Goal: Task Accomplishment & Management: Complete application form

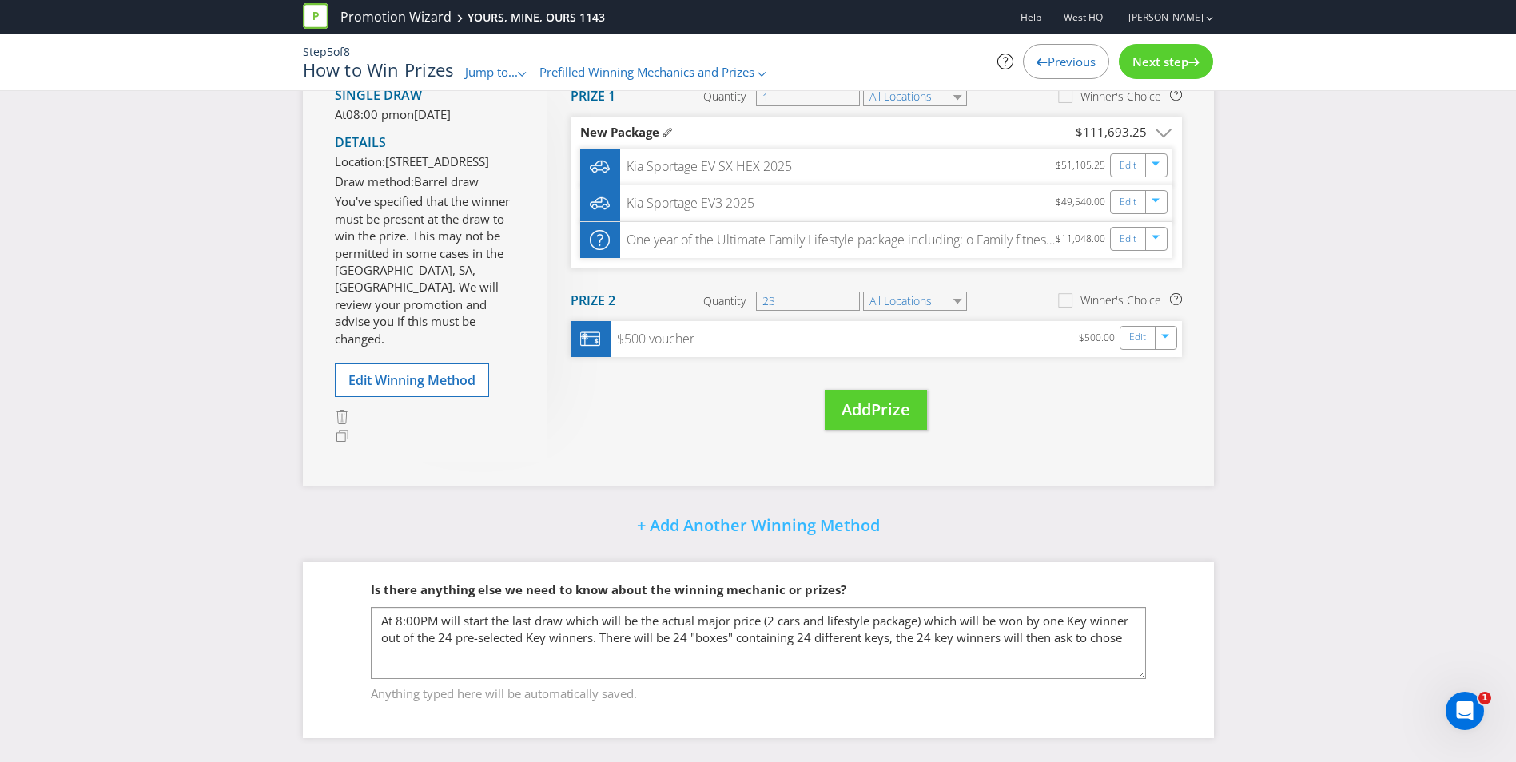
click at [533, 619] on textarea "For [PERSON_NAME]: add in info of how final Prize draw works" at bounding box center [758, 643] width 775 height 72
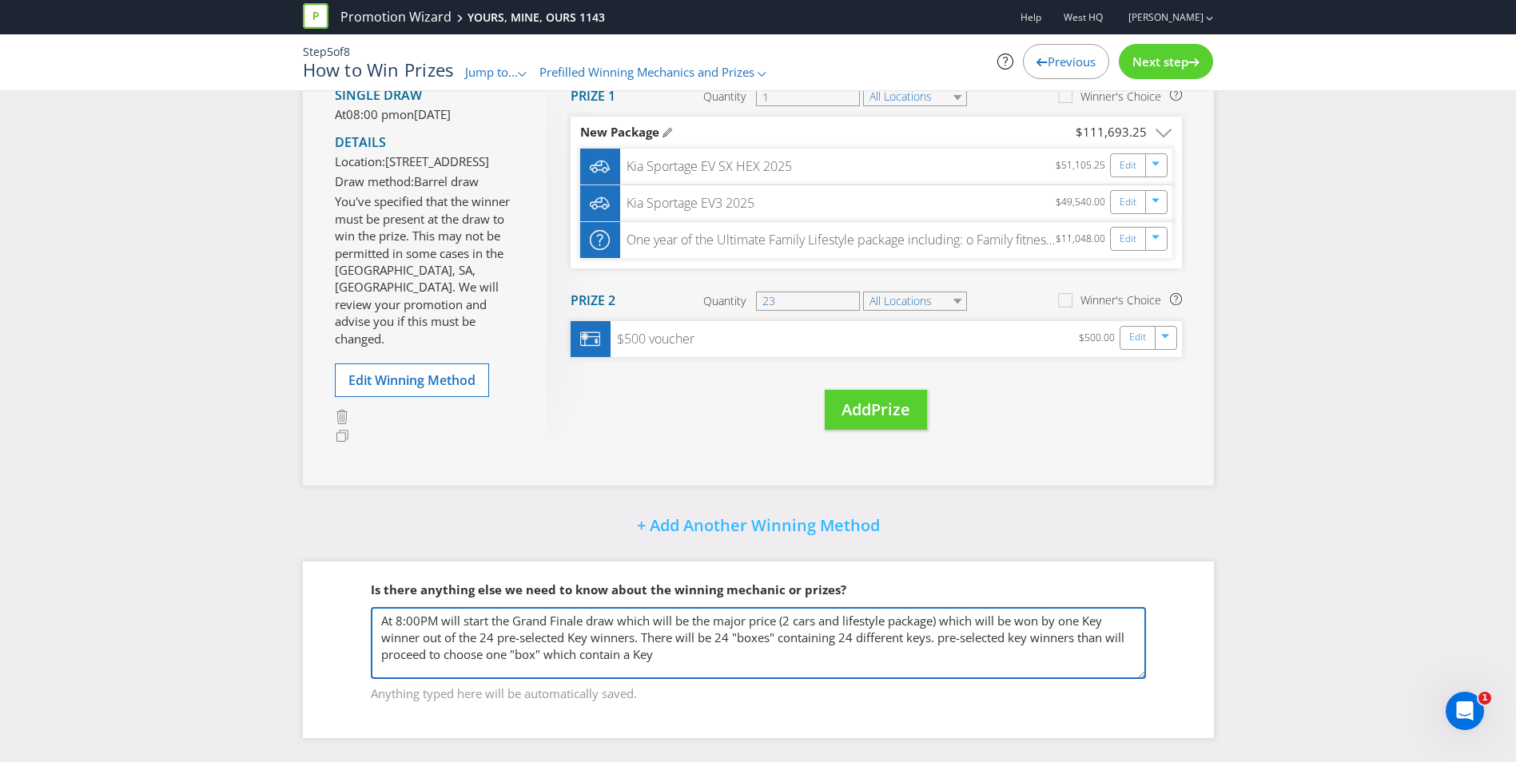
click at [941, 639] on textarea "For [PERSON_NAME]: add in info of how final Prize draw works" at bounding box center [758, 643] width 775 height 72
click at [505, 675] on textarea "For [PERSON_NAME]: add in info of how final Prize draw works" at bounding box center [758, 643] width 775 height 72
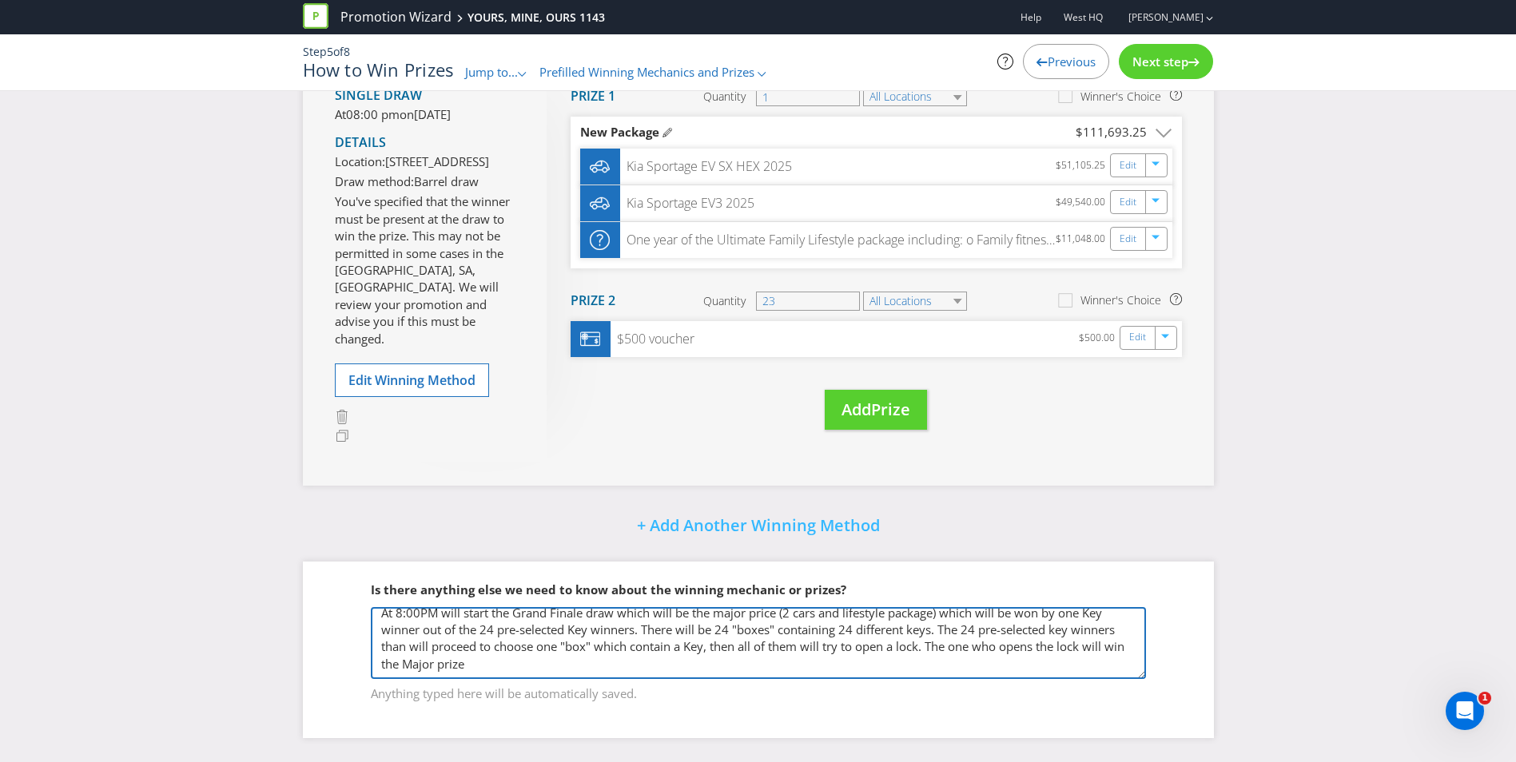
scroll to position [0, 0]
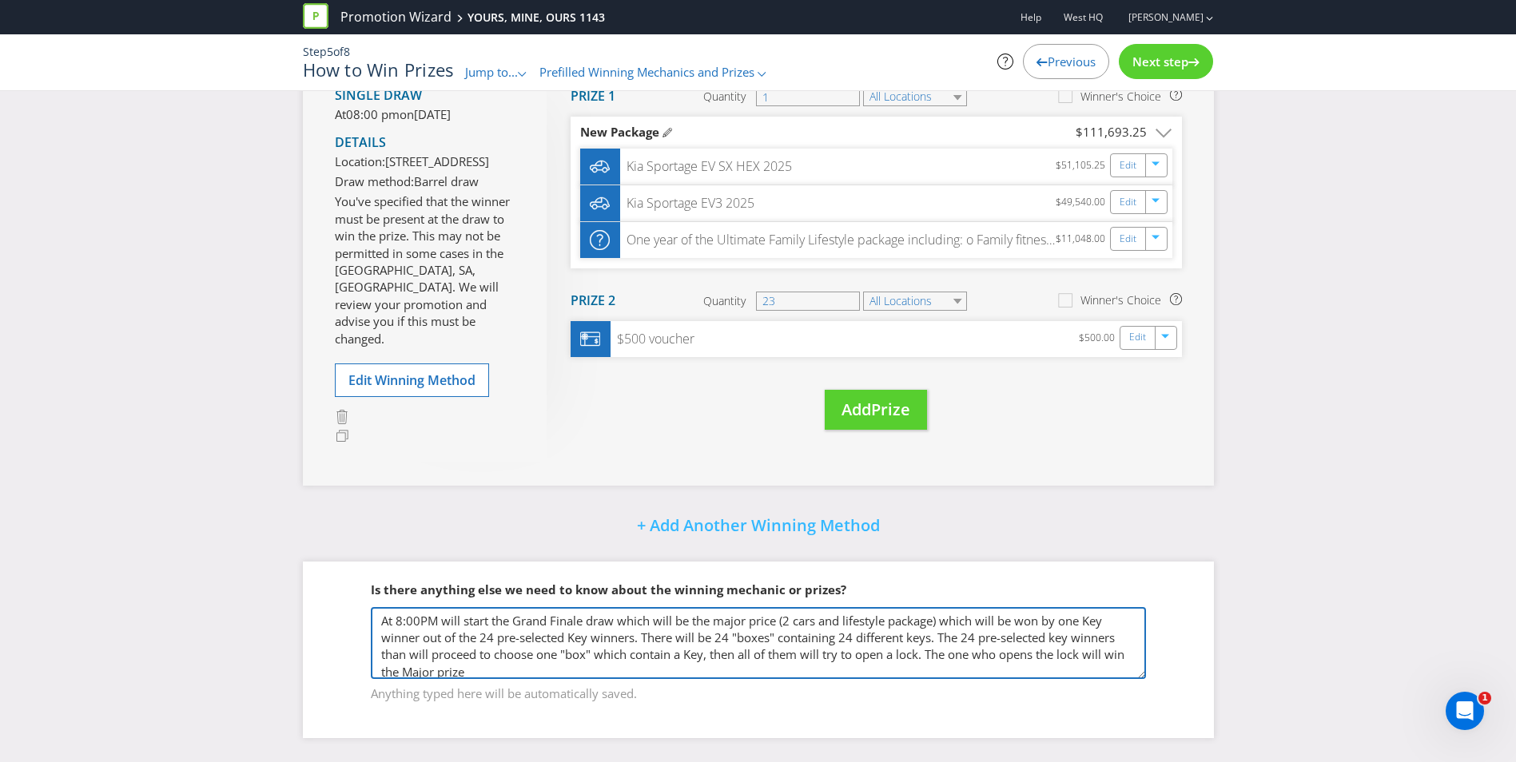
drag, startPoint x: 479, startPoint y: 667, endPoint x: 371, endPoint y: 614, distance: 120.4
click at [371, 614] on textarea "For [PERSON_NAME]: add in info of how final Prize draw works" at bounding box center [758, 643] width 775 height 72
type textarea "At 8:00PM will start the Grand Finale draw which will be the major price (2 car…"
click at [520, 672] on textarea "For [PERSON_NAME]: add in info of how final Prize draw works" at bounding box center [758, 643] width 775 height 72
drag, startPoint x: 504, startPoint y: 671, endPoint x: 373, endPoint y: 607, distance: 146.2
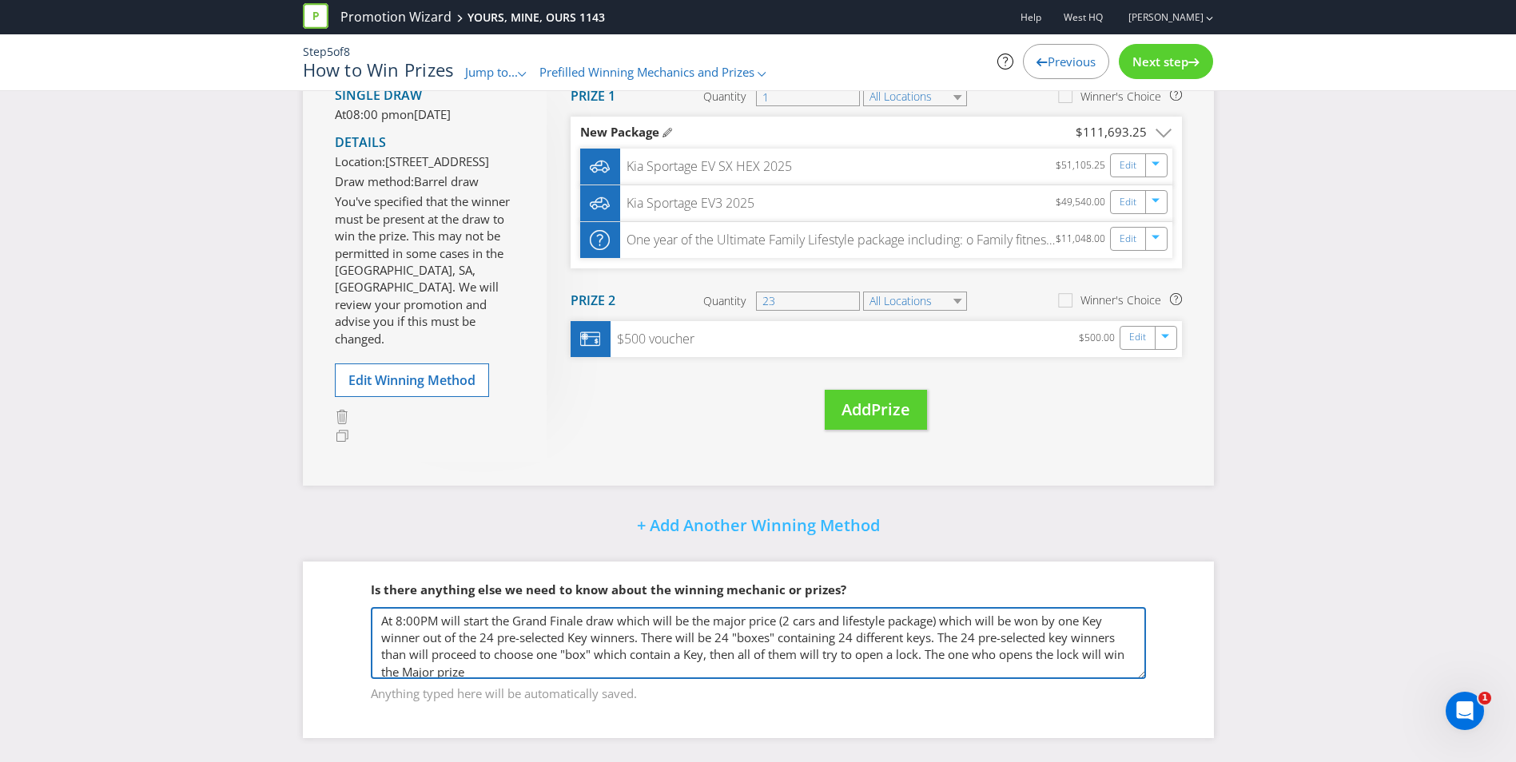
click at [373, 607] on textarea "For [PERSON_NAME]: add in info of how final Prize draw works" at bounding box center [758, 643] width 775 height 72
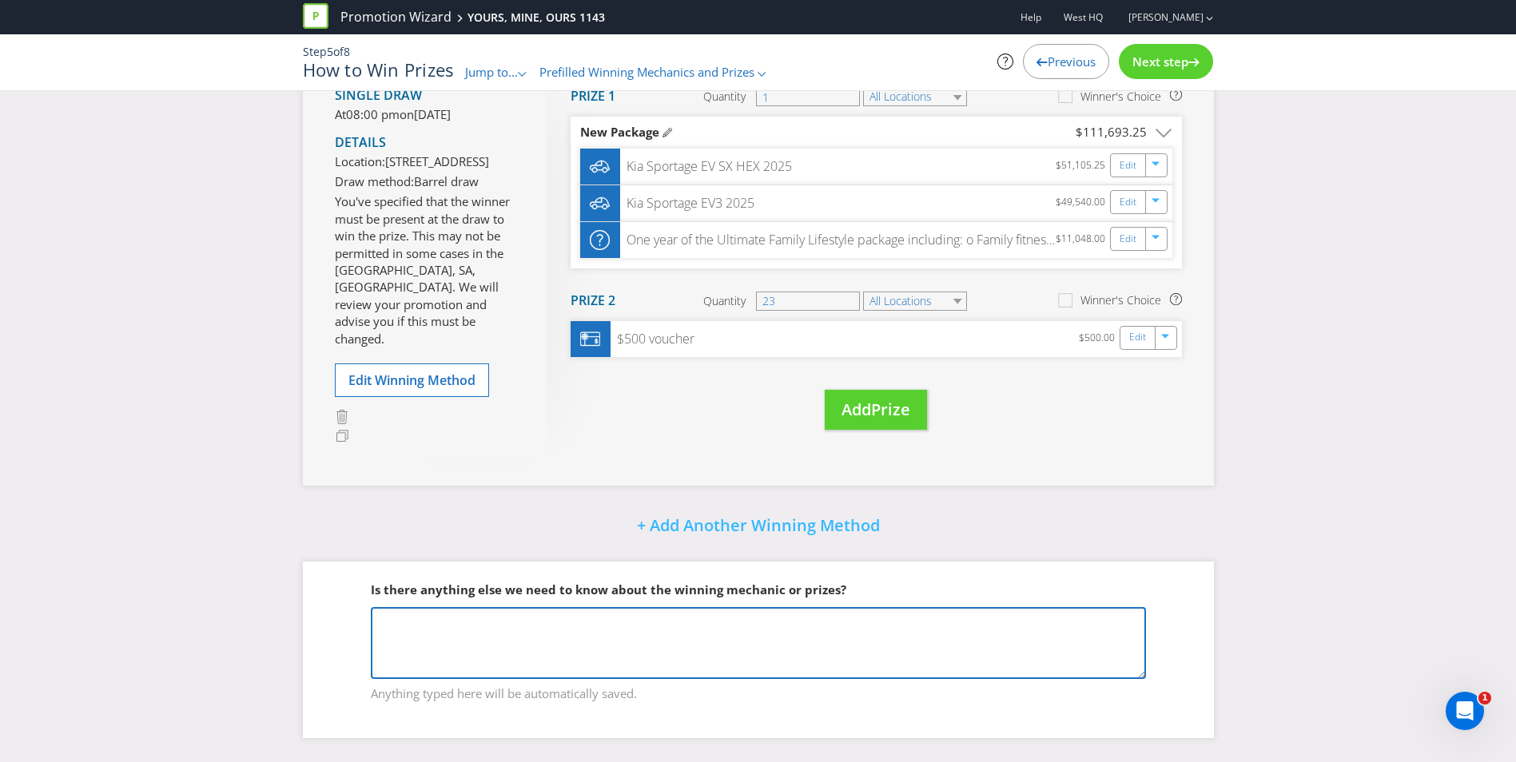
paste textarea "At 8:00pm, the Grand Finale Draw will commence for the Major Prize (two cars an…"
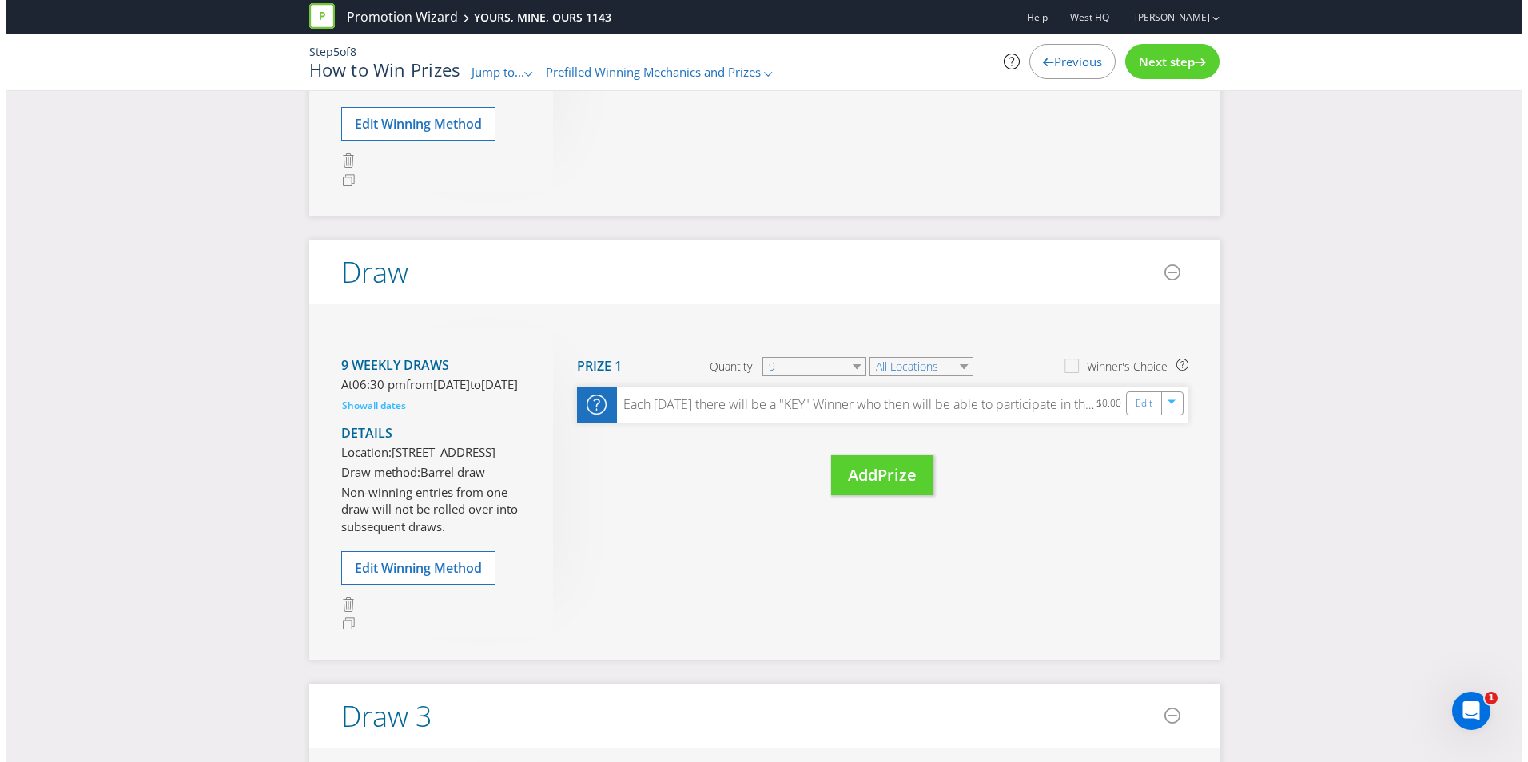
scroll to position [639, 0]
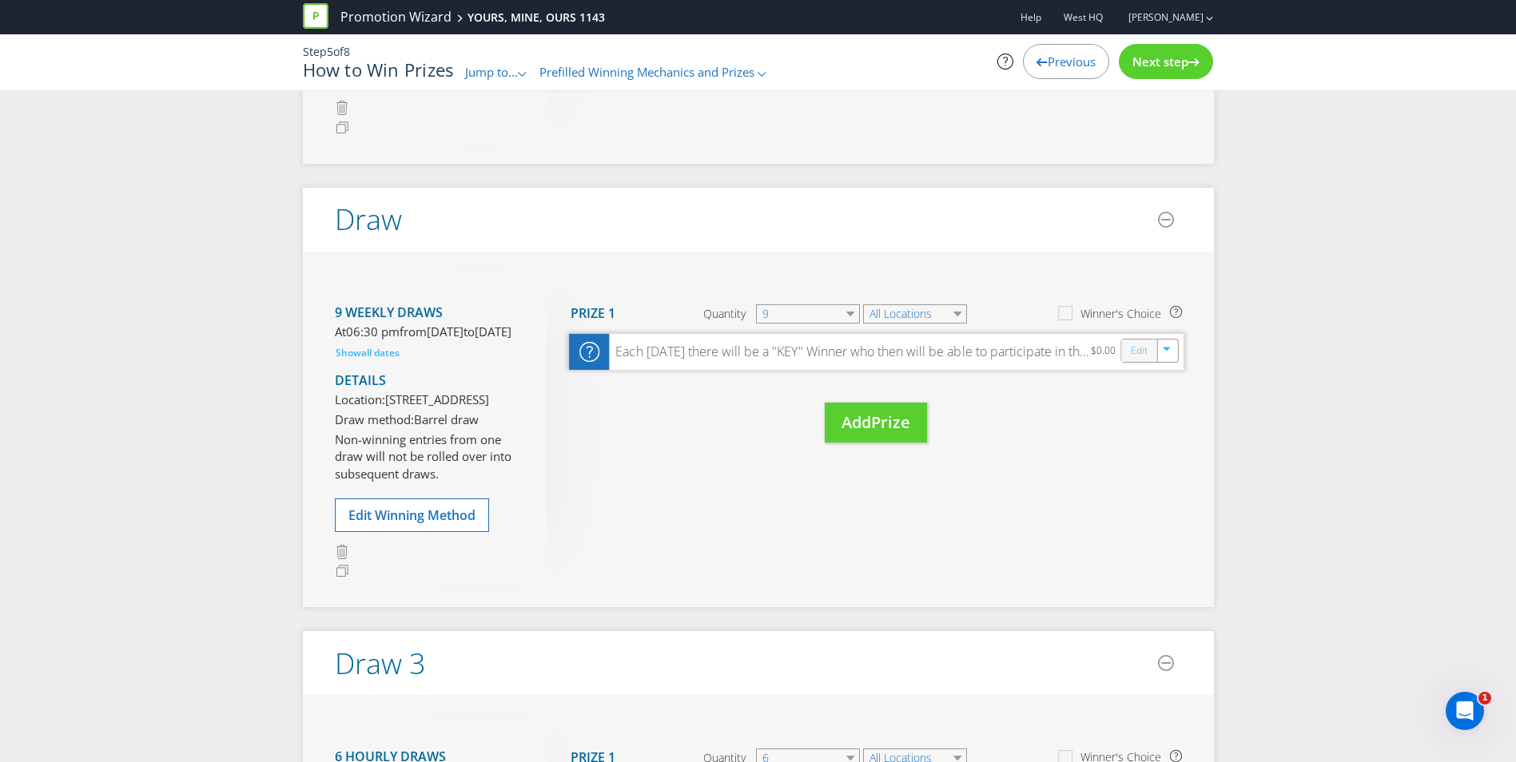
type textarea "At 8:00pm, the Grand Finale Draw will commence for the Major Prize (two cars an…"
click at [1135, 360] on link "Edit" at bounding box center [1138, 351] width 17 height 18
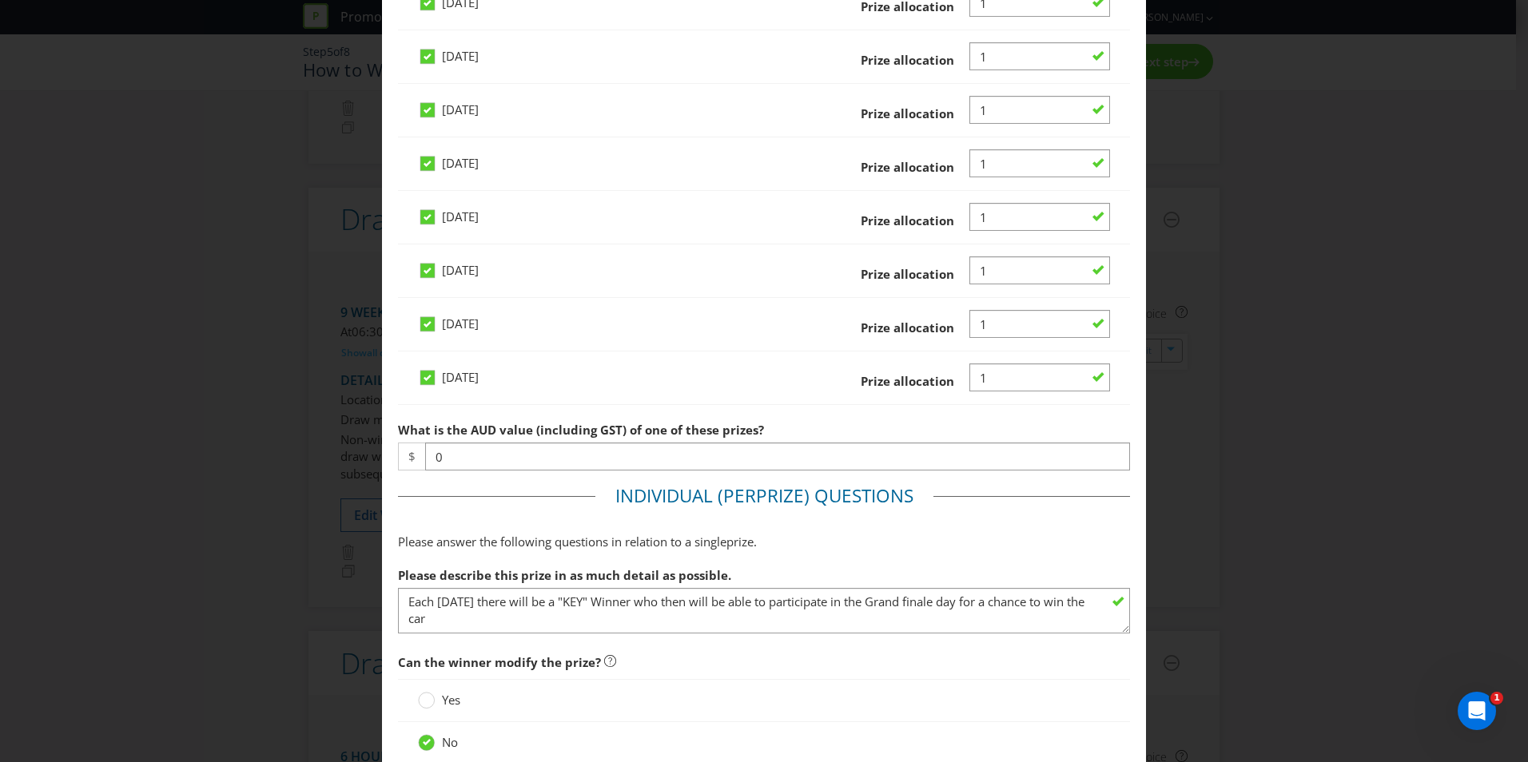
scroll to position [799, 0]
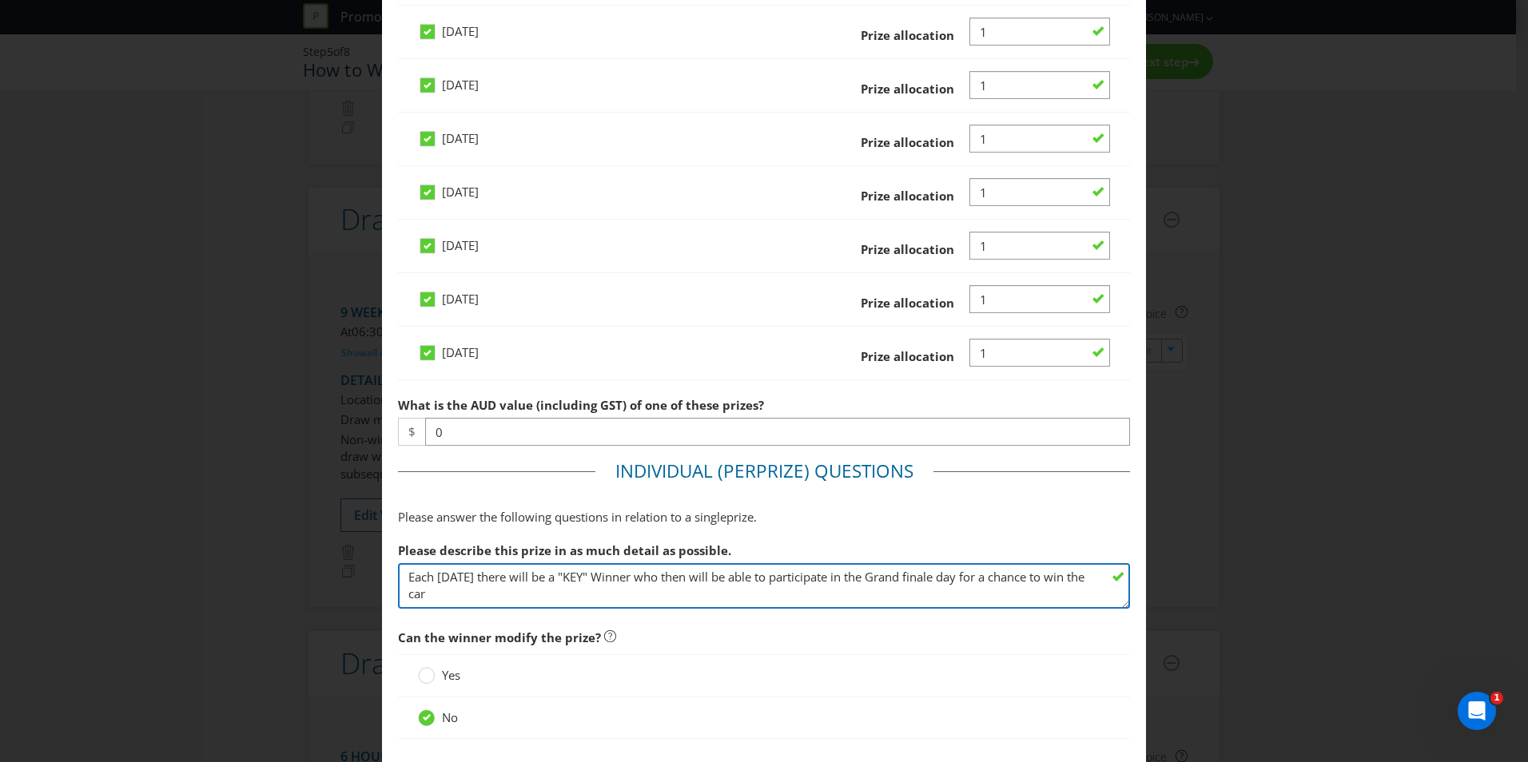
click at [486, 579] on textarea "Each [DATE] there will be a "KEY" Winner who then will be able to participate i…" at bounding box center [764, 586] width 732 height 46
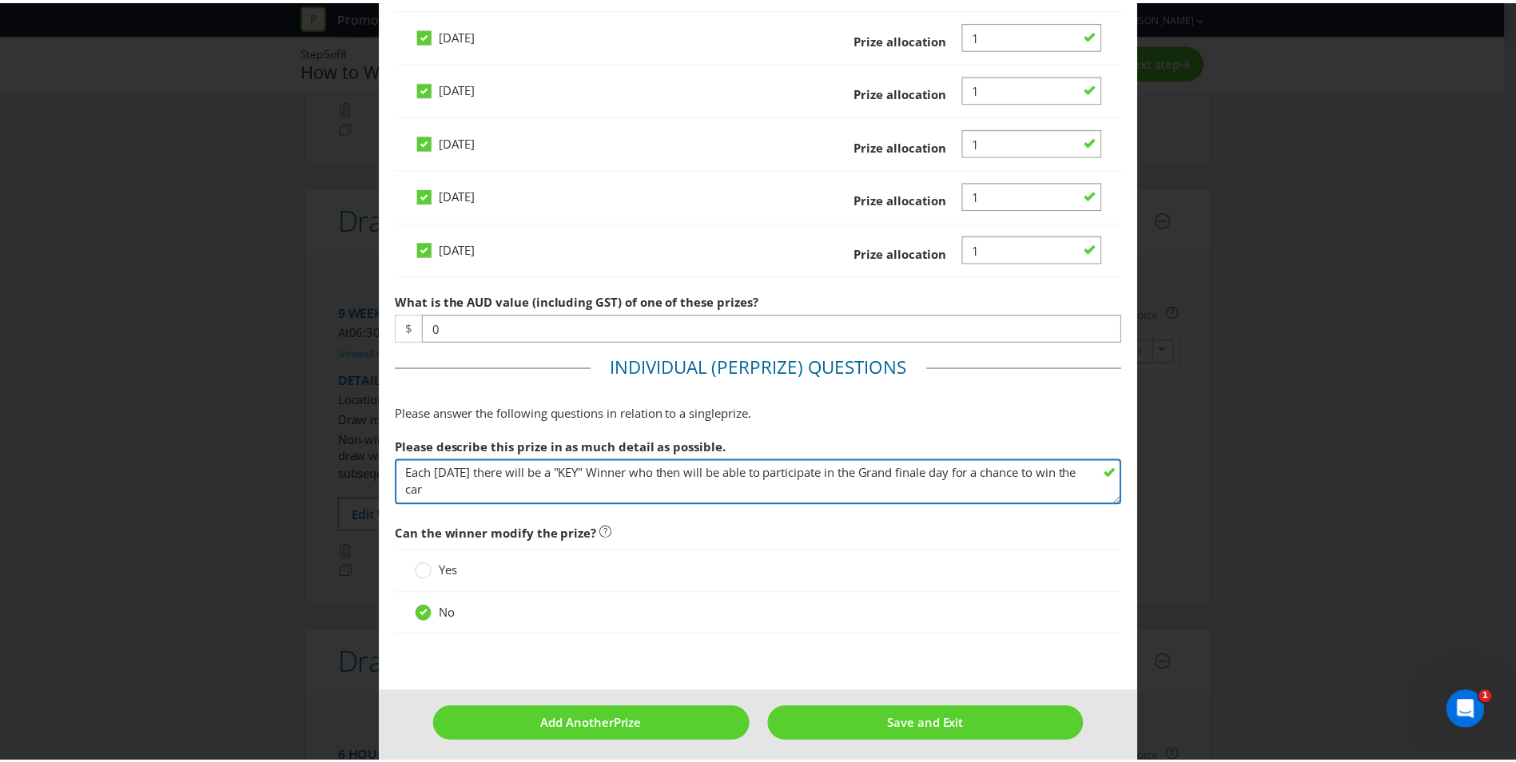
scroll to position [911, 0]
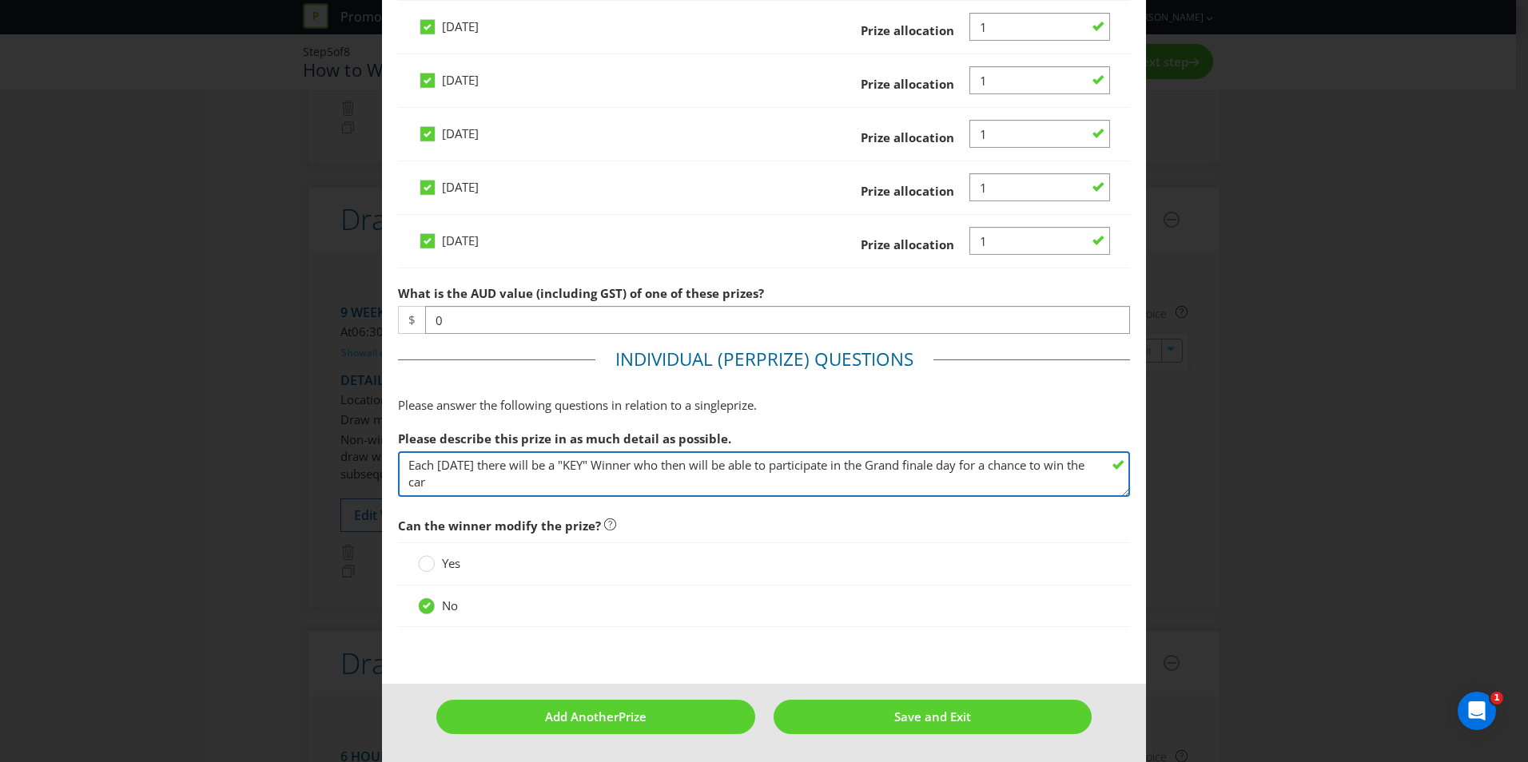
click at [628, 466] on textarea "Each [DATE] there will be a "KEY" Winner who then will be able to participate i…" at bounding box center [764, 475] width 732 height 46
click at [886, 468] on textarea "Each [DATE] there will be a "KEY" Winner who then will be able to participate i…" at bounding box center [764, 475] width 732 height 46
click at [941, 467] on textarea "Each [DATE] there will be a "KEY" Winner who then will be able to participate i…" at bounding box center [764, 475] width 732 height 46
click at [946, 468] on textarea "Each [DATE] there will be a "KEY" Winner who then will be able to participate i…" at bounding box center [764, 475] width 732 height 46
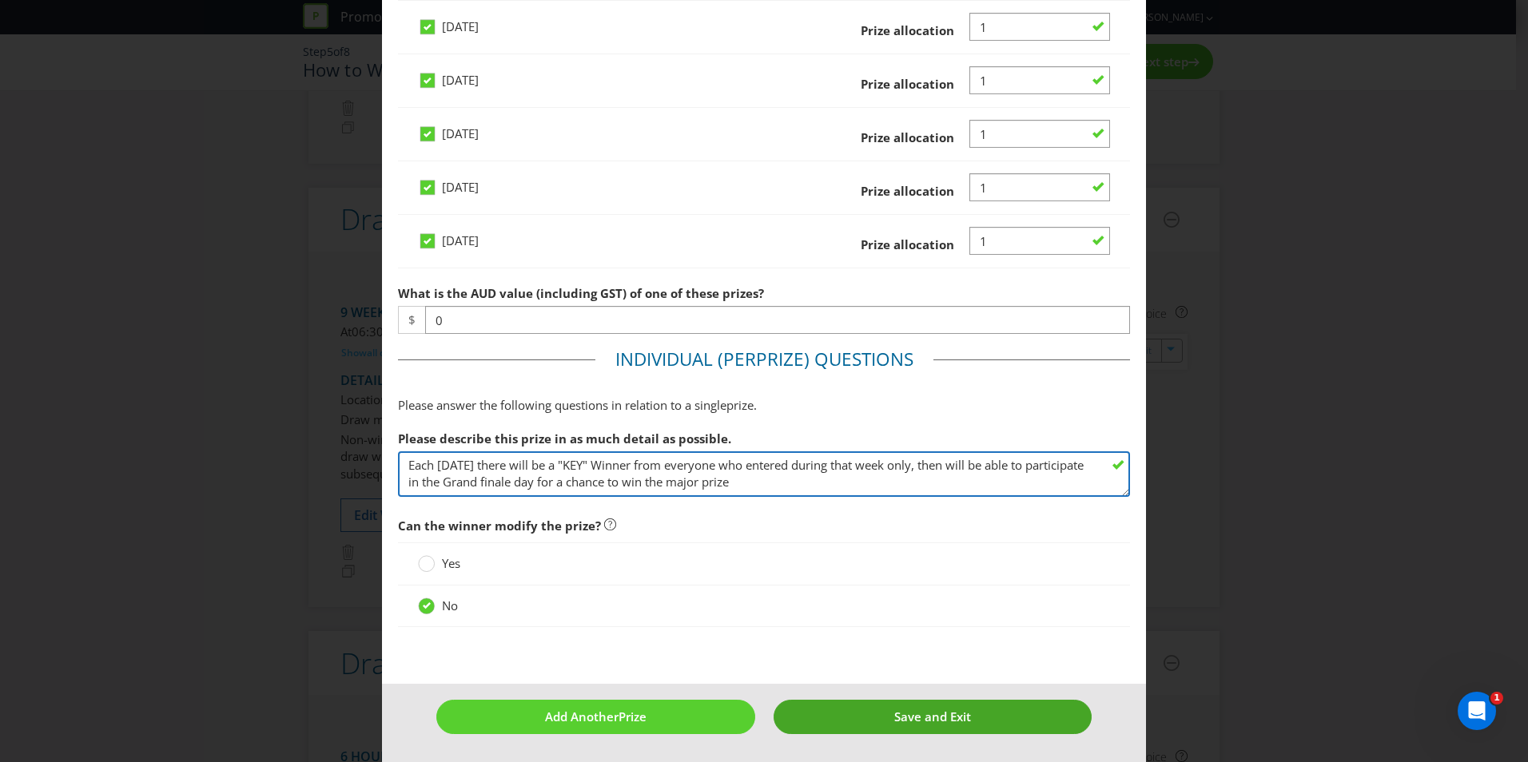
type textarea "Each [DATE] there will be a "KEY" Winner from everyone who entered during that …"
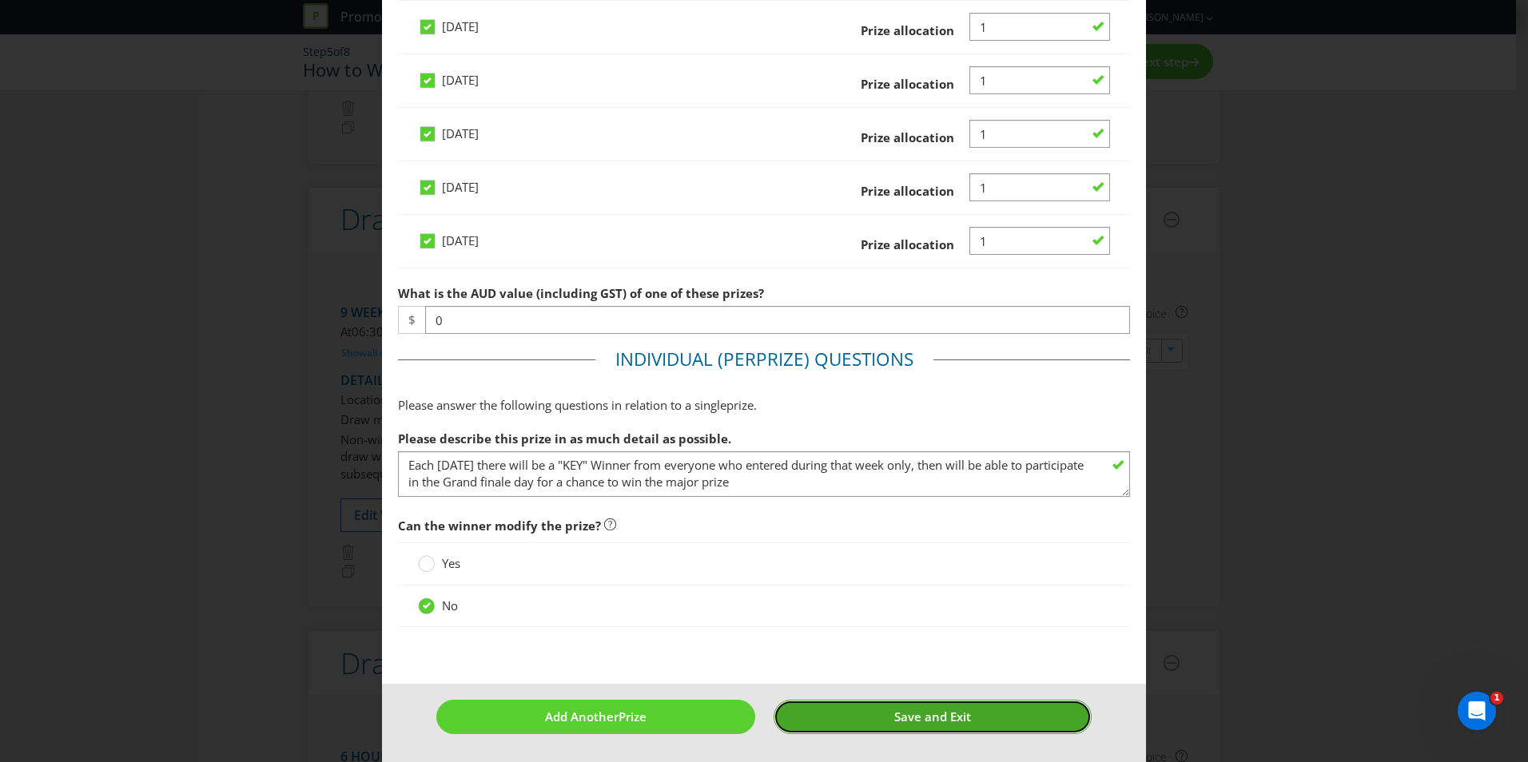
click at [954, 720] on span "Save and Exit" at bounding box center [932, 717] width 77 height 16
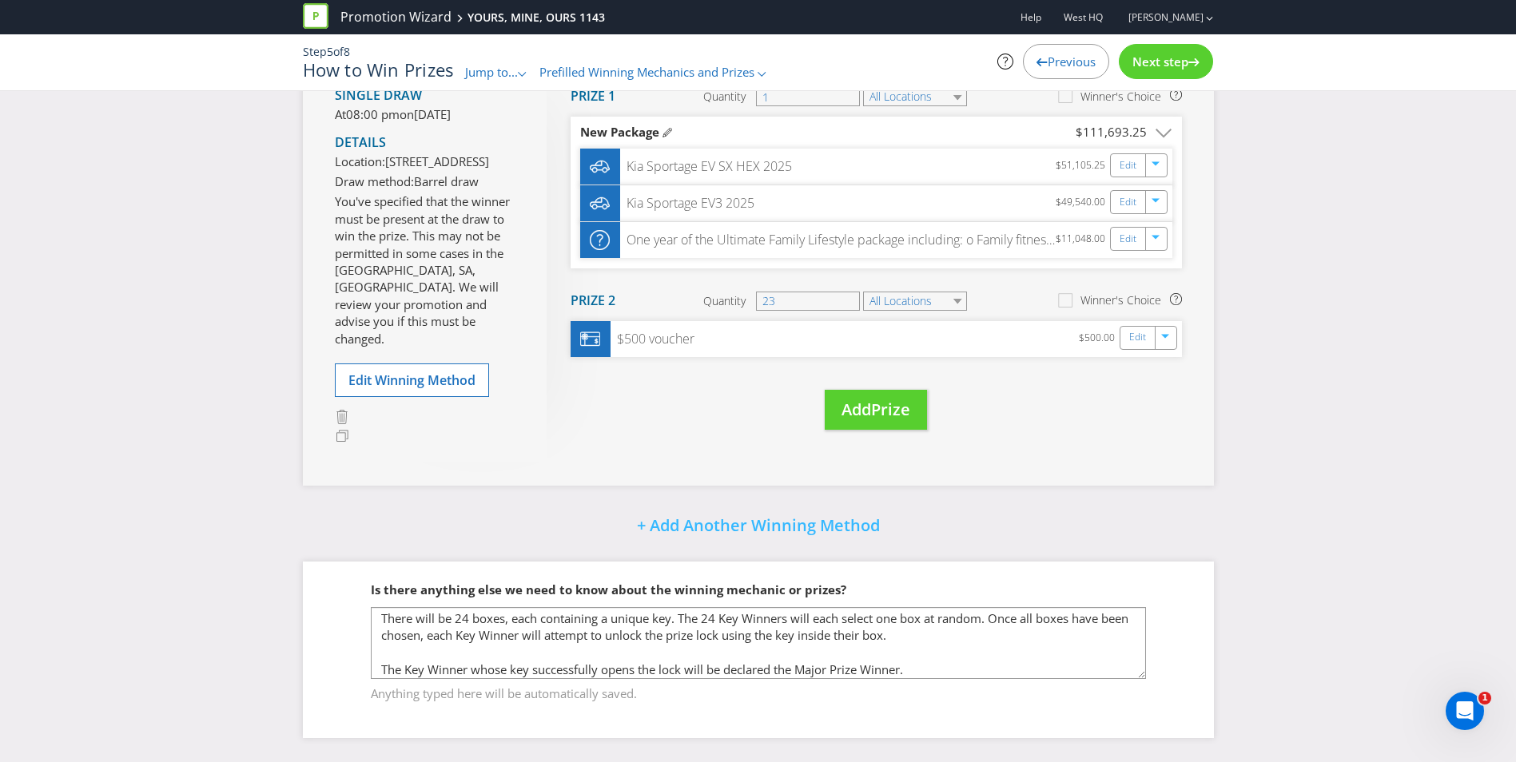
scroll to position [1971, 0]
click at [1175, 55] on span "Next step" at bounding box center [1160, 62] width 56 height 16
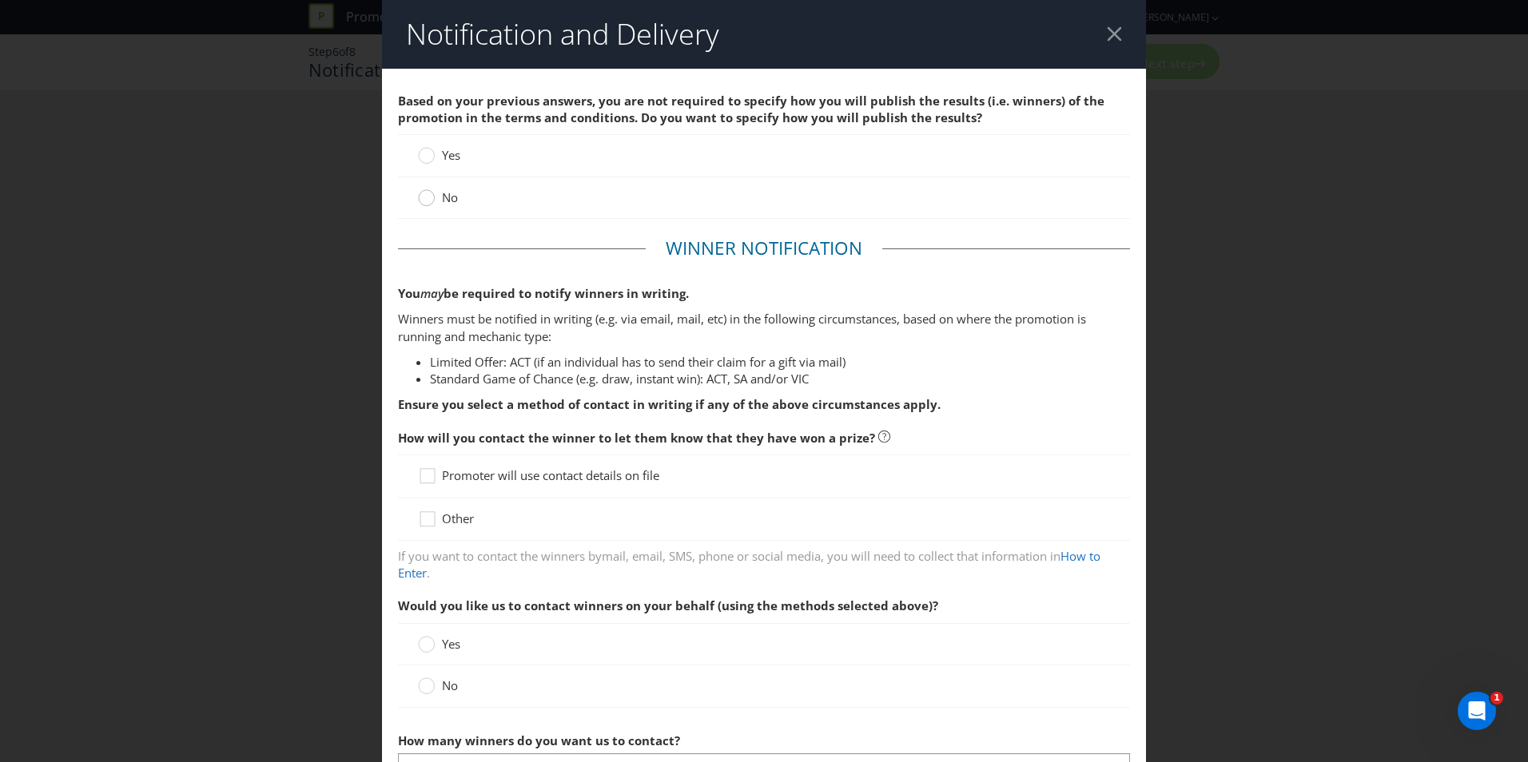
click at [424, 196] on div at bounding box center [427, 193] width 8 height 8
click at [0, 0] on input "No" at bounding box center [0, 0] width 0 height 0
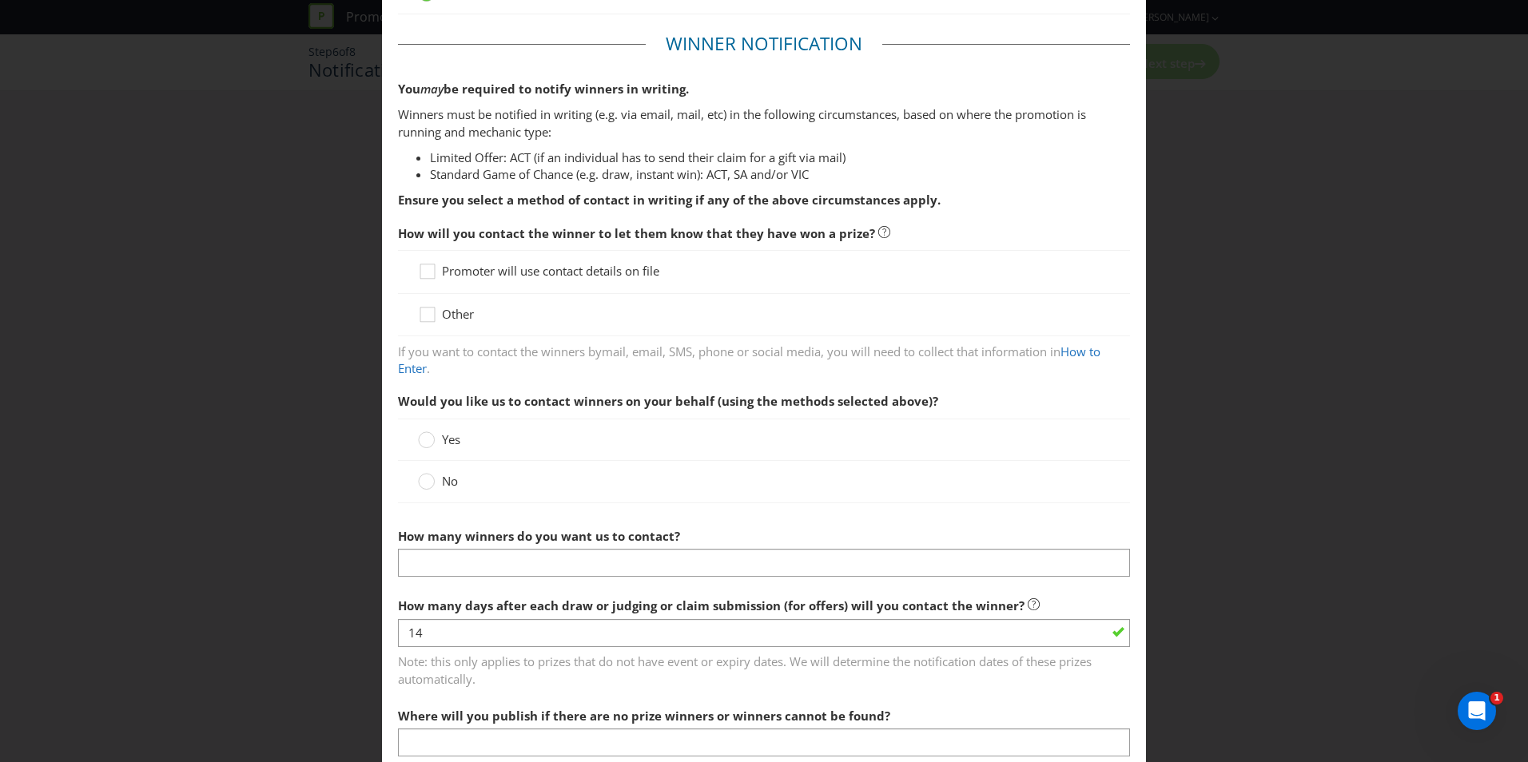
scroll to position [240, 0]
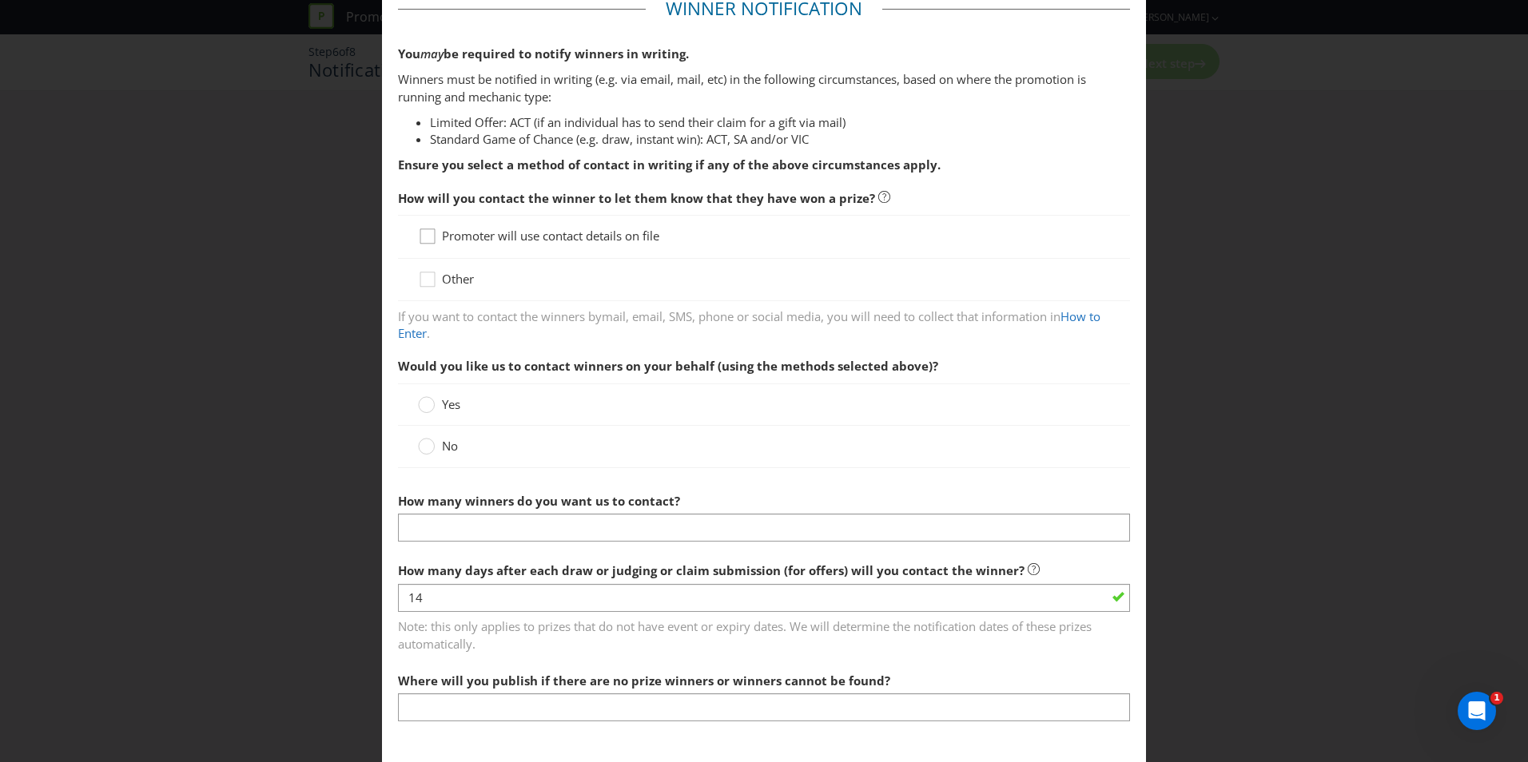
click at [427, 238] on icon at bounding box center [430, 240] width 24 height 24
click at [0, 0] on input "Promoter will use contact details on file" at bounding box center [0, 0] width 0 height 0
click at [428, 278] on div at bounding box center [428, 274] width 8 height 8
click at [0, 0] on input "Other" at bounding box center [0, 0] width 0 height 0
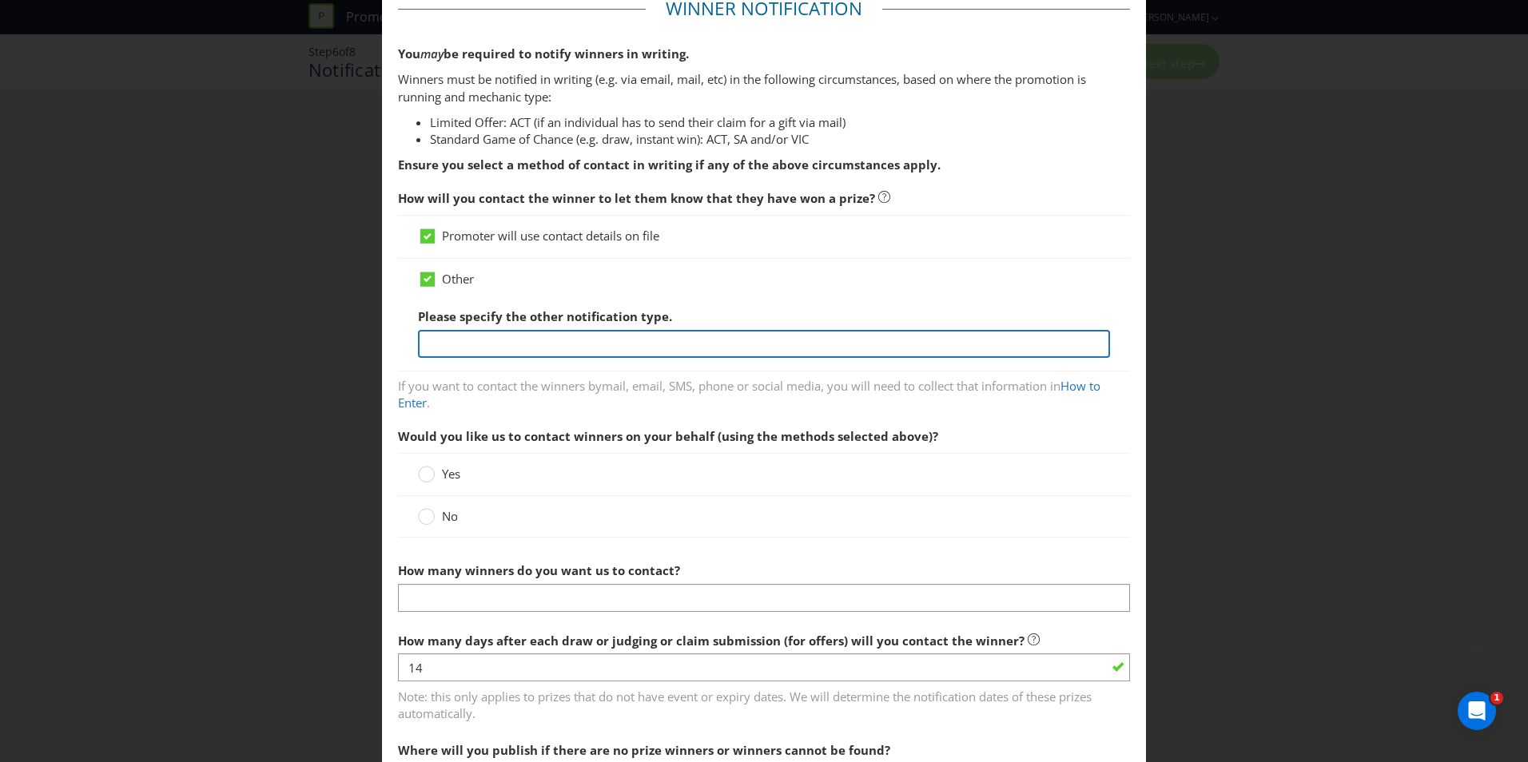
click at [472, 344] on input "text" at bounding box center [764, 344] width 692 height 28
click at [428, 345] on input "each entry ticket will have Name, Mobile Phone and Email address to be contacted" at bounding box center [764, 344] width 692 height 28
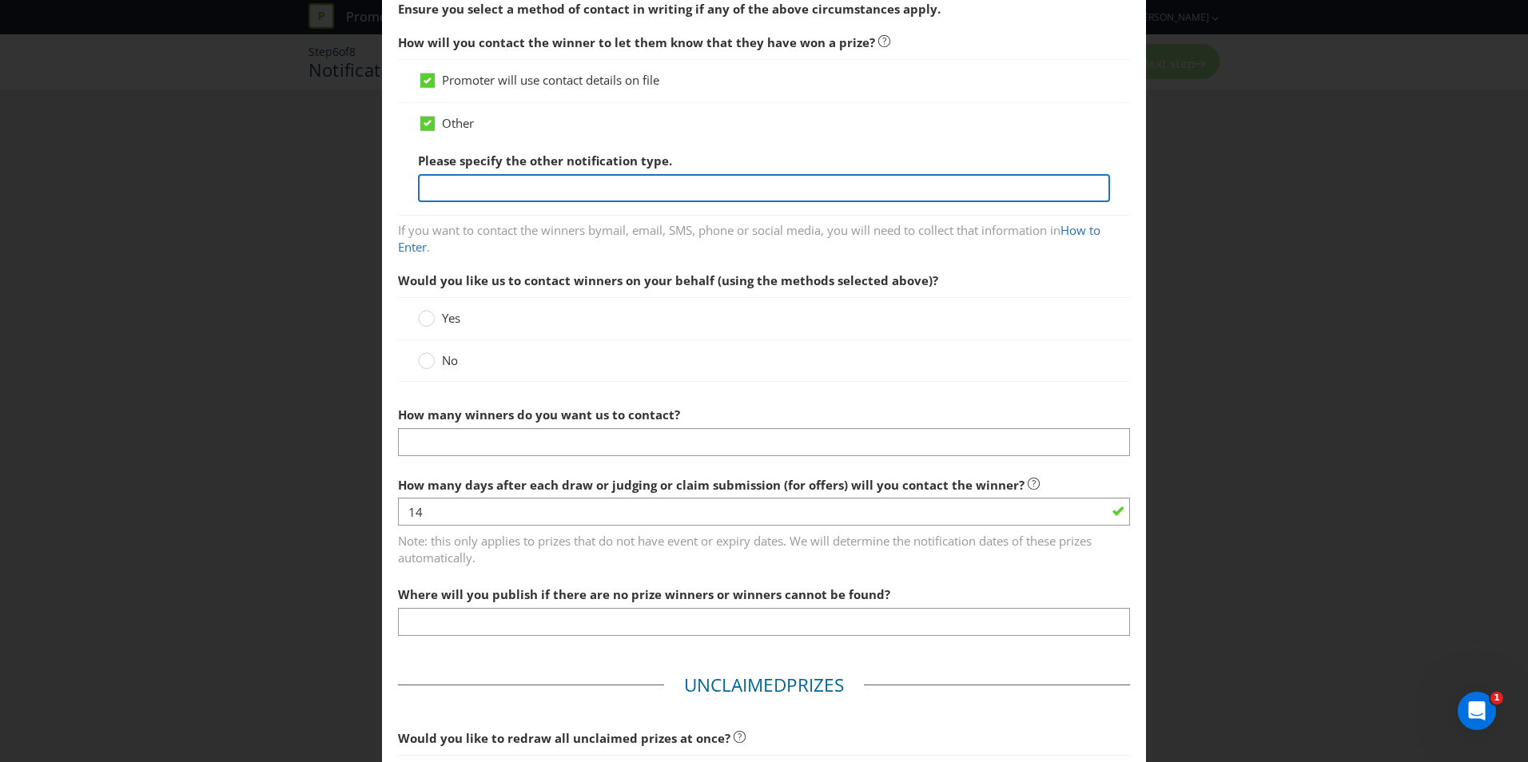
scroll to position [400, 0]
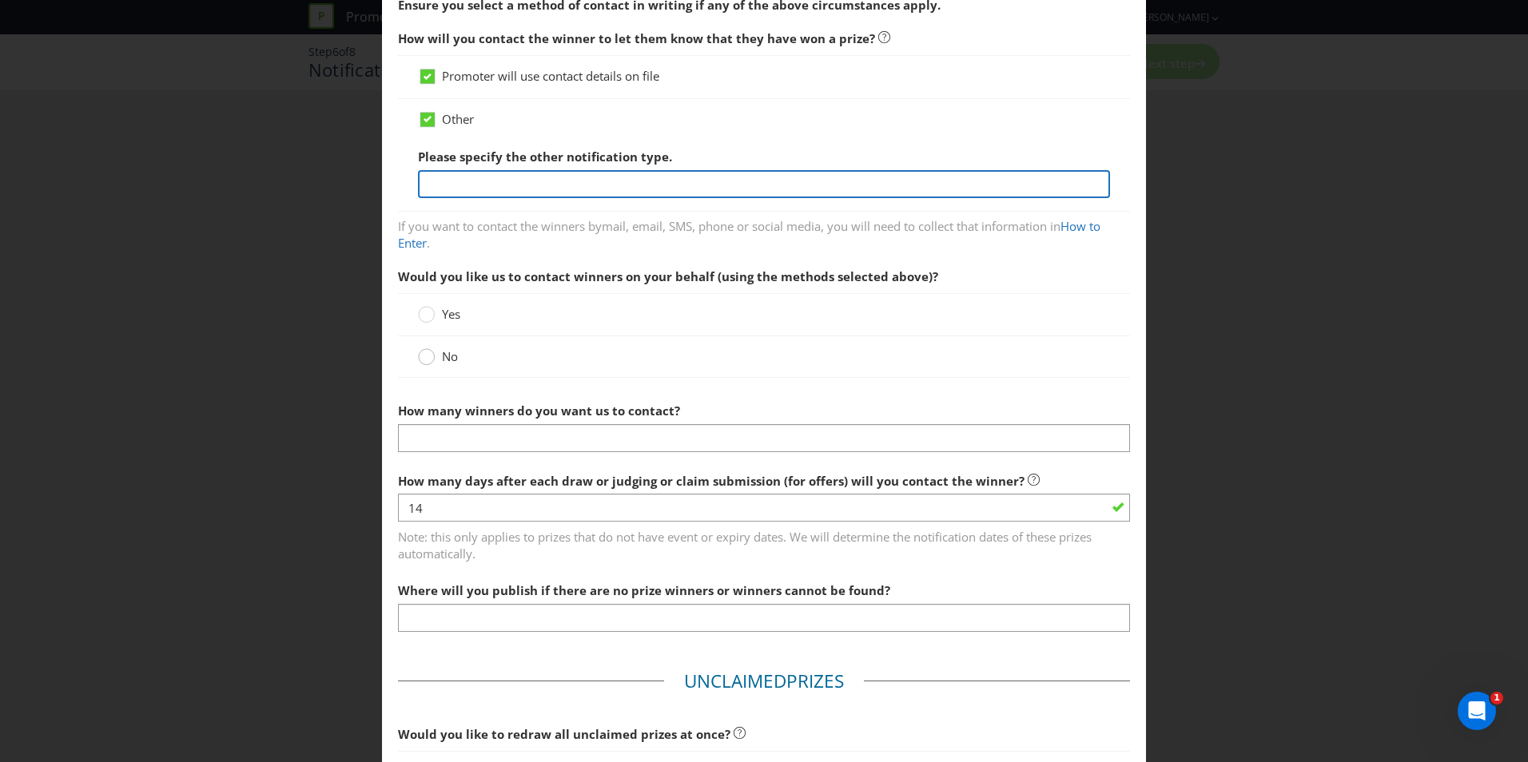
type input "Each entry ticket will have Name, Mobile Phone and Email address to be complete…"
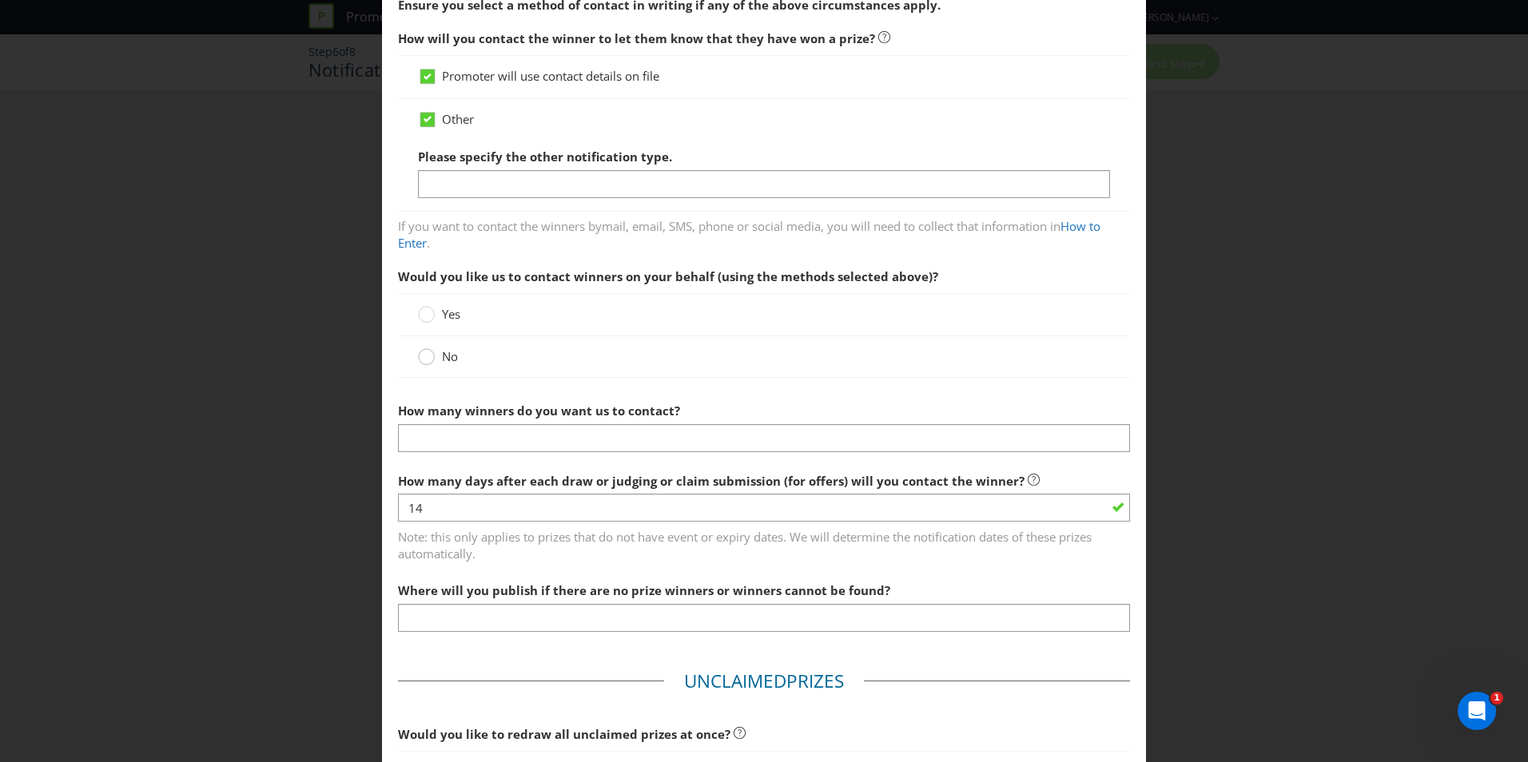
click at [428, 359] on circle at bounding box center [427, 357] width 16 height 16
click at [0, 0] on input "No" at bounding box center [0, 0] width 0 height 0
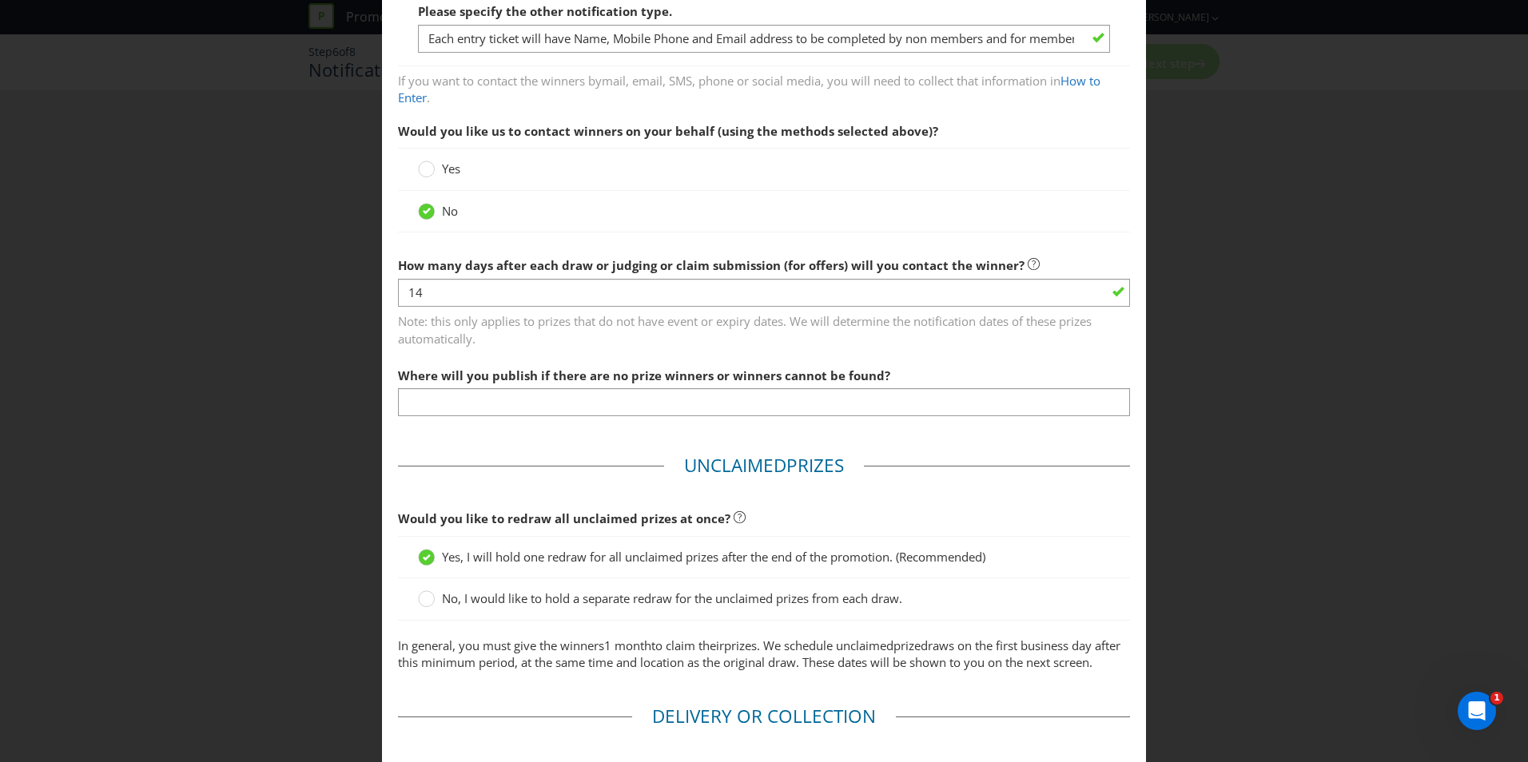
scroll to position [559, 0]
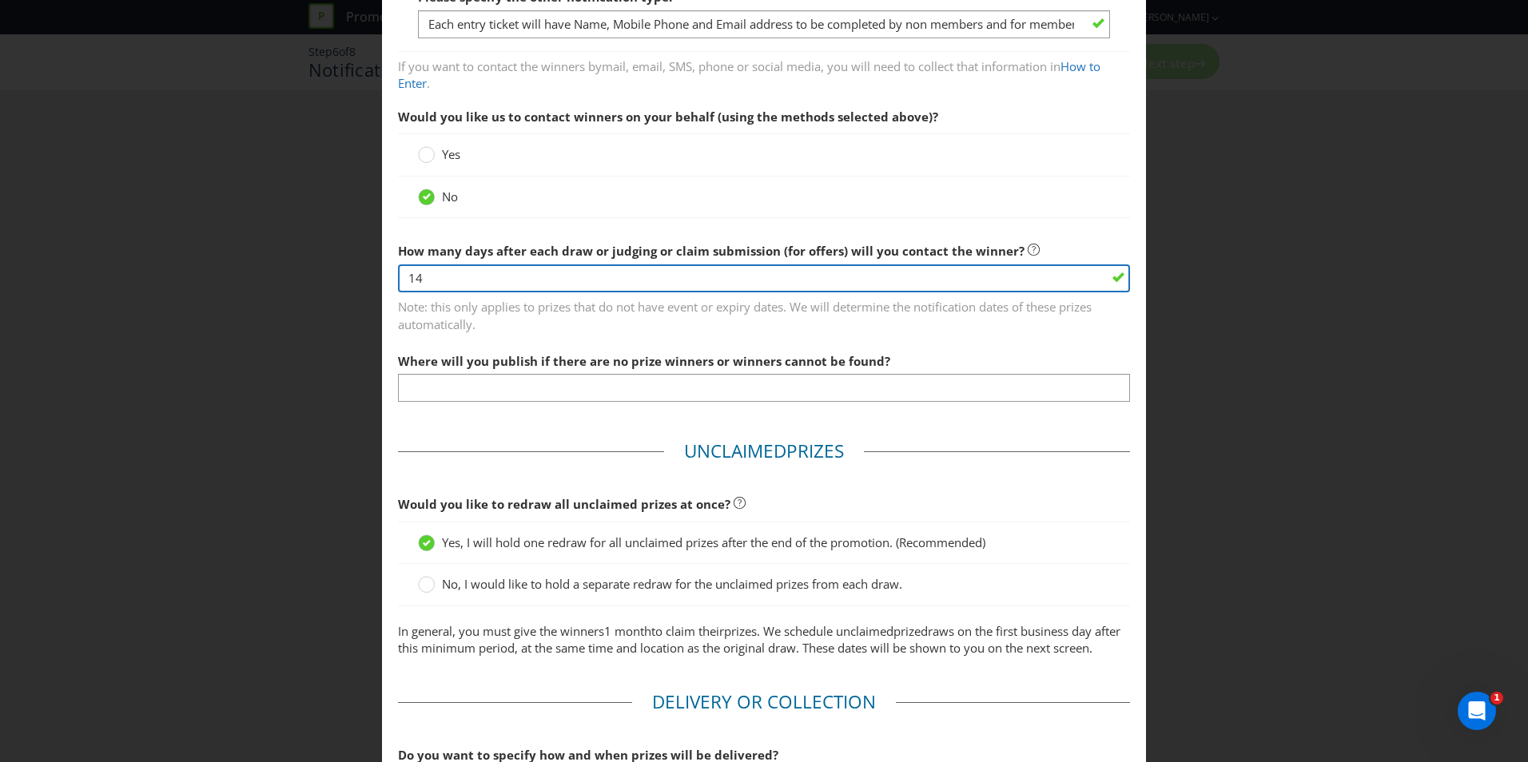
click at [527, 280] on input "14" at bounding box center [764, 279] width 732 height 28
type input "1"
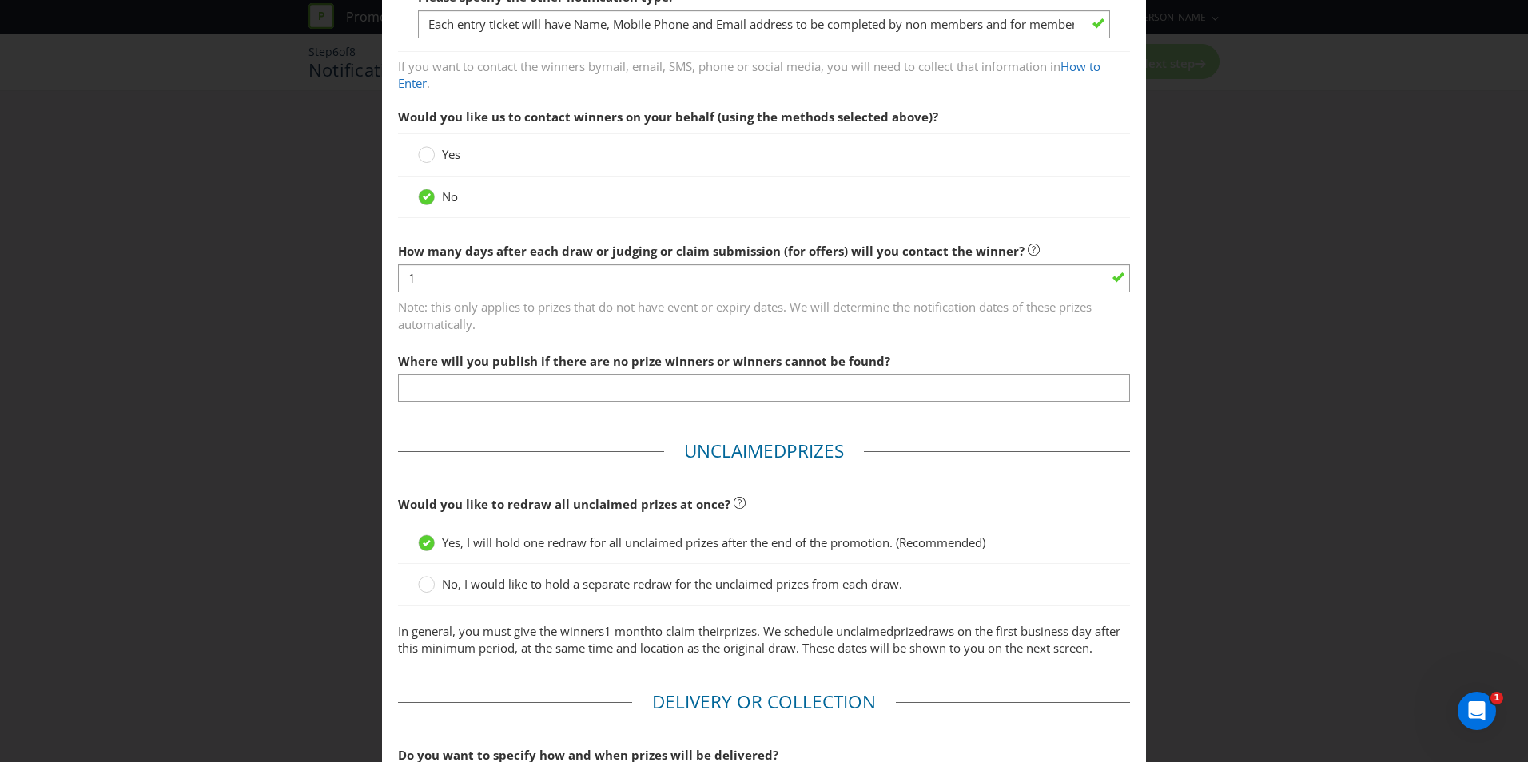
click at [585, 331] on span "Note: this only applies to prizes that do not have event or expiry dates. We wi…" at bounding box center [764, 313] width 732 height 40
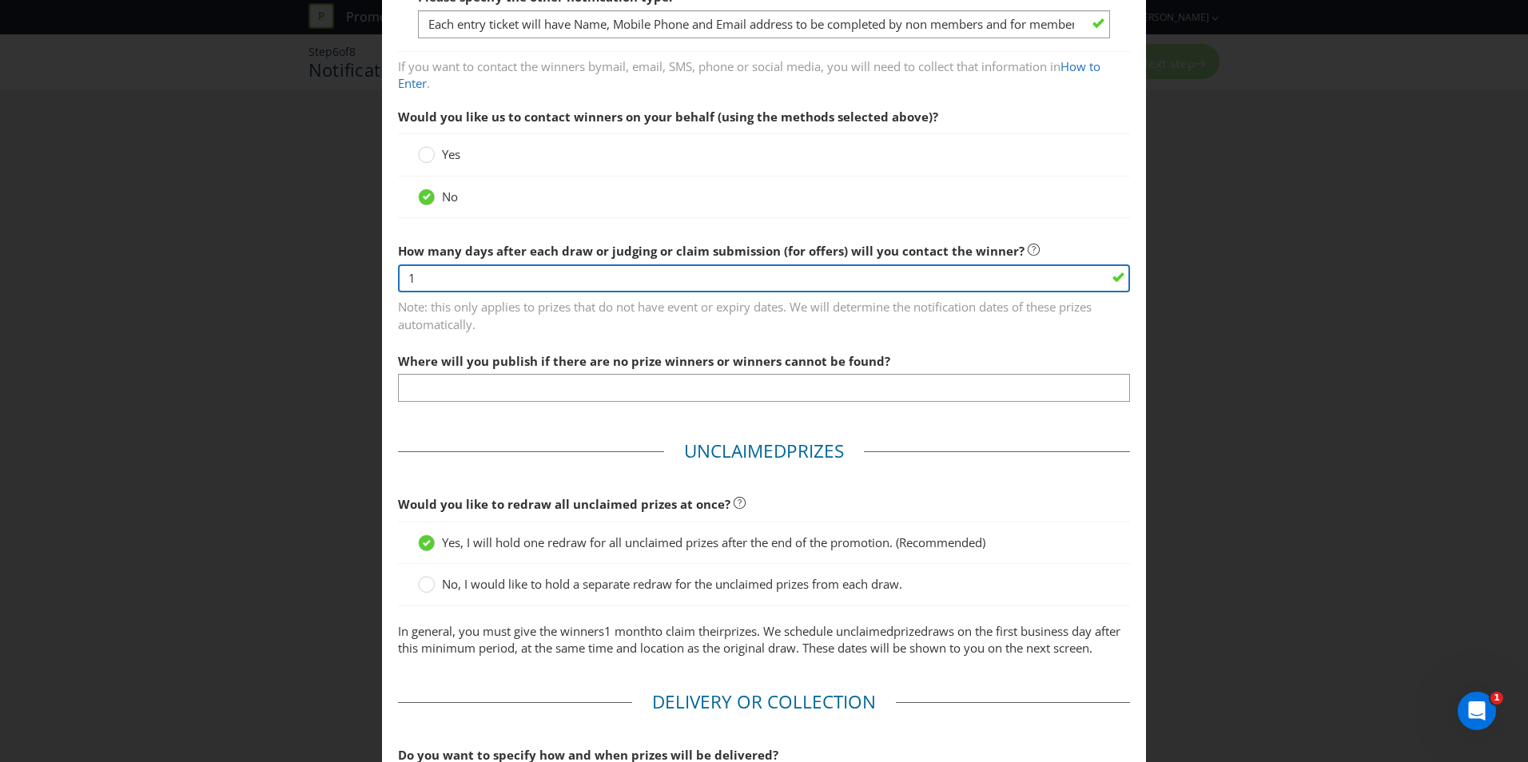
click at [509, 269] on input "1" at bounding box center [764, 279] width 732 height 28
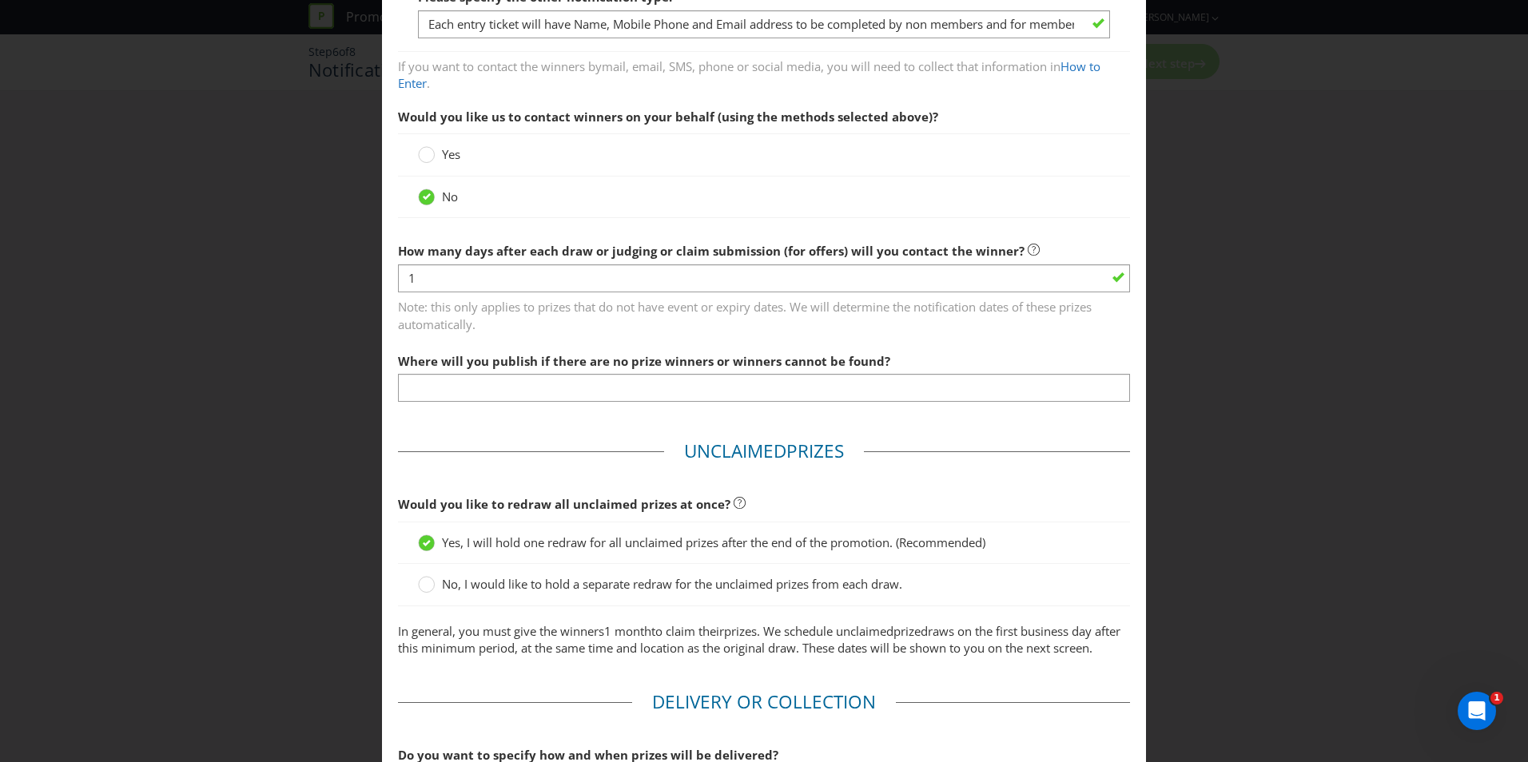
click at [595, 325] on span "Note: this only applies to prizes that do not have event or expiry dates. We wi…" at bounding box center [764, 313] width 732 height 40
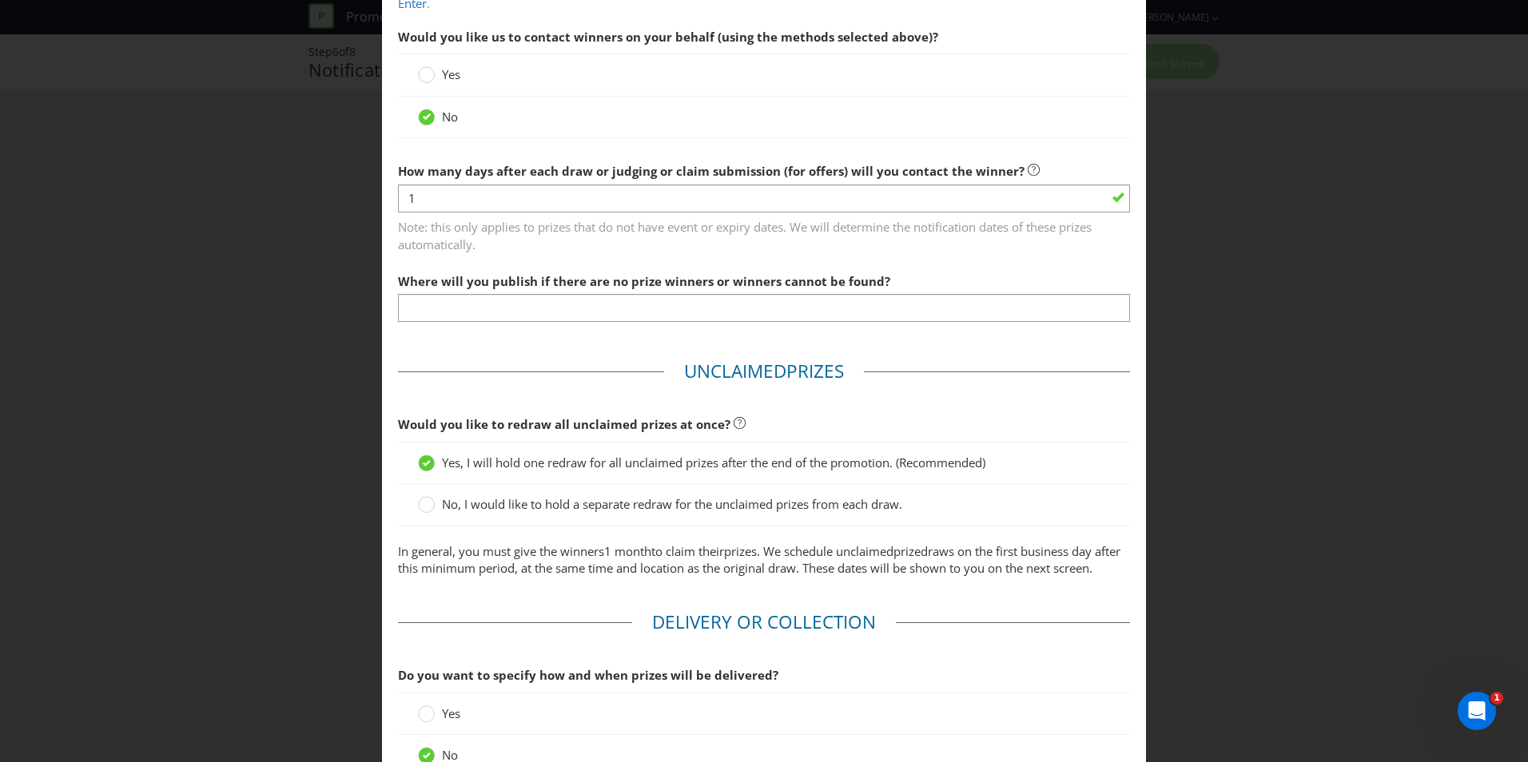
scroll to position [719, 0]
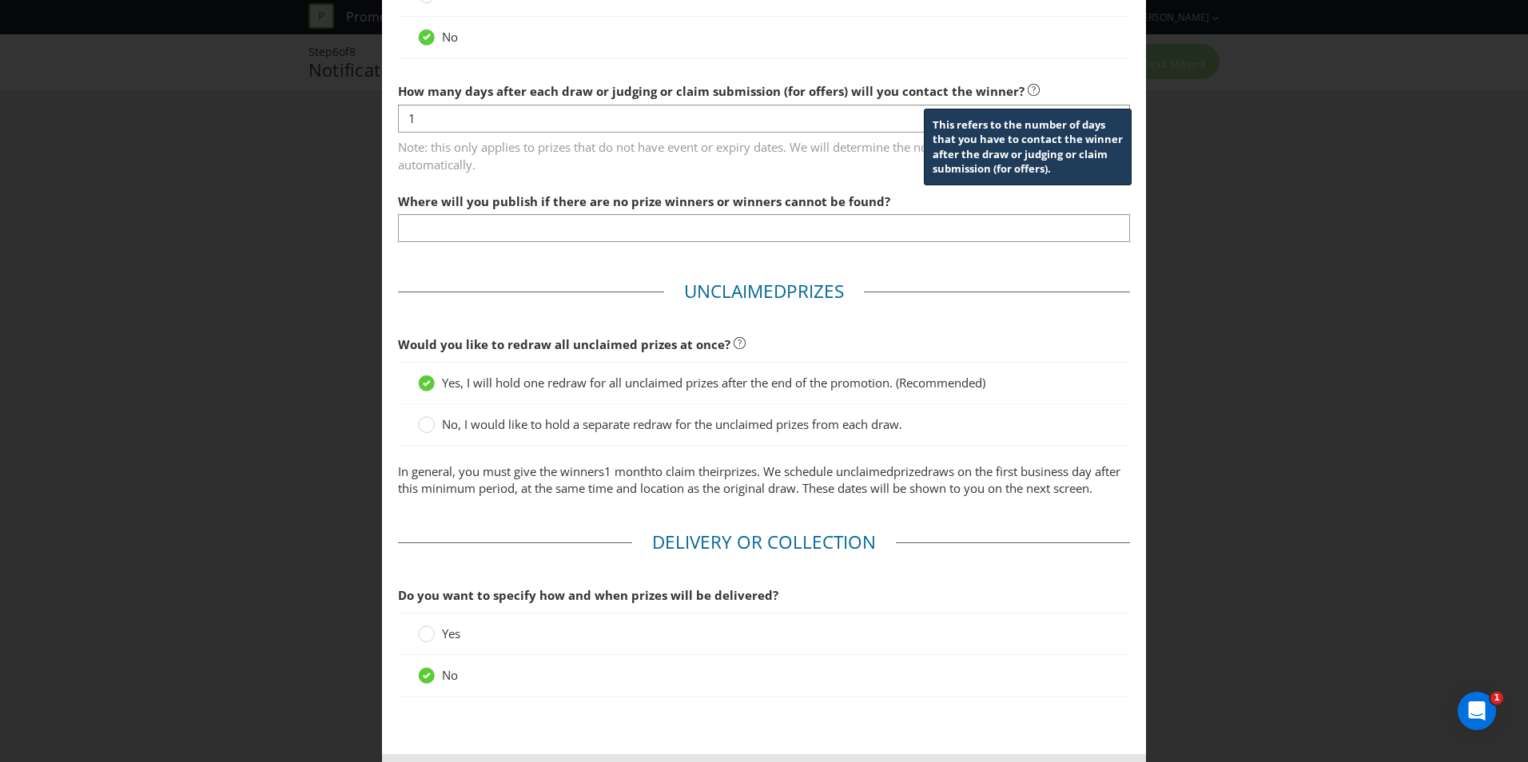
click at [1028, 90] on icon at bounding box center [1034, 90] width 12 height 12
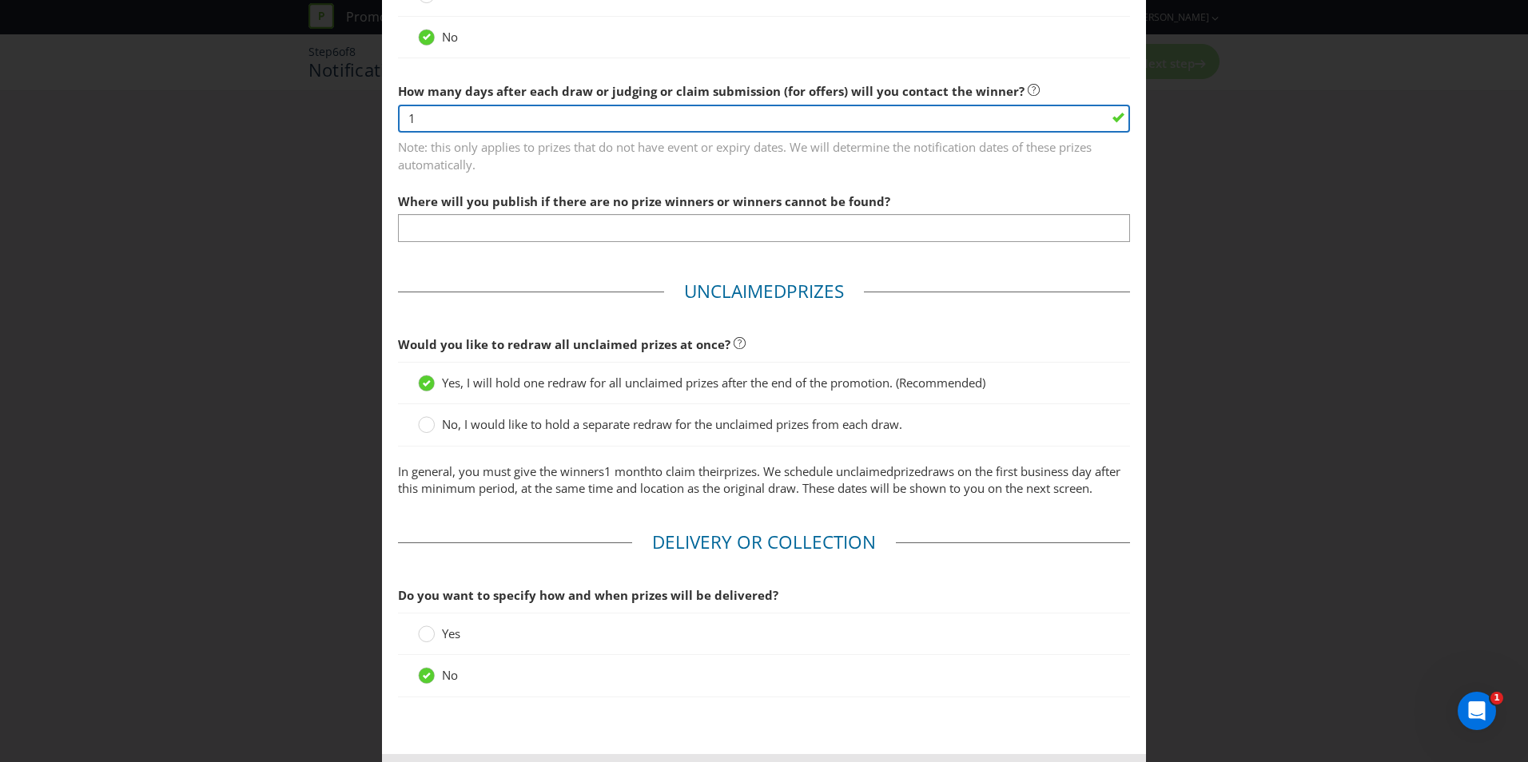
click at [410, 121] on input "1" at bounding box center [764, 119] width 732 height 28
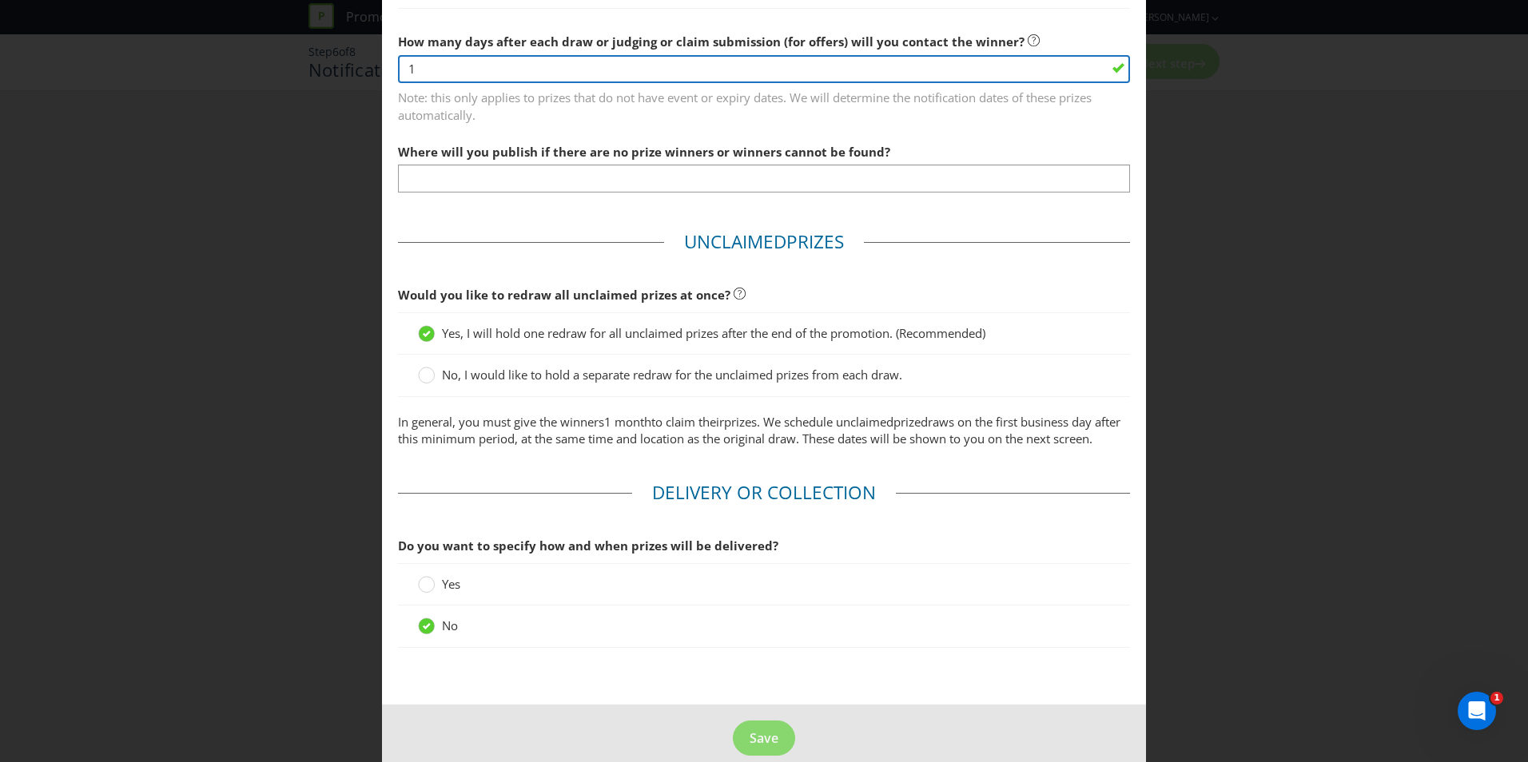
scroll to position [799, 0]
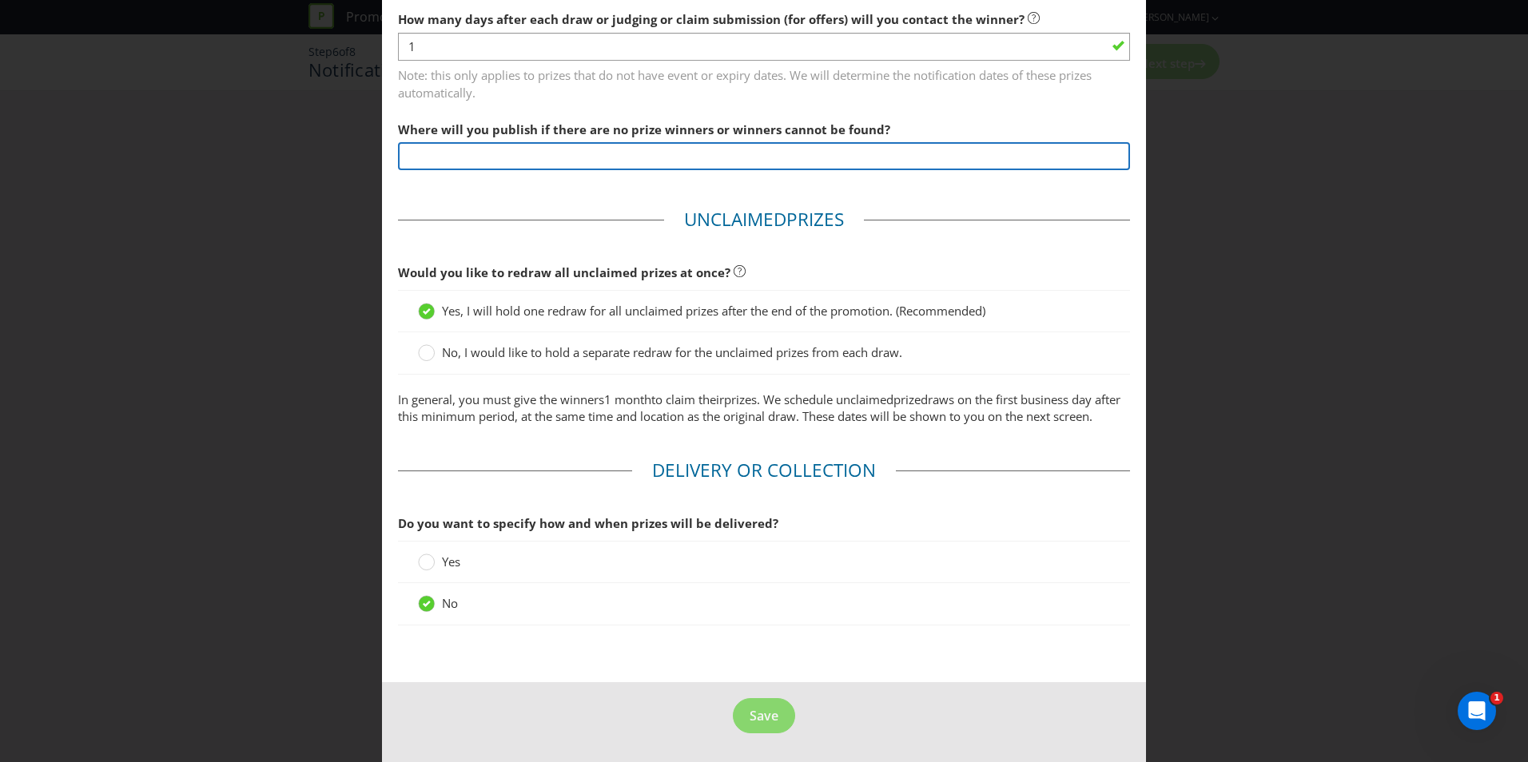
click at [436, 147] on input "text" at bounding box center [764, 156] width 732 height 28
drag, startPoint x: 471, startPoint y: 153, endPoint x: 582, endPoint y: 152, distance: 111.1
click at [582, 152] on input "text" at bounding box center [764, 156] width 732 height 28
type input "A"
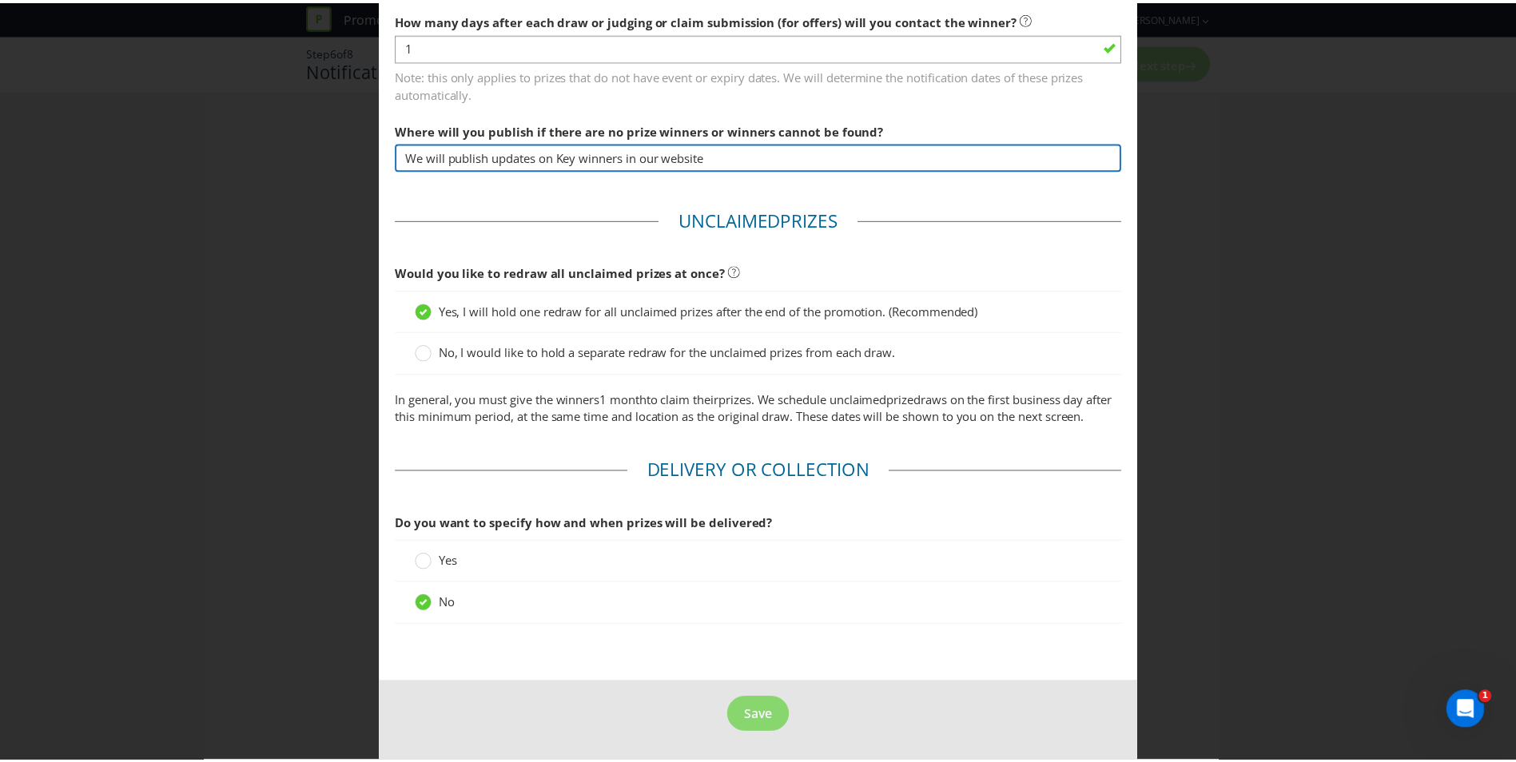
scroll to position [809, 0]
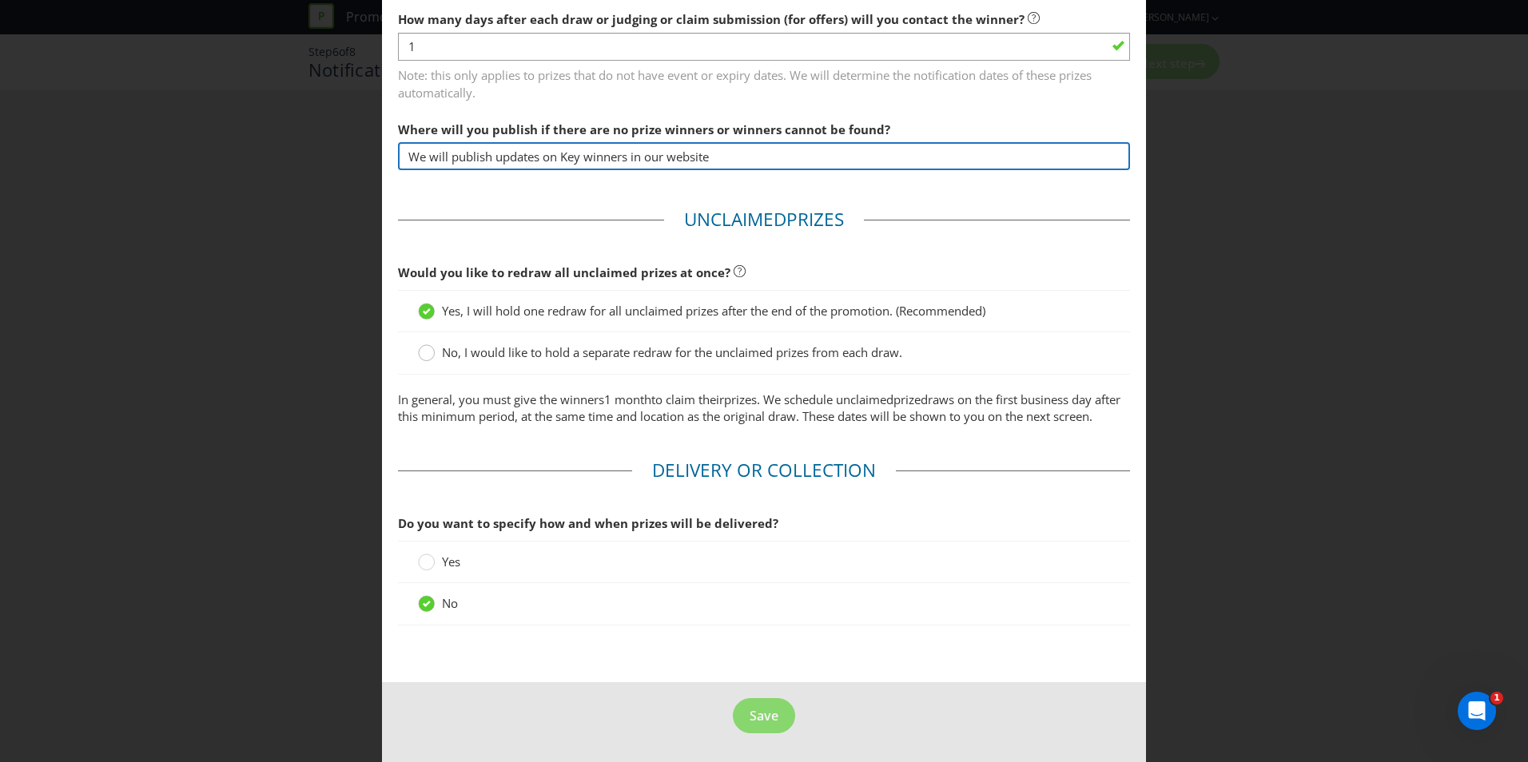
type input "We will publish updates on Key winners in our website"
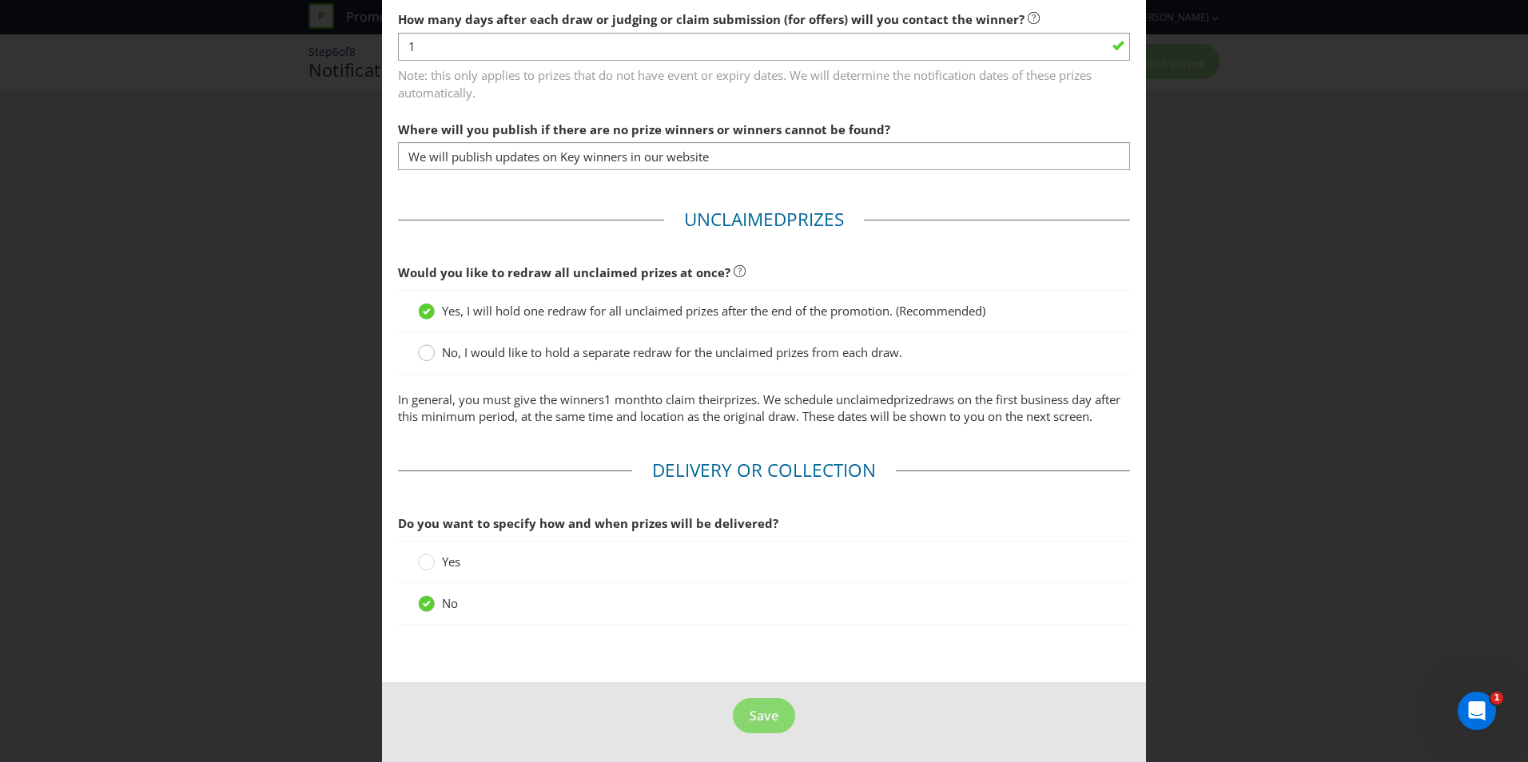
click at [420, 345] on circle at bounding box center [427, 353] width 16 height 16
click at [0, 0] on input "No, I would like to hold a separate redraw for the unclaimed prizes from each d…" at bounding box center [0, 0] width 0 height 0
click at [753, 718] on span "Save" at bounding box center [764, 716] width 29 height 18
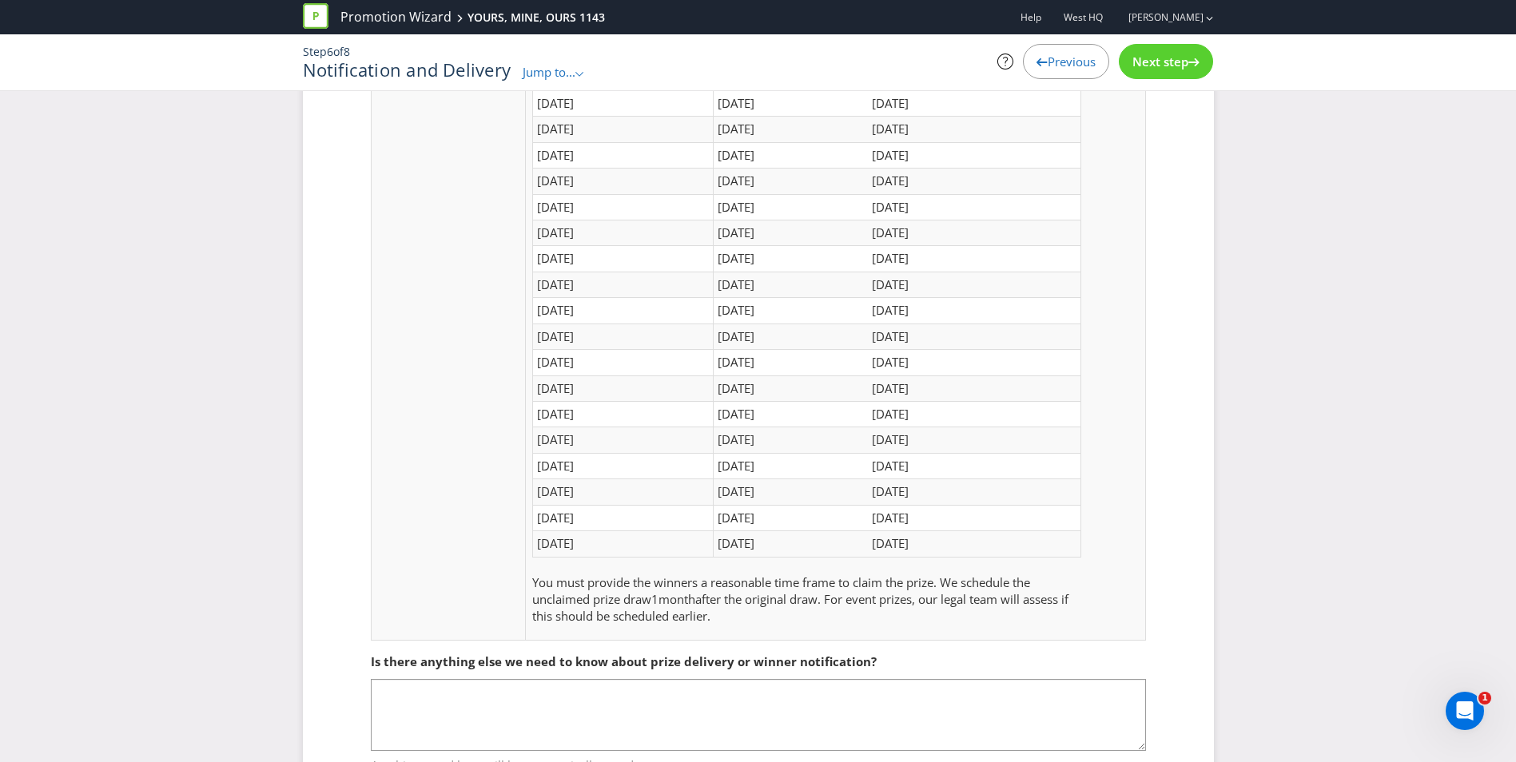
scroll to position [530, 0]
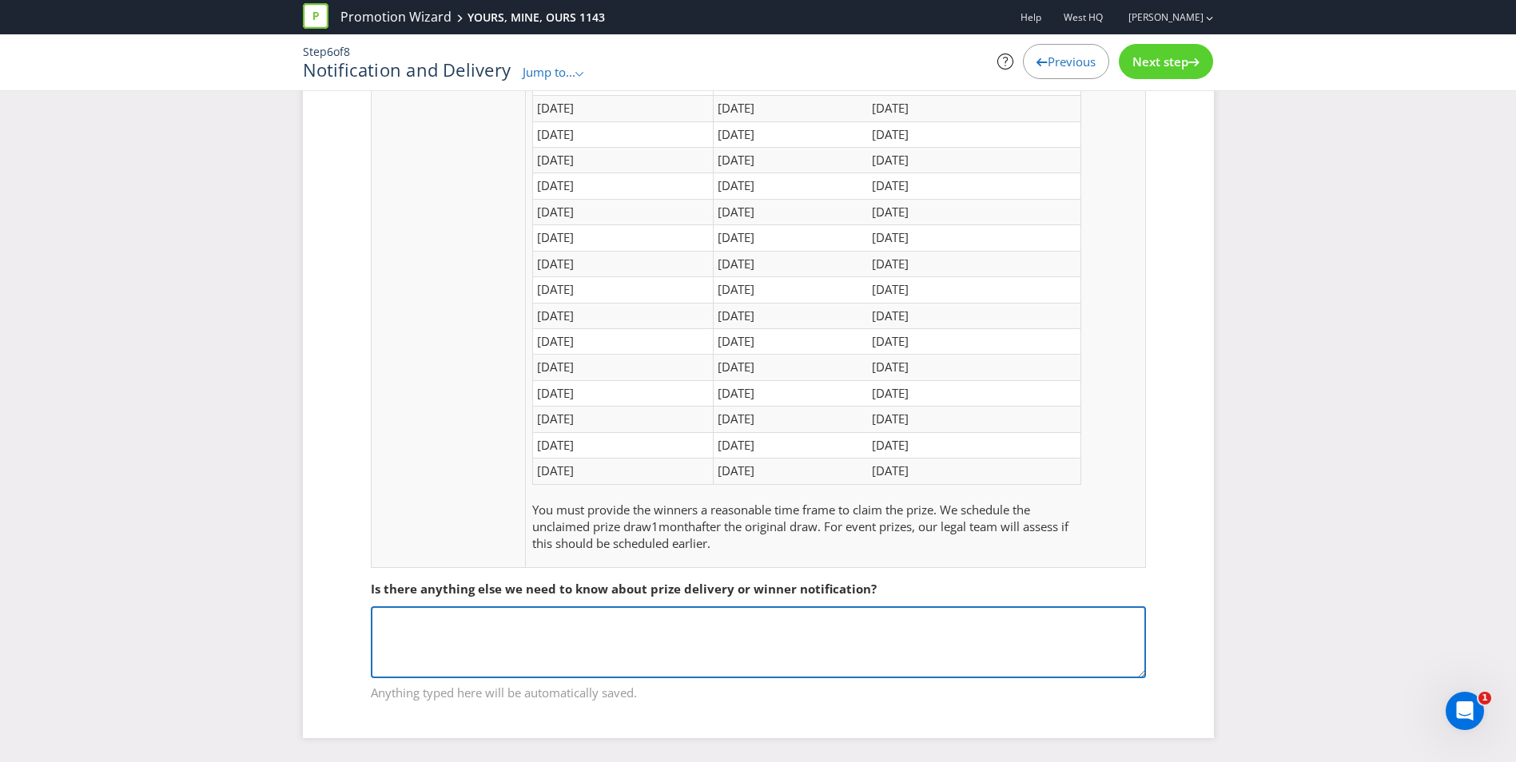
click at [380, 630] on textarea at bounding box center [758, 643] width 775 height 72
drag, startPoint x: 786, startPoint y: 616, endPoint x: 792, endPoint y: 623, distance: 8.5
click at [786, 617] on textarea "If we cannot get in contact with a Winner from [DATE] draw, even though" at bounding box center [758, 643] width 775 height 72
click at [794, 622] on textarea "If we cannot get in contact with a Winner from [DATE] draw, even though" at bounding box center [758, 643] width 775 height 72
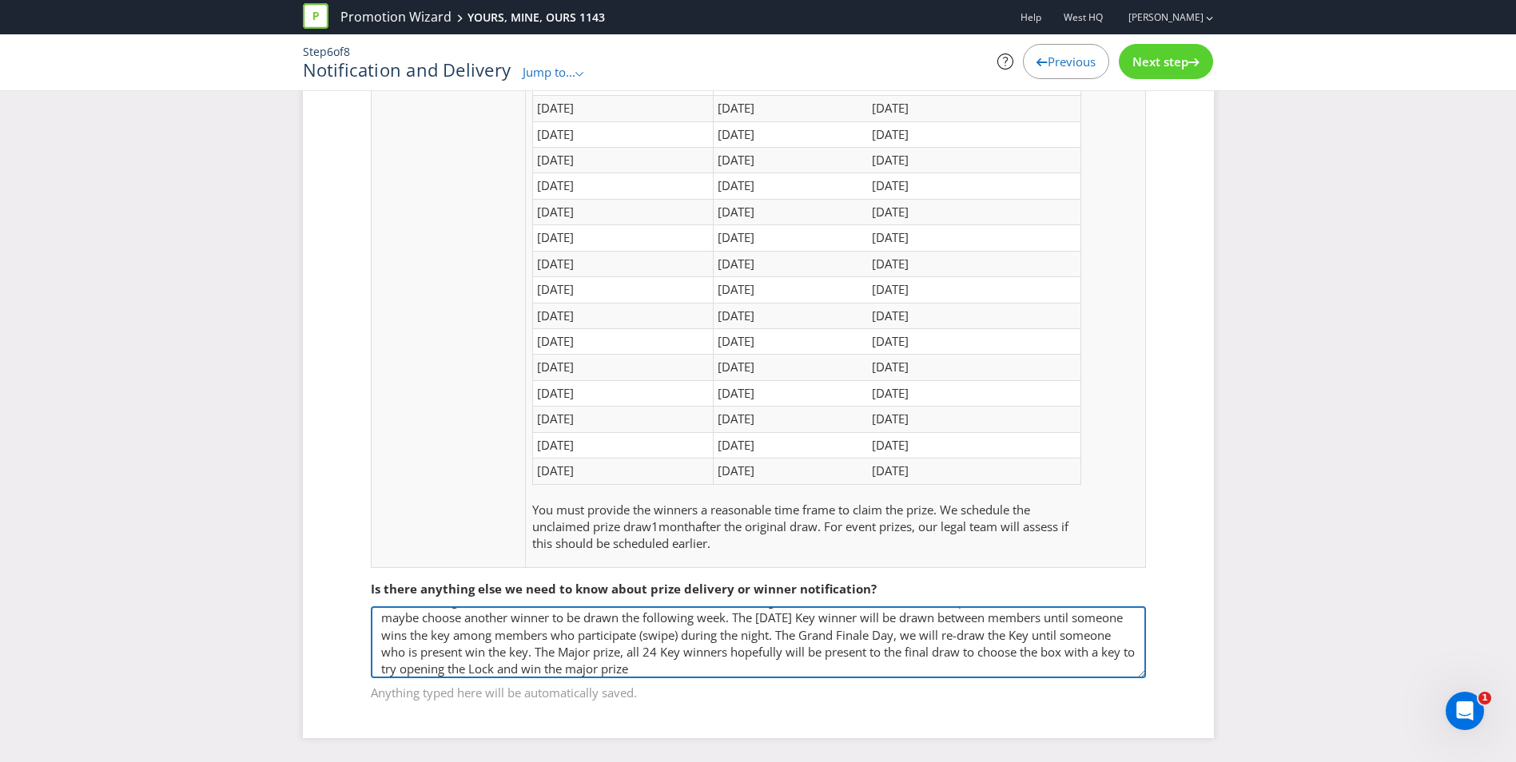
scroll to position [0, 0]
click at [1073, 621] on textarea "If we cannot get in contact with a Winner from [DATE] draw, even though we cont…" at bounding box center [758, 643] width 775 height 72
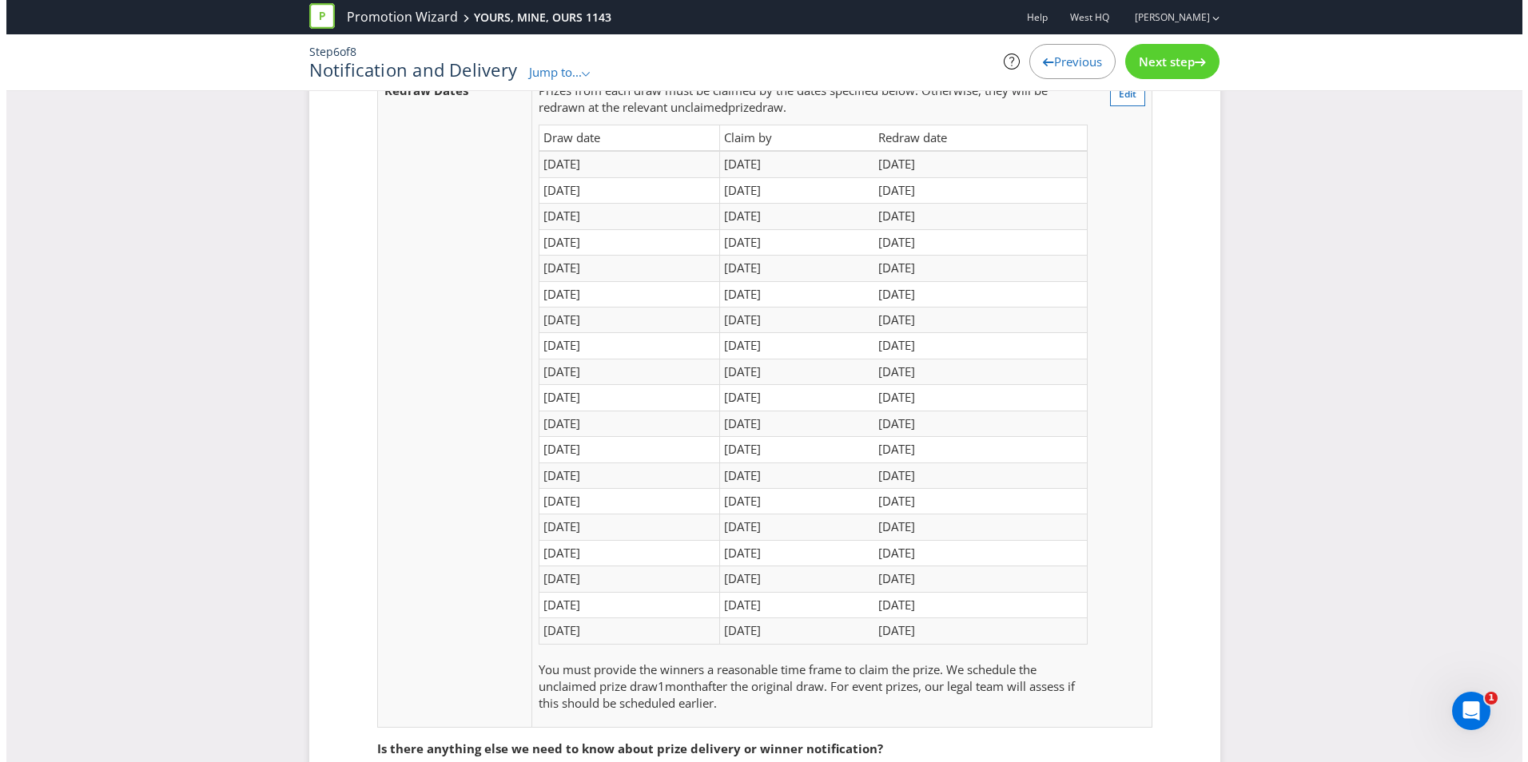
scroll to position [290, 0]
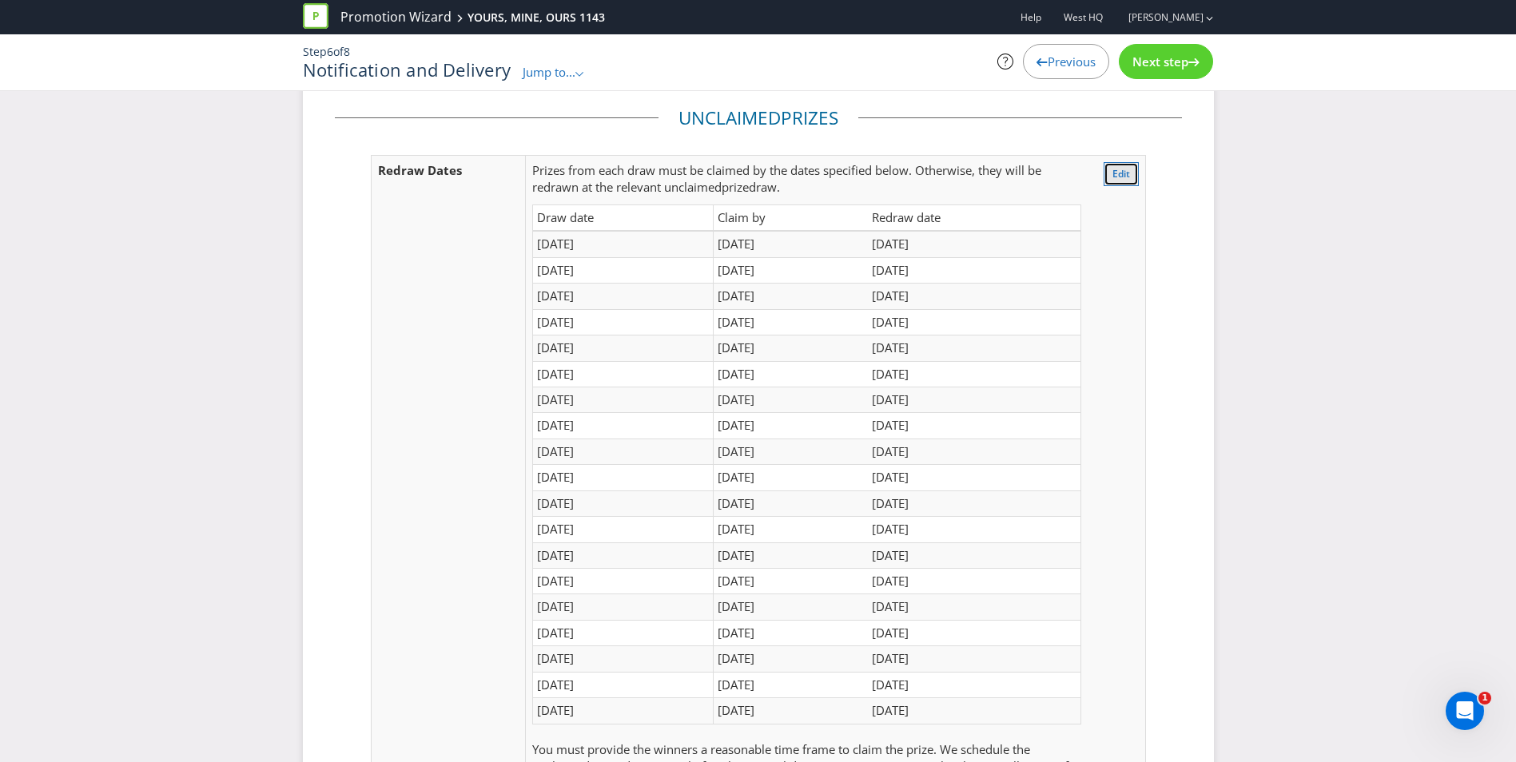
click at [1112, 172] on span "Edit" at bounding box center [1121, 174] width 18 height 14
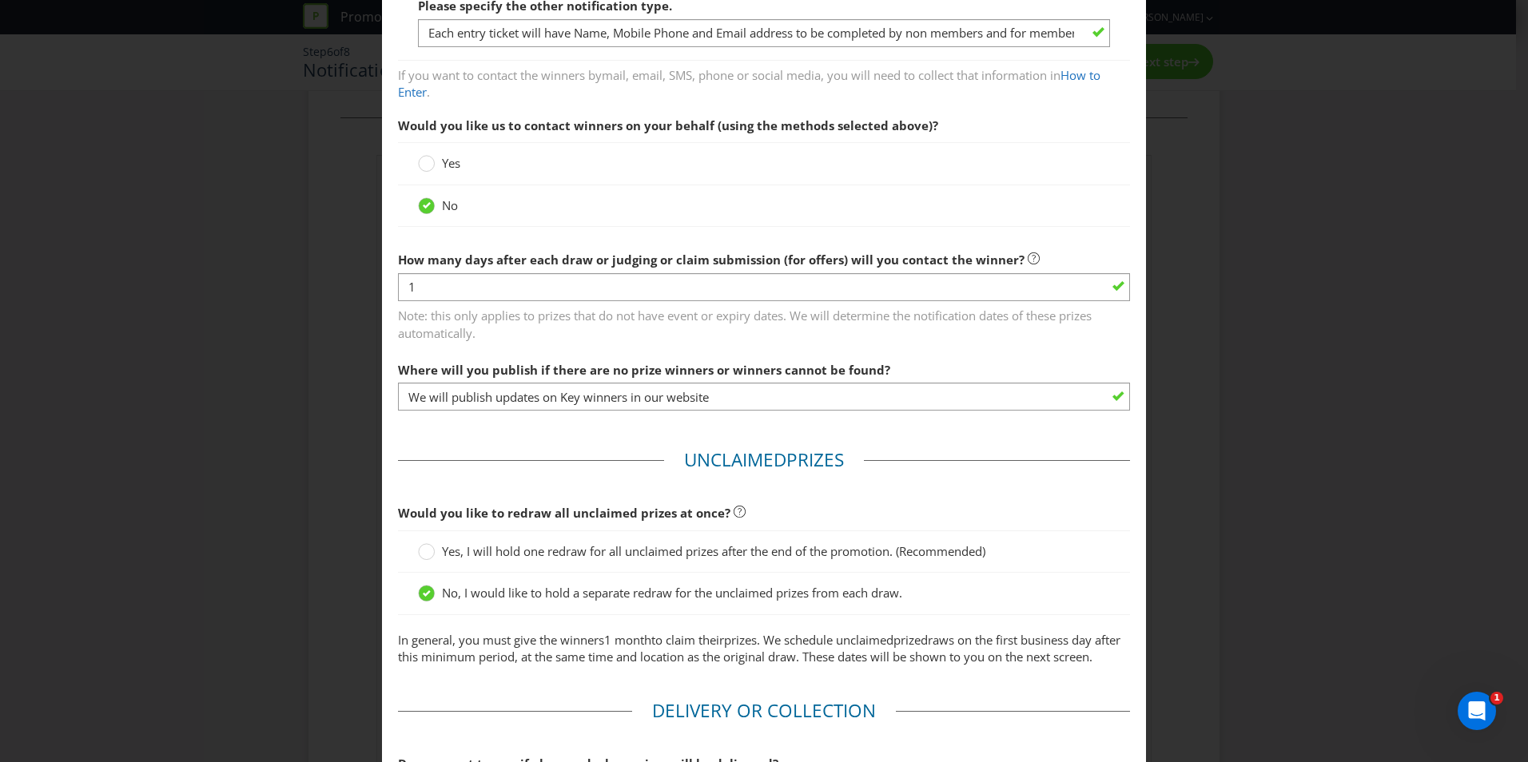
scroll to position [489, 0]
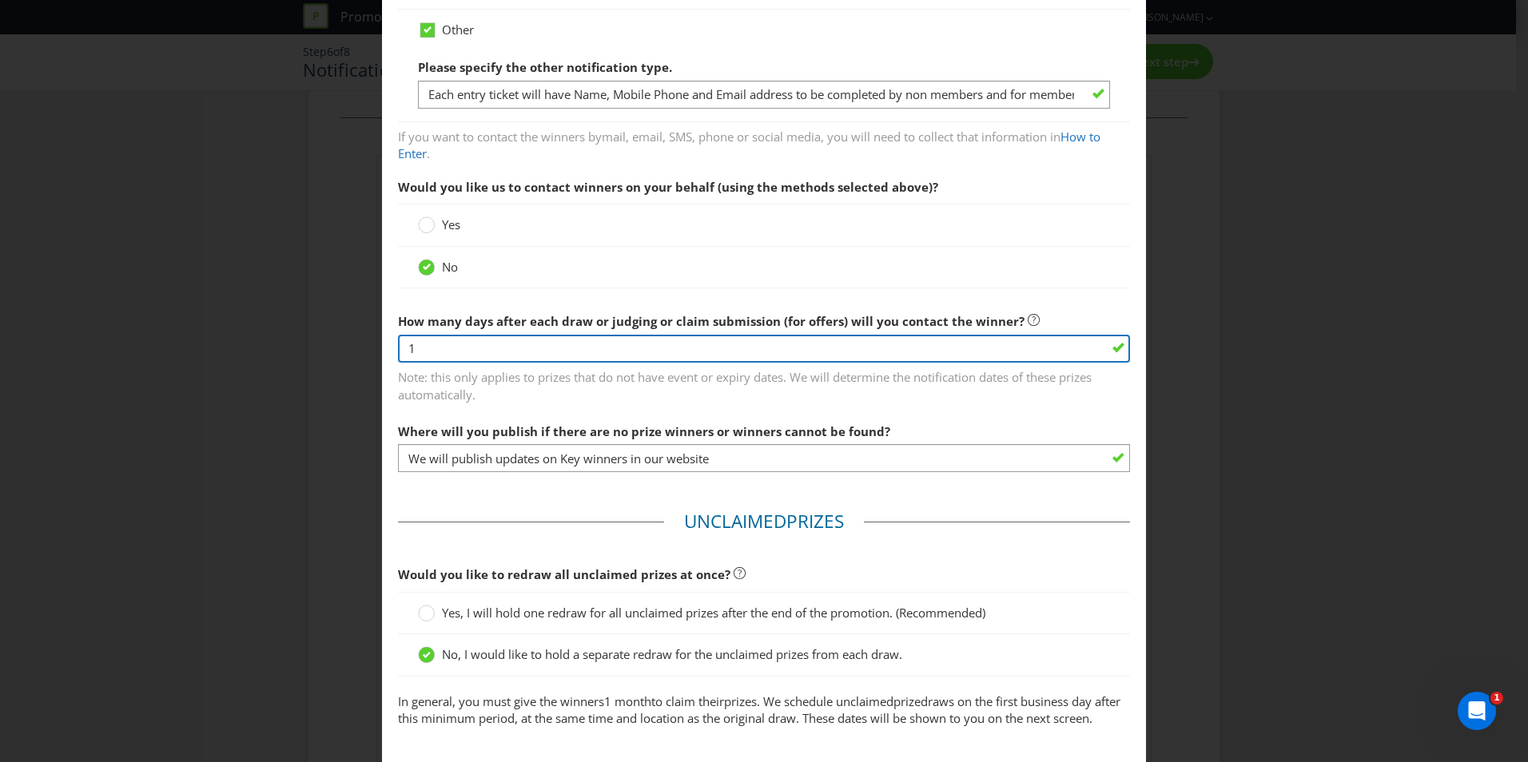
click at [418, 348] on input "1" at bounding box center [764, 349] width 732 height 28
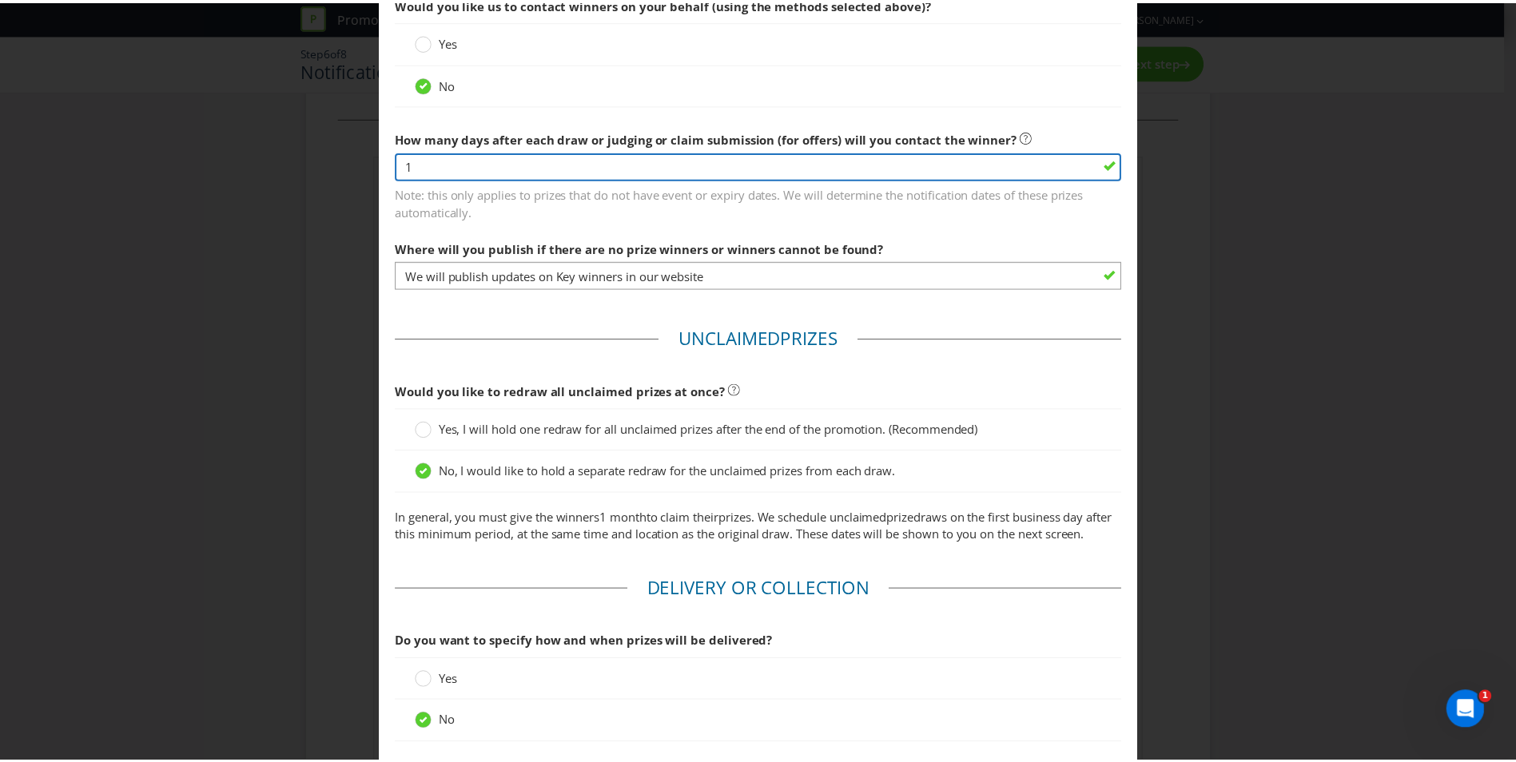
scroll to position [809, 0]
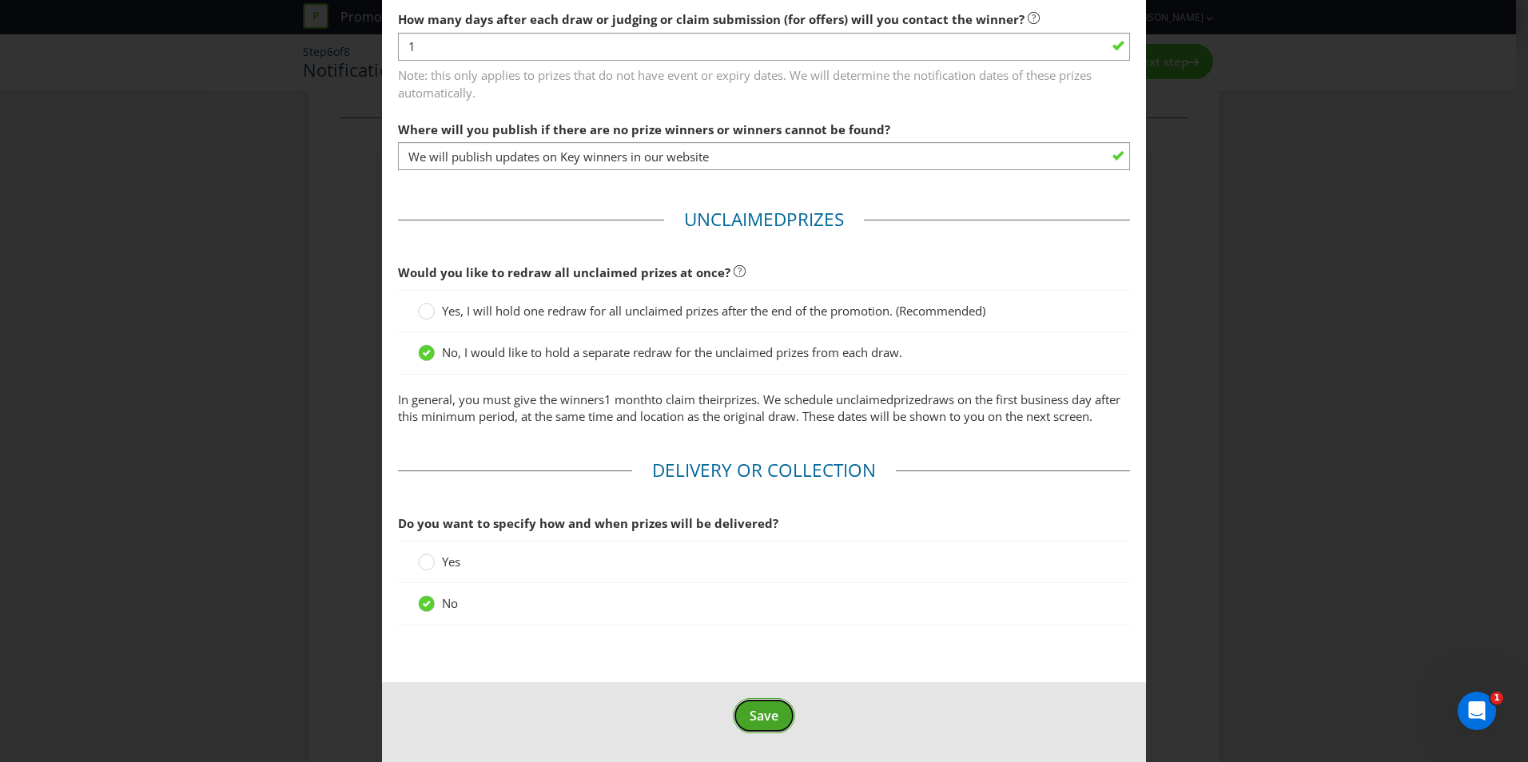
click at [764, 721] on span "Save" at bounding box center [764, 716] width 29 height 18
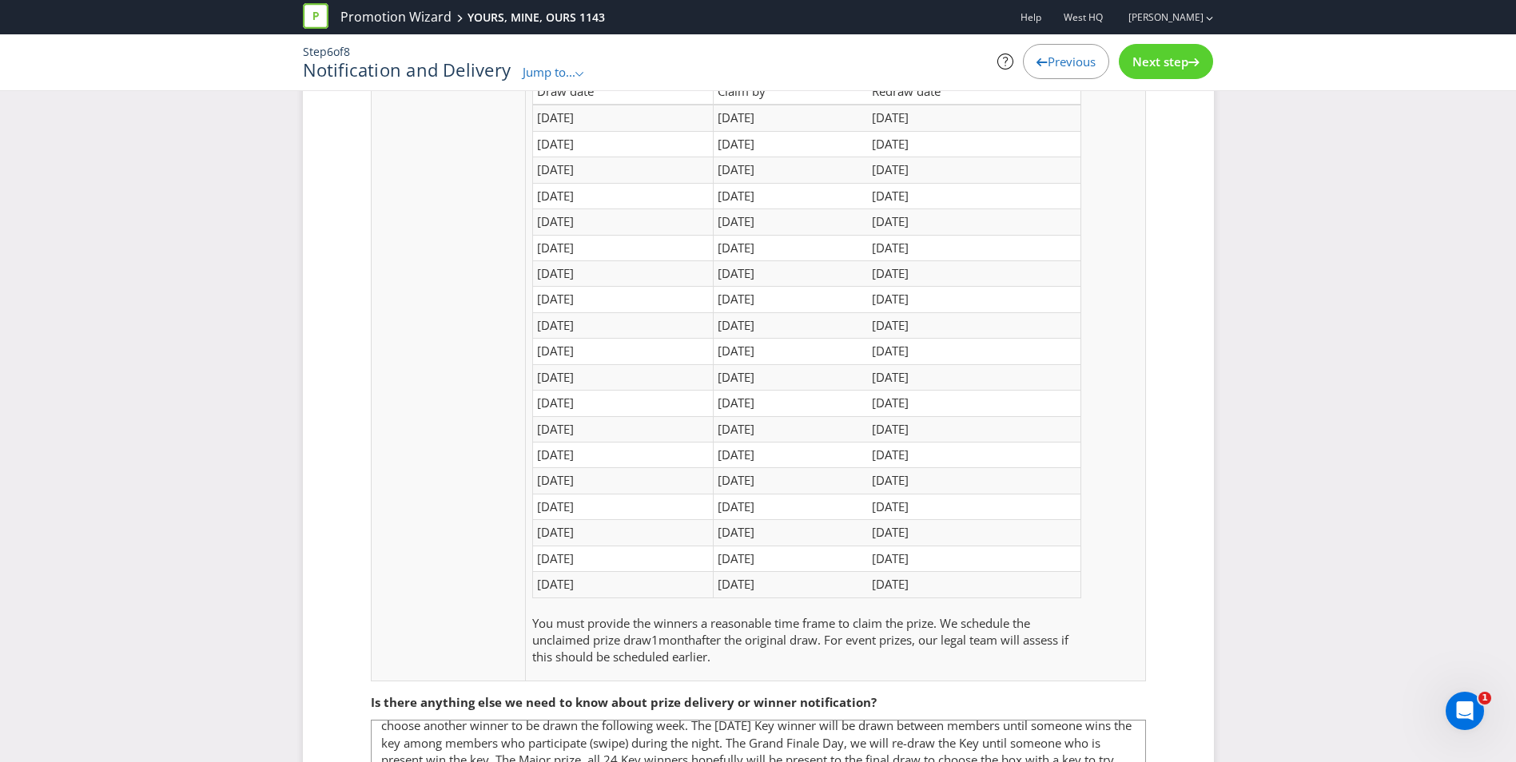
scroll to position [530, 0]
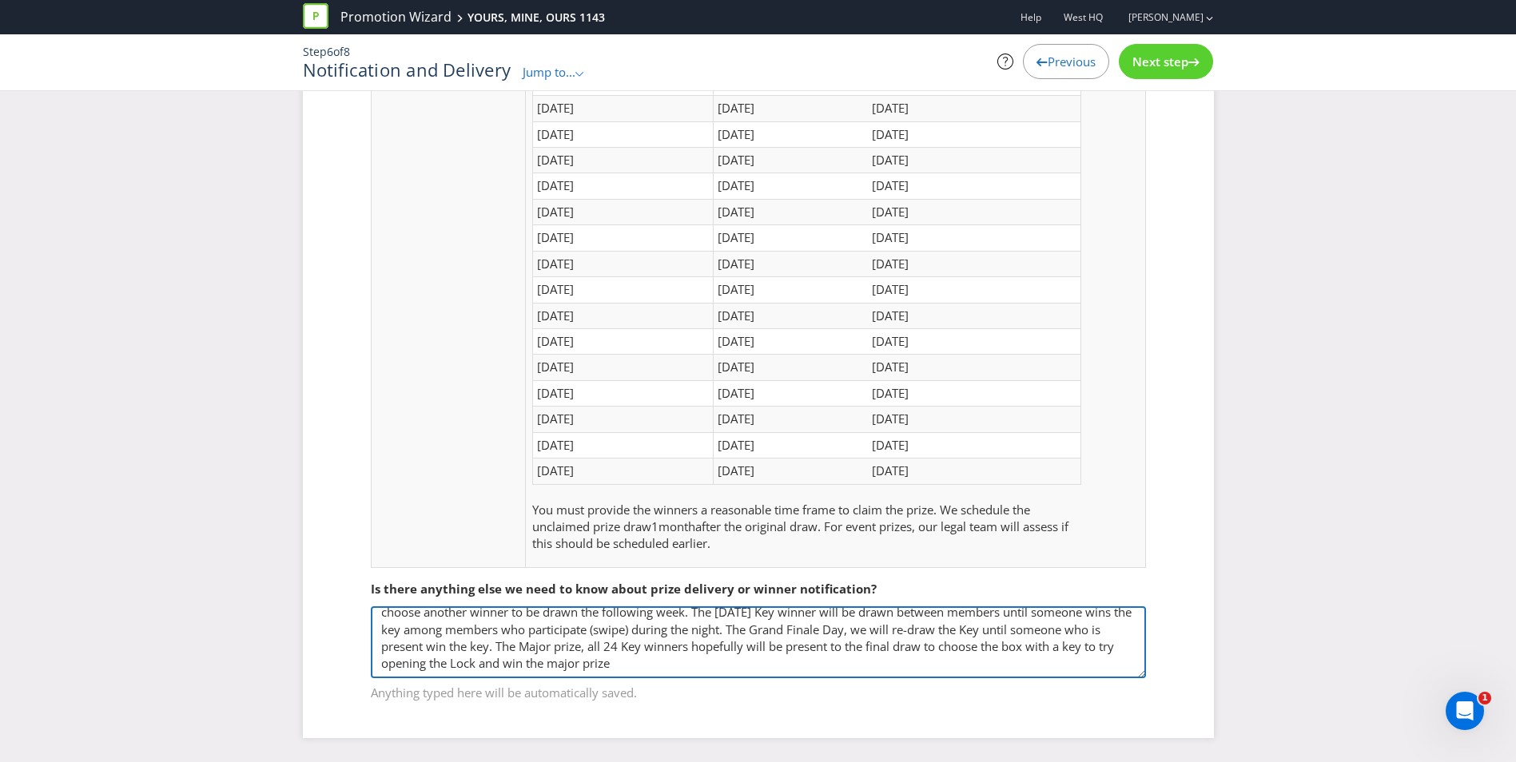
click at [706, 666] on textarea "If we cannot get in contact with a Winner from [DATE] draw, even though we cont…" at bounding box center [758, 643] width 775 height 72
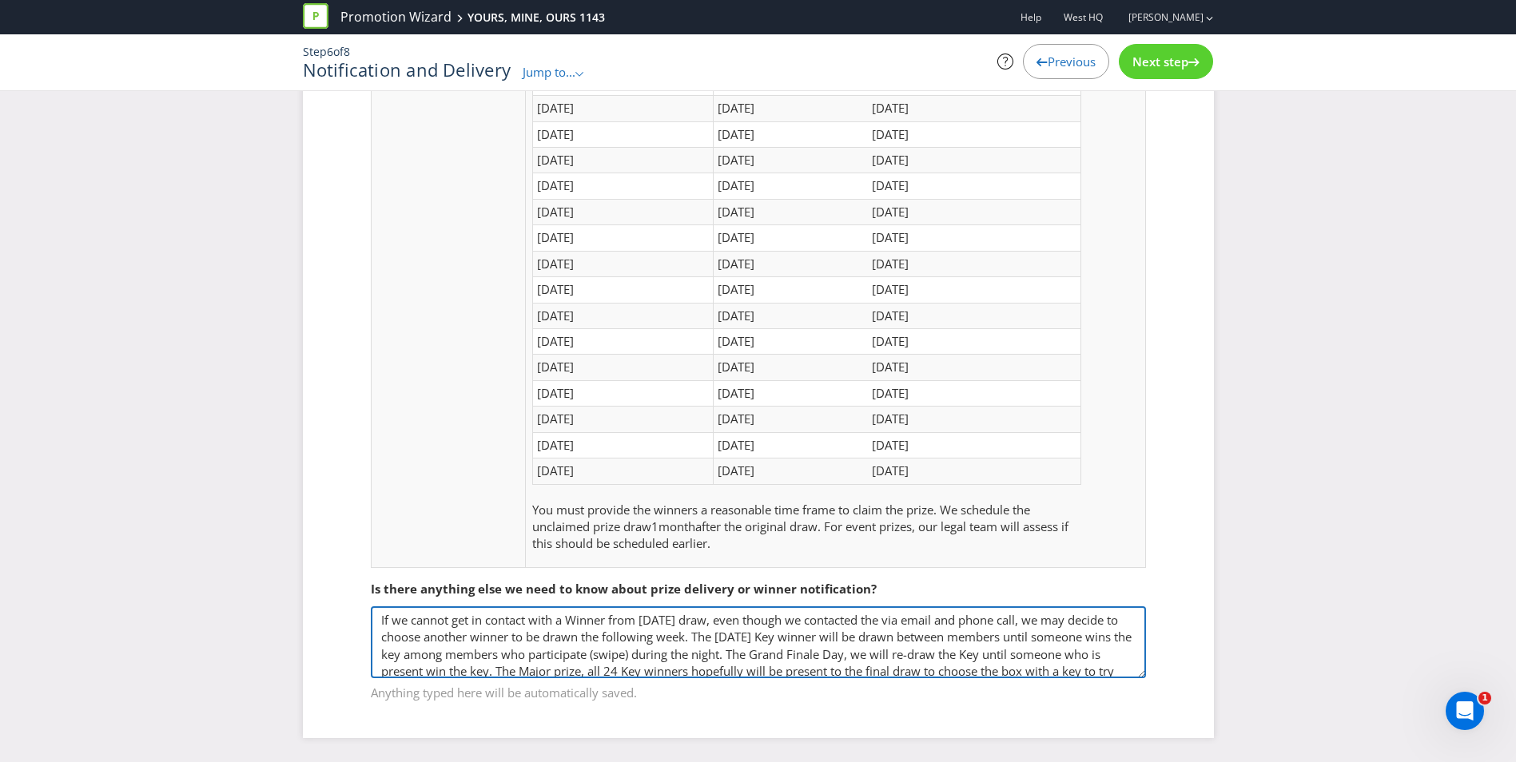
drag, startPoint x: 711, startPoint y: 663, endPoint x: 370, endPoint y: 601, distance: 346.9
click at [370, 601] on fieldset "Is there anything else we need to know about prize delivery or winner notificat…" at bounding box center [758, 631] width 847 height 165
type textarea "If we cannot get in contact with a Winner from [DATE] draw, even though we cont…"
click at [511, 623] on textarea "If we cannot get in contact with a Winner from [DATE] draw, even though we cont…" at bounding box center [758, 643] width 775 height 72
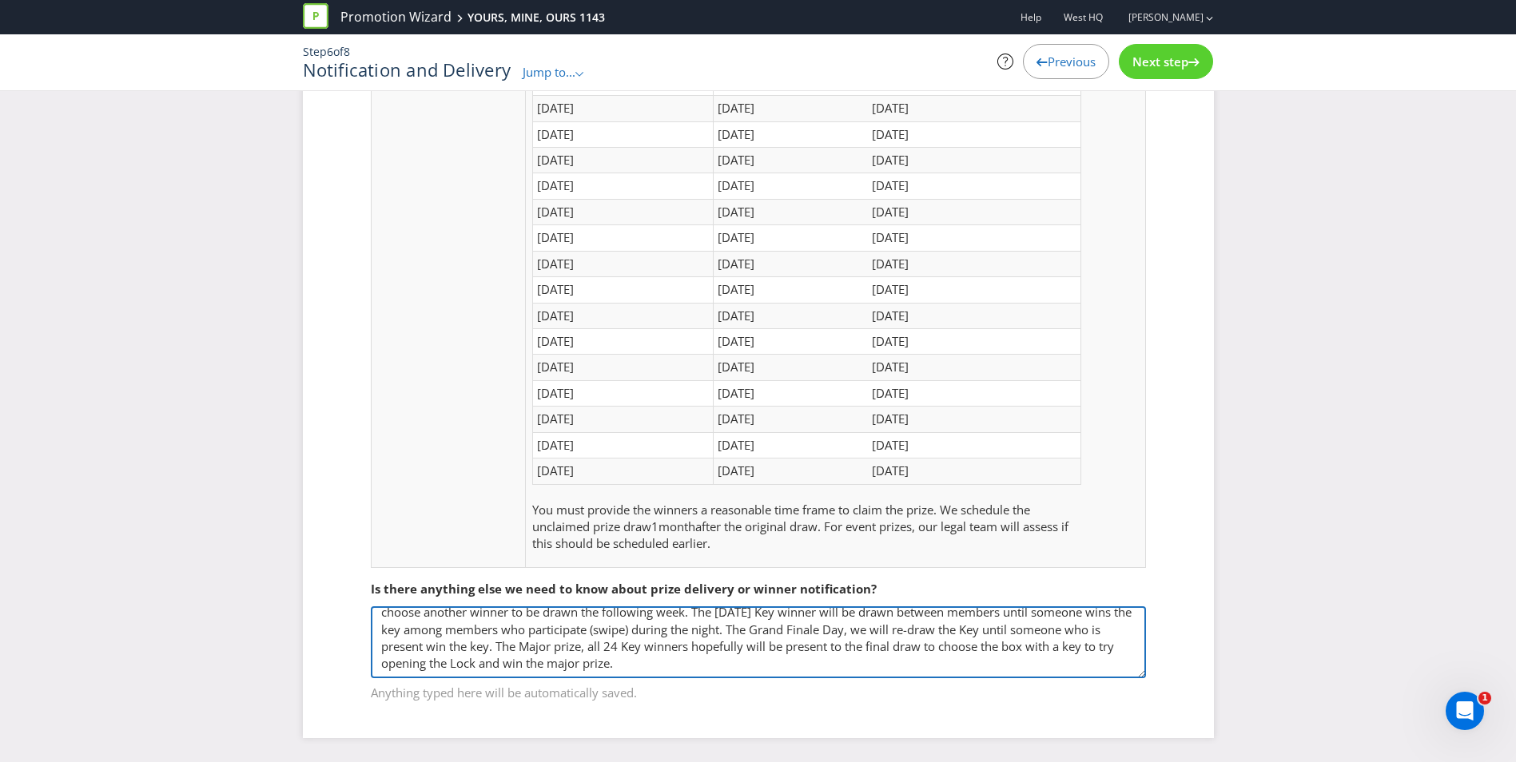
drag, startPoint x: 377, startPoint y: 616, endPoint x: 786, endPoint y: 673, distance: 412.3
click at [786, 673] on textarea "If we cannot get in contact with a Winner from [DATE] draw, even though we cont…" at bounding box center [758, 643] width 775 height 72
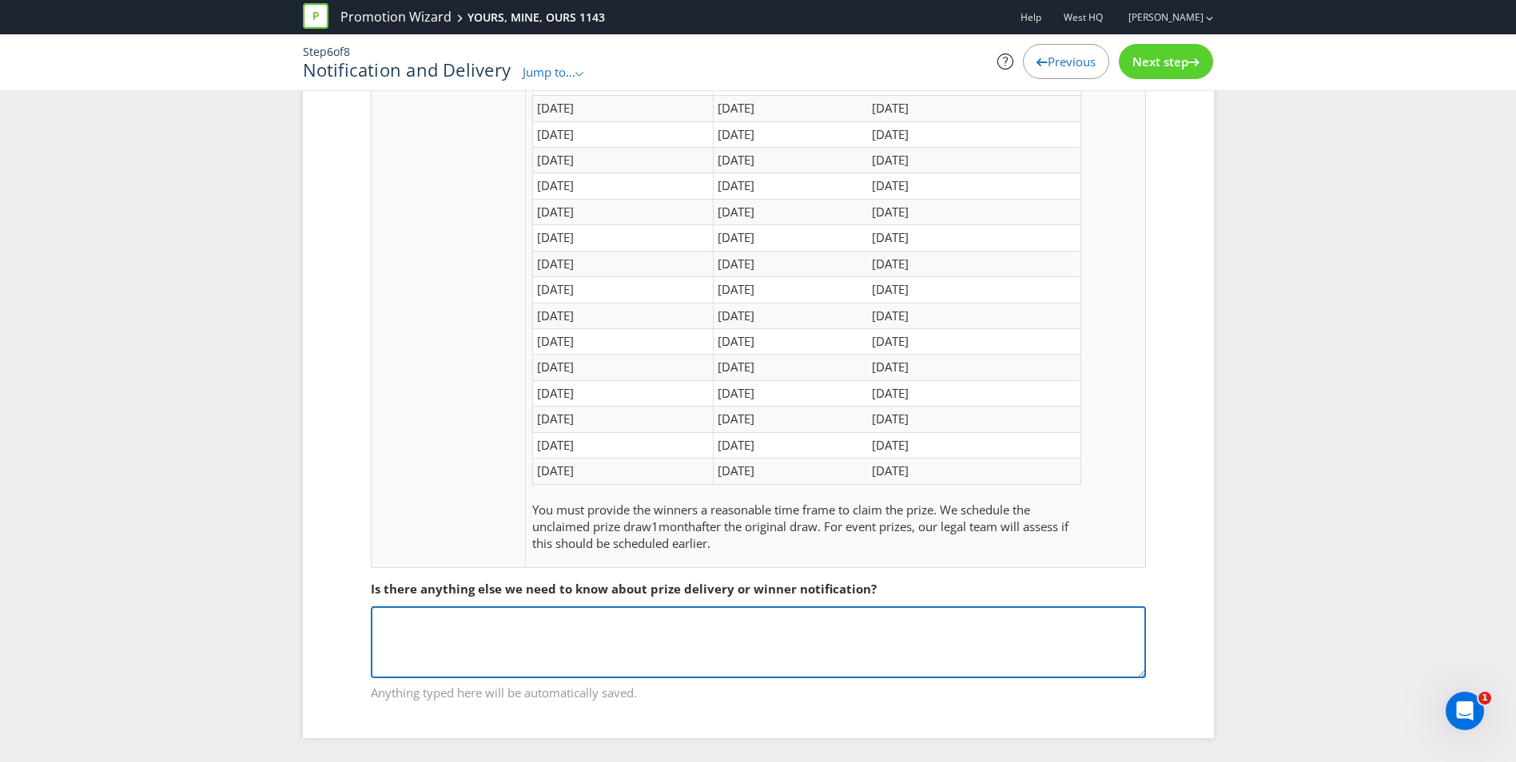
scroll to position [0, 0]
paste textarea "[DATE] Key Winners (Weekly Spend to Win): If a Key Winner drawn on a [DATE] can…"
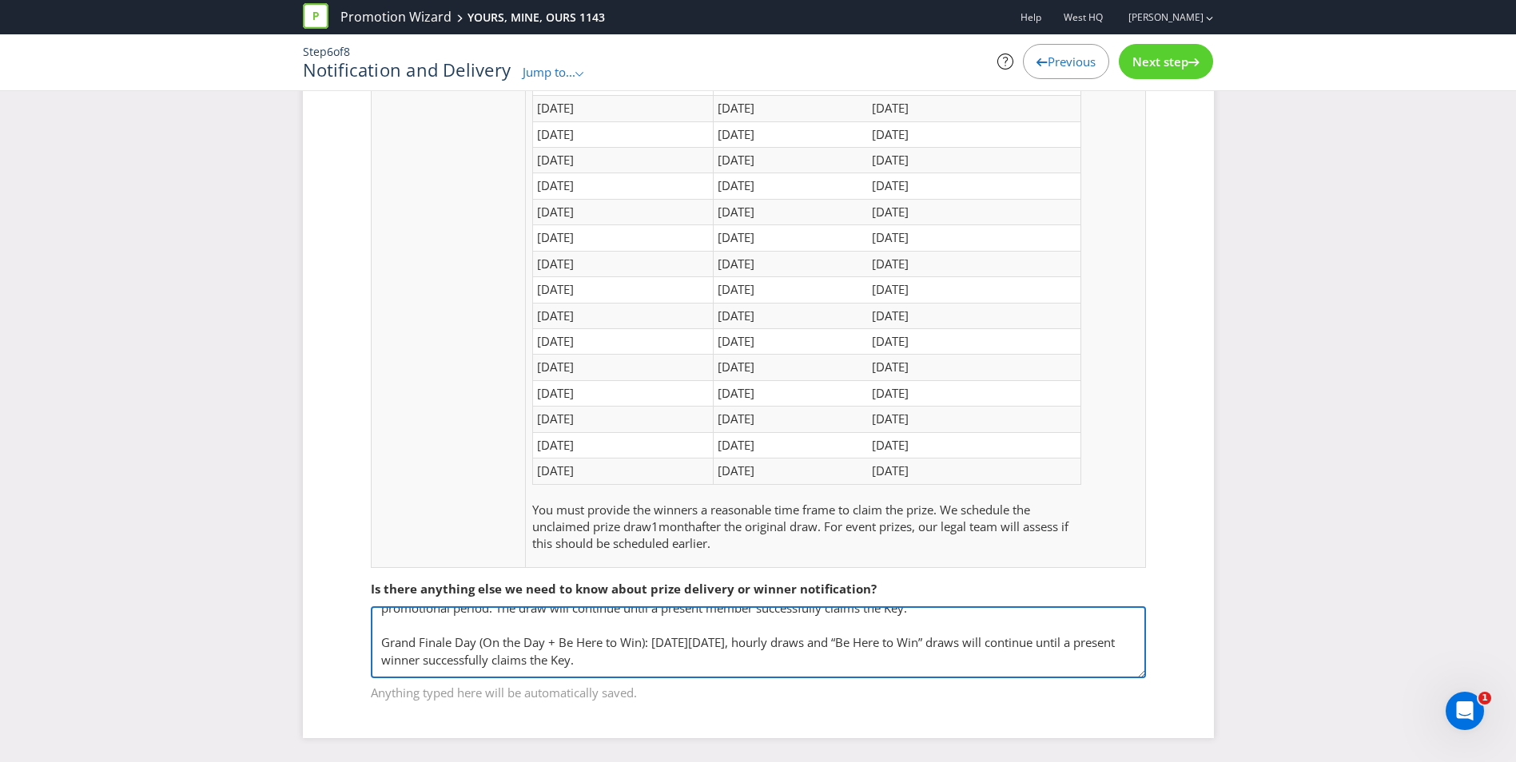
scroll to position [127, 0]
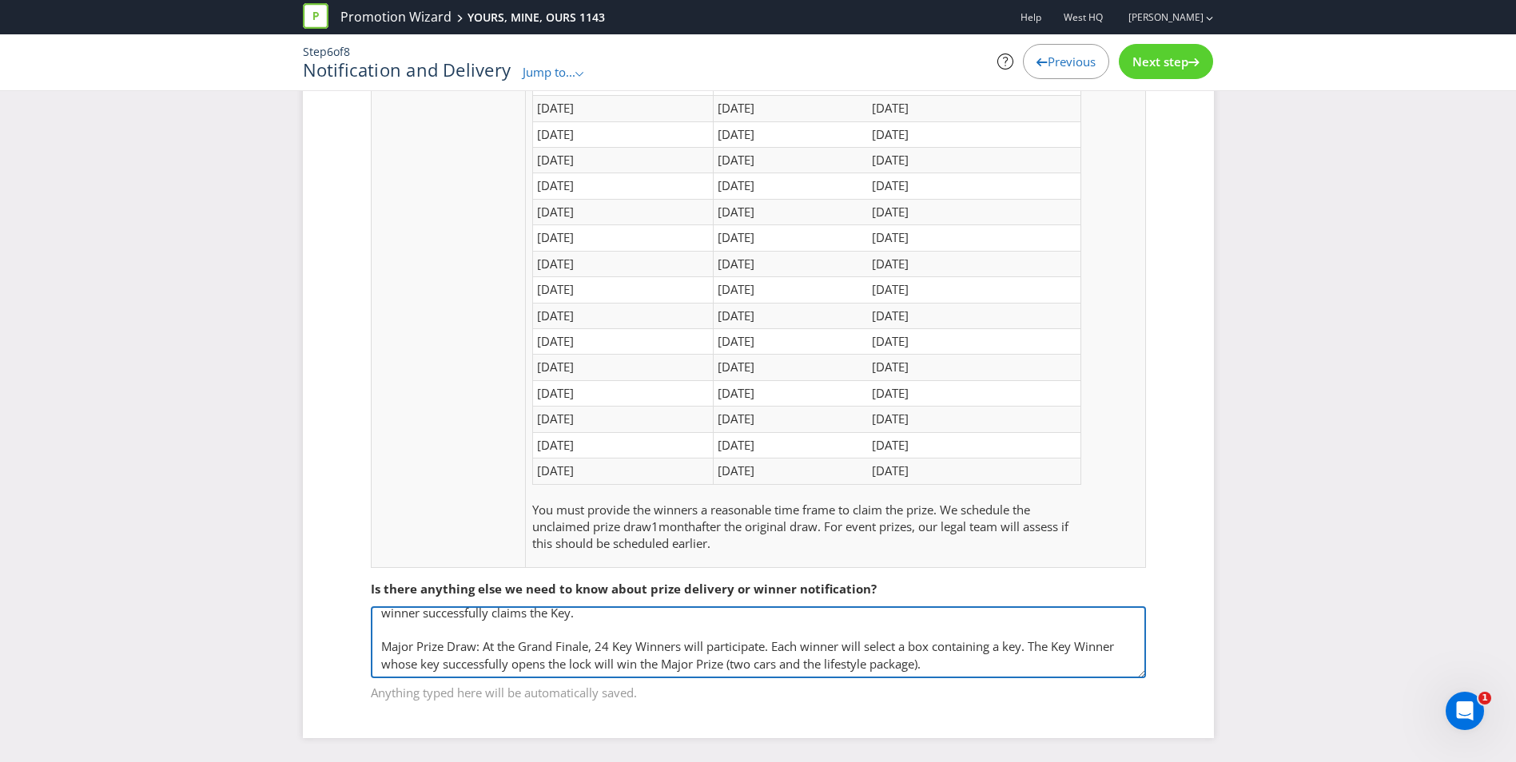
type textarea "[DATE] Key Winners (Weekly Spend to Win): If a Key Winner drawn on a [DATE] can…"
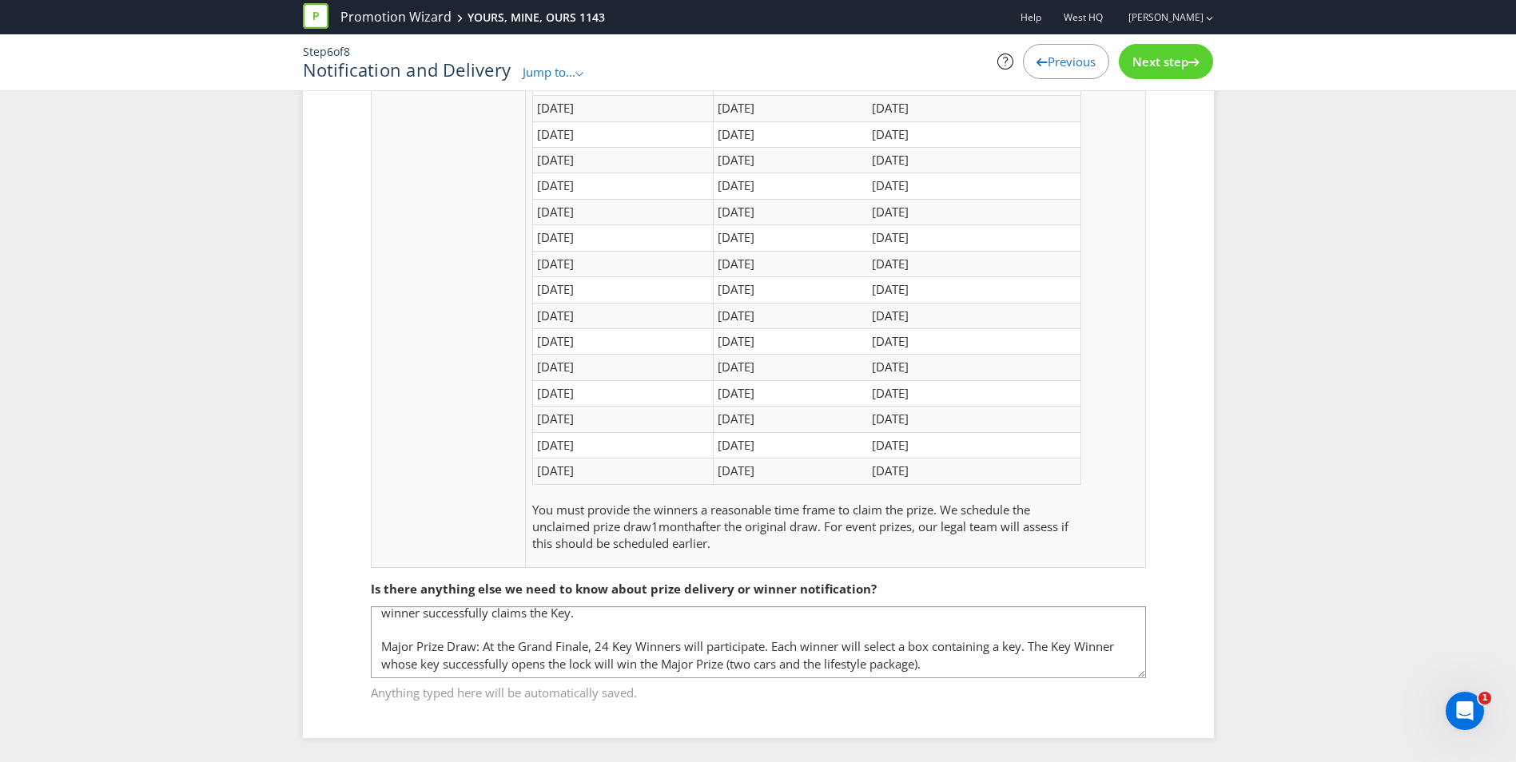
click at [1232, 648] on div "Notification Winner Notification The winners will be contacted using the contac…" at bounding box center [758, 170] width 1516 height 1184
click at [1200, 628] on div "Notification Winner Notification The winners will be contacted using the contac…" at bounding box center [758, 158] width 911 height 1160
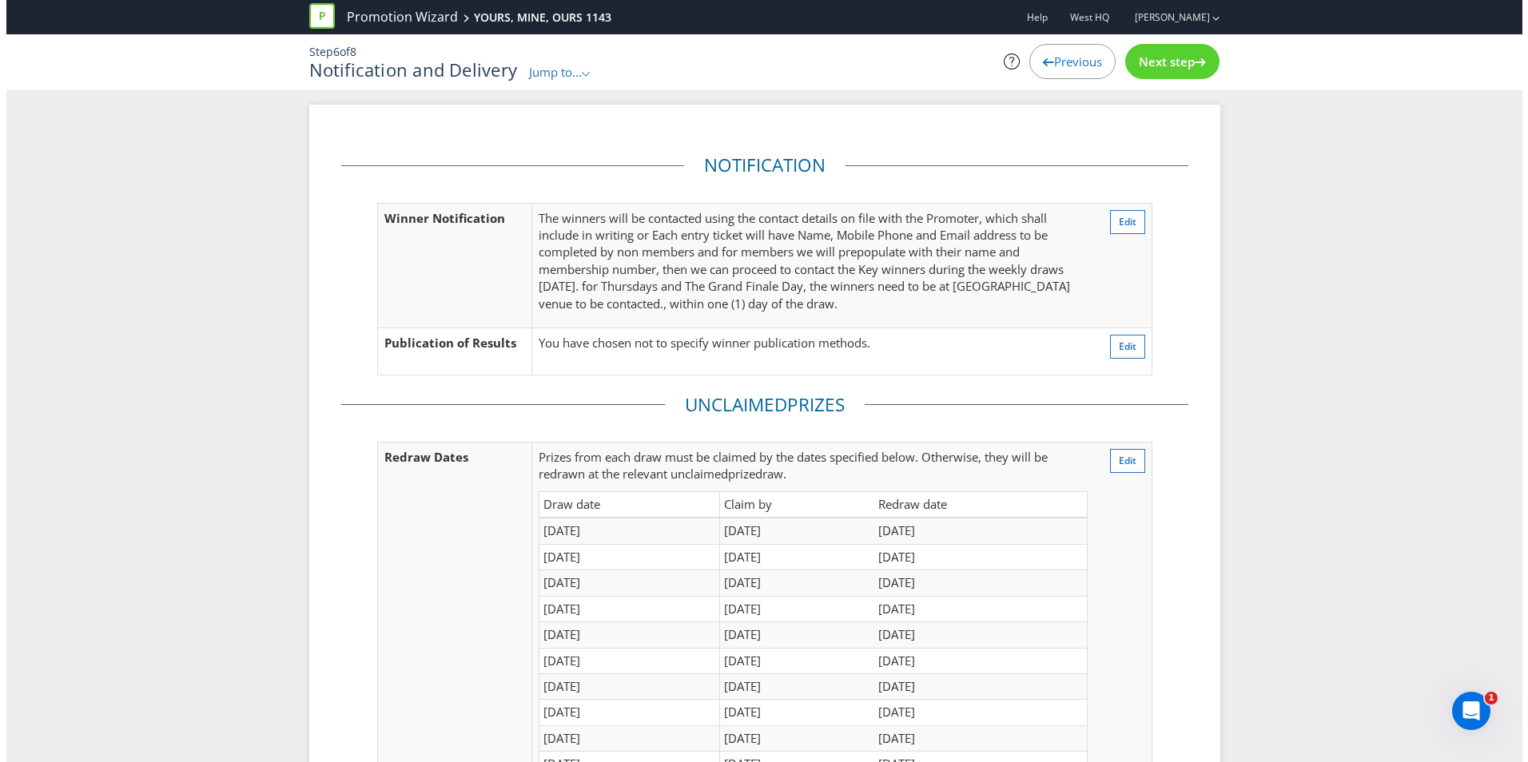
scroll to position [0, 0]
click at [1158, 59] on span "Next step" at bounding box center [1160, 62] width 56 height 16
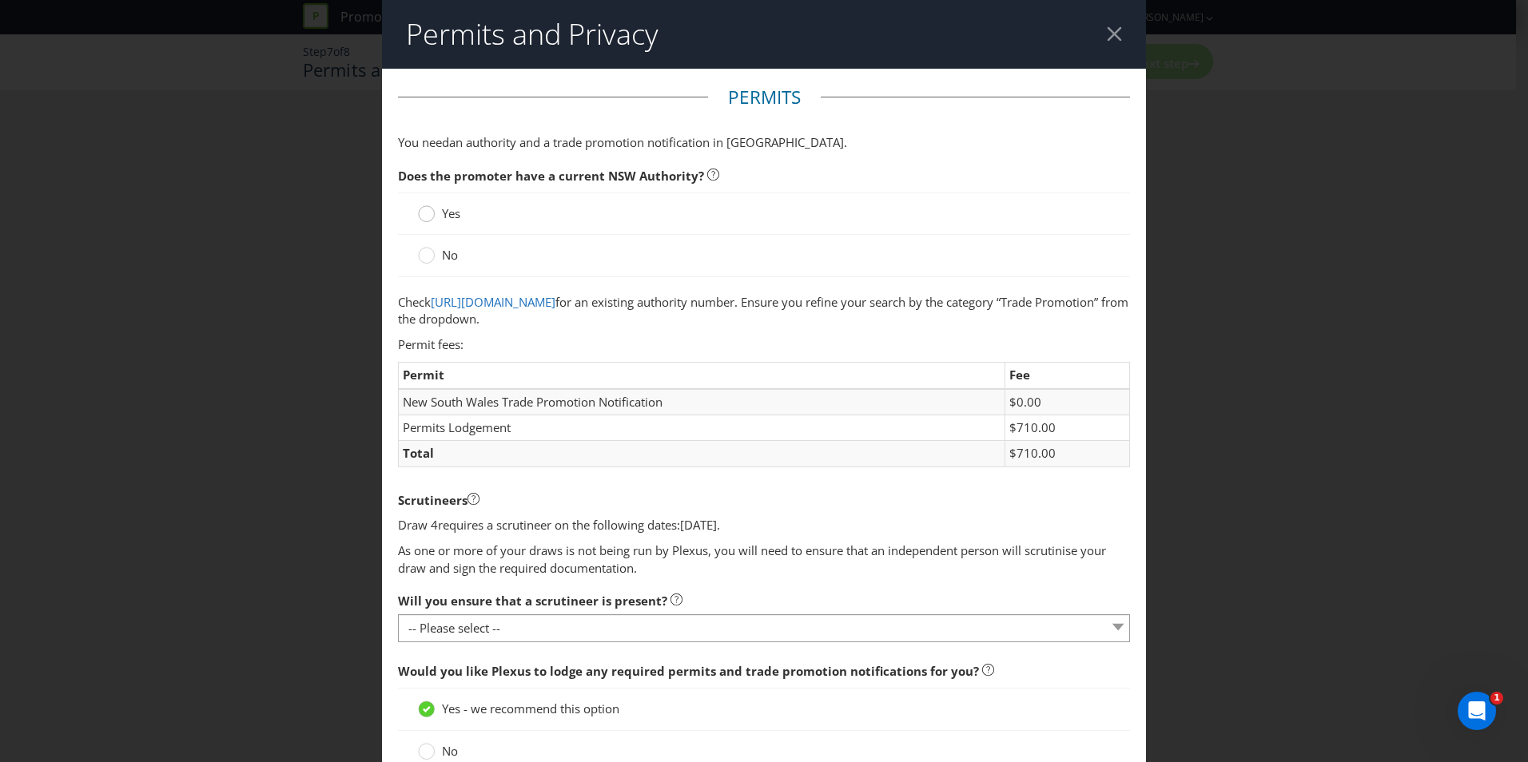
click at [428, 213] on div at bounding box center [427, 209] width 8 height 8
click at [0, 0] on input "Yes" at bounding box center [0, 0] width 0 height 0
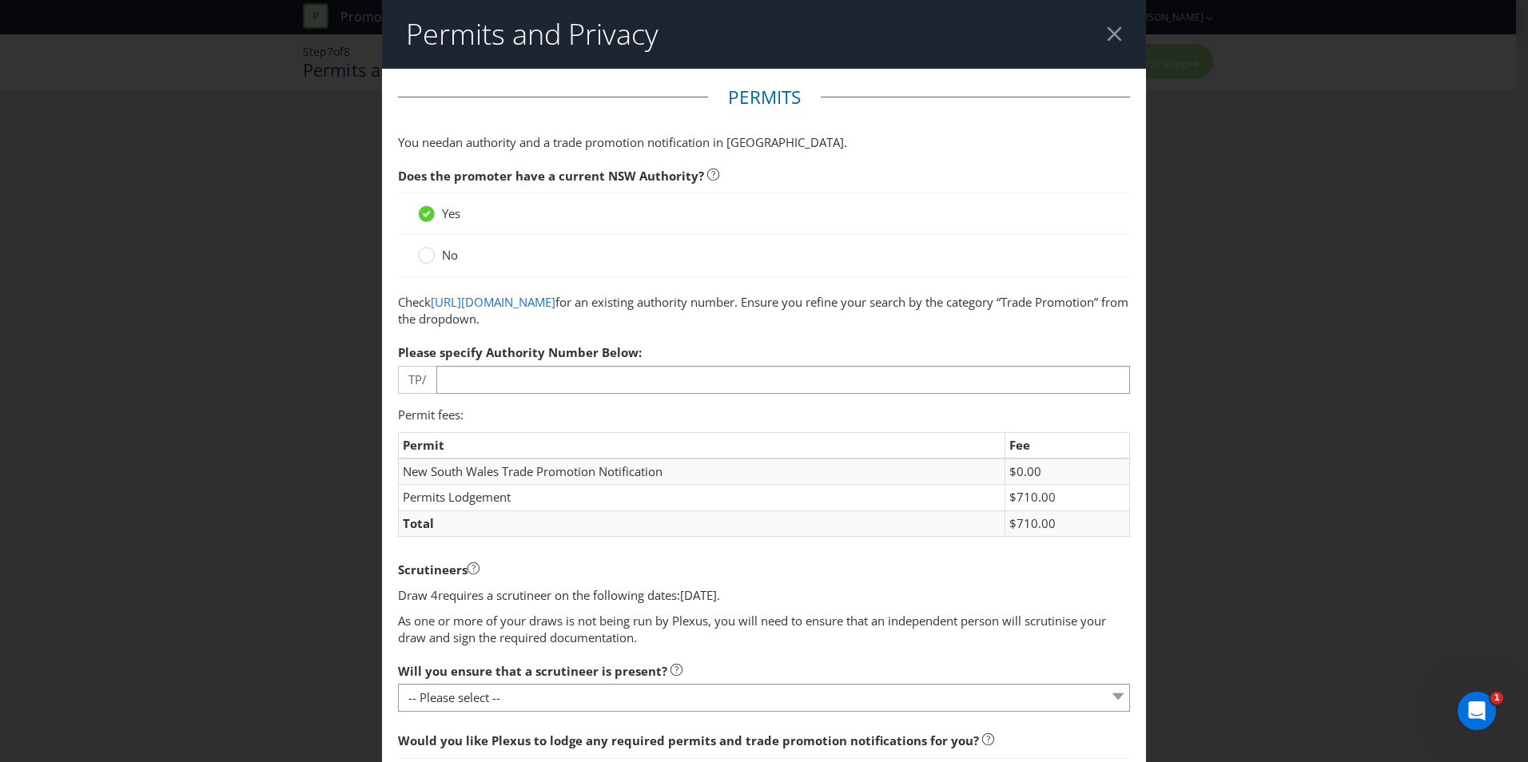
scroll to position [80, 0]
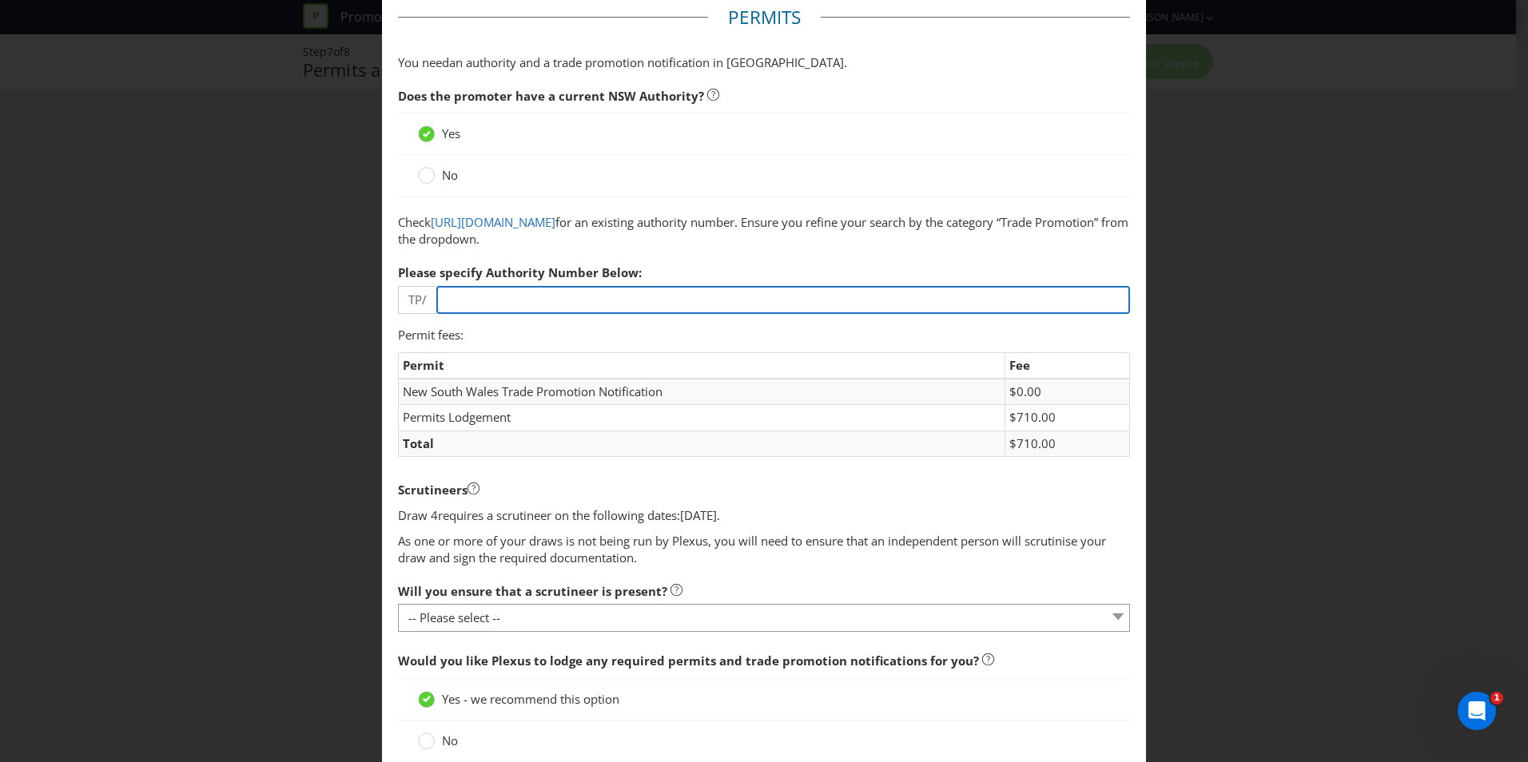
click at [462, 304] on input "number" at bounding box center [783, 300] width 694 height 28
paste input "00117"
type input "00117"
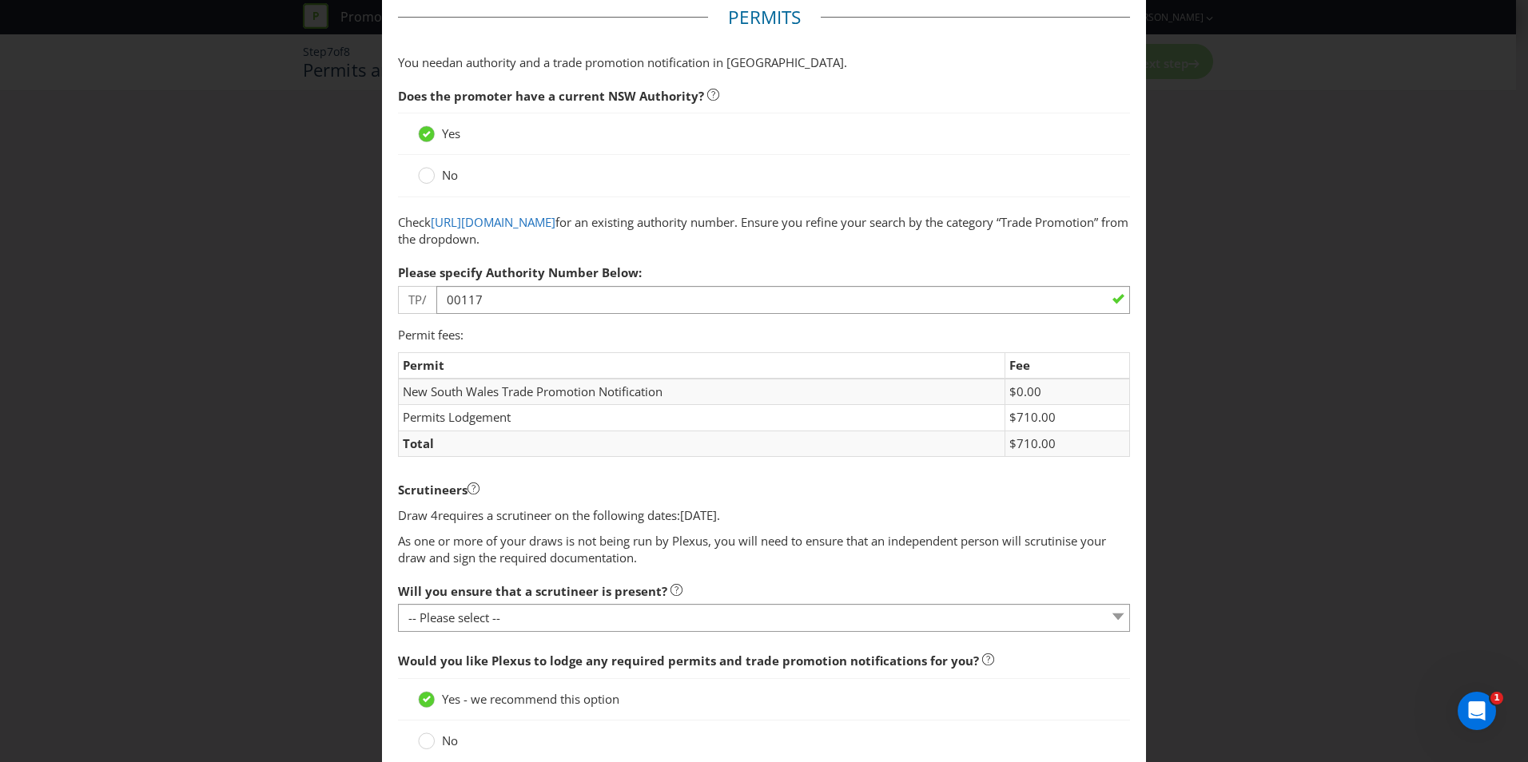
click at [501, 334] on p "Permit fees:" at bounding box center [764, 335] width 732 height 17
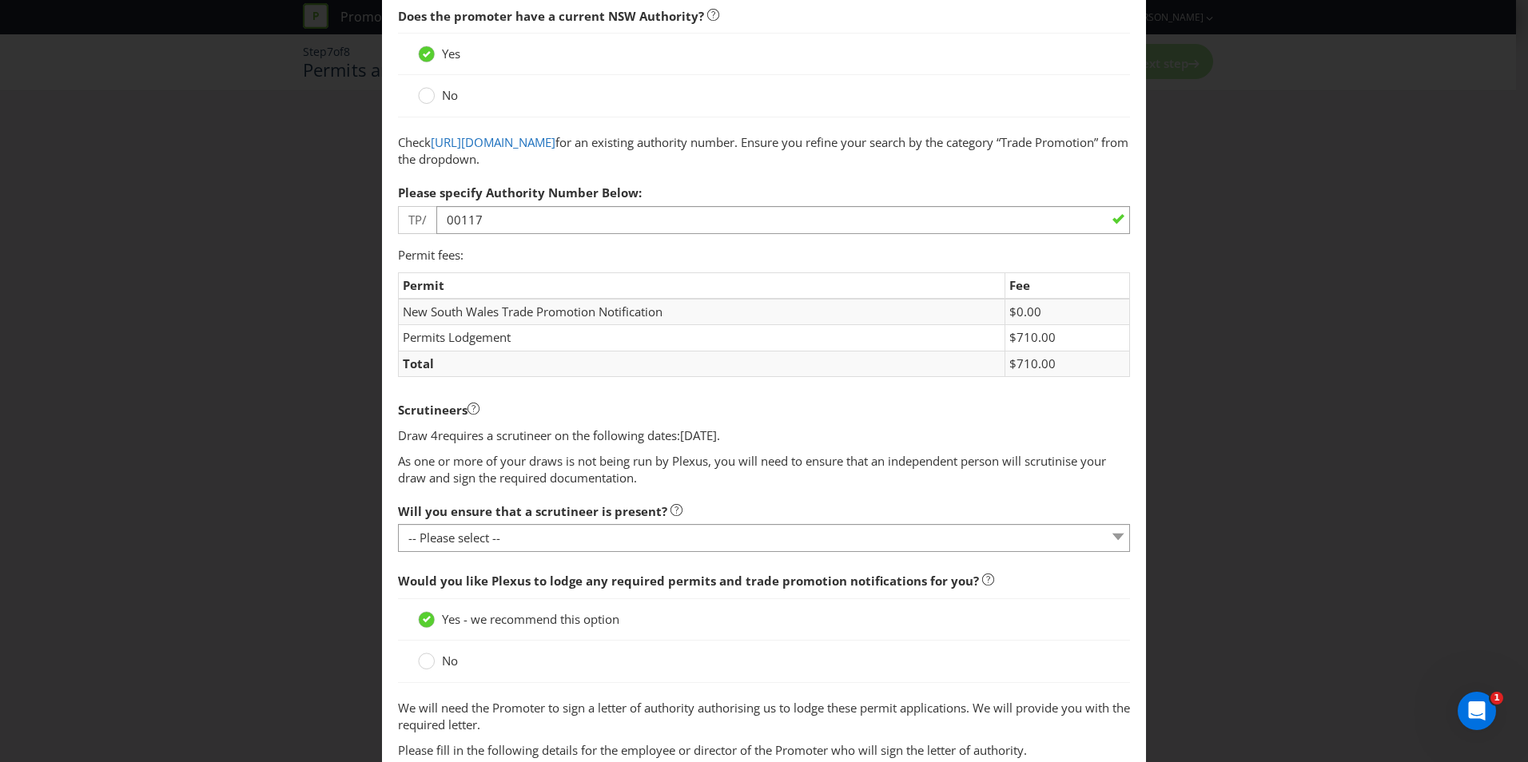
click at [602, 387] on div "Permit Fee [GEOGRAPHIC_DATA] Trade Promotion Notification $0.00 Permits Lodgeme…" at bounding box center [764, 334] width 732 height 122
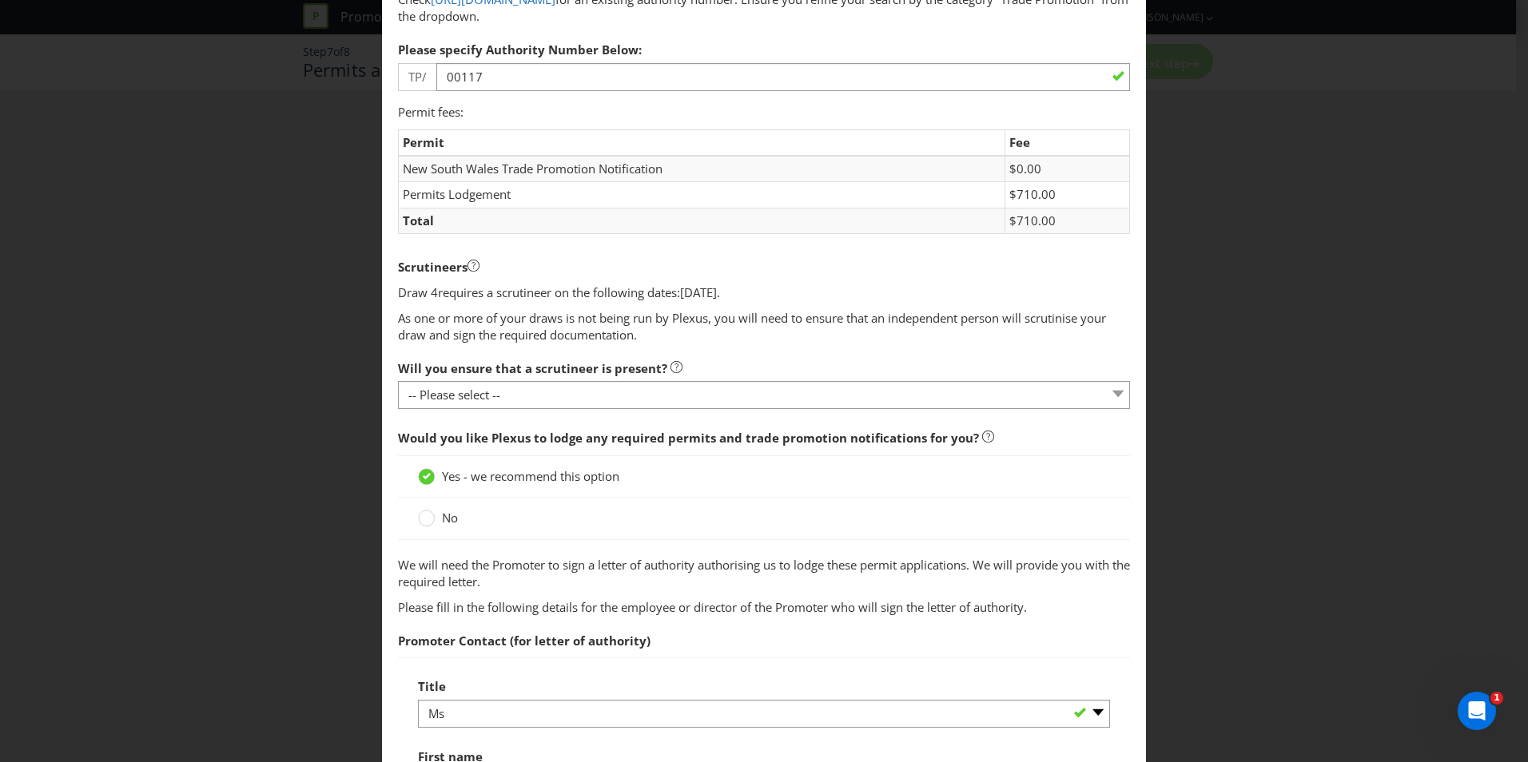
scroll to position [320, 0]
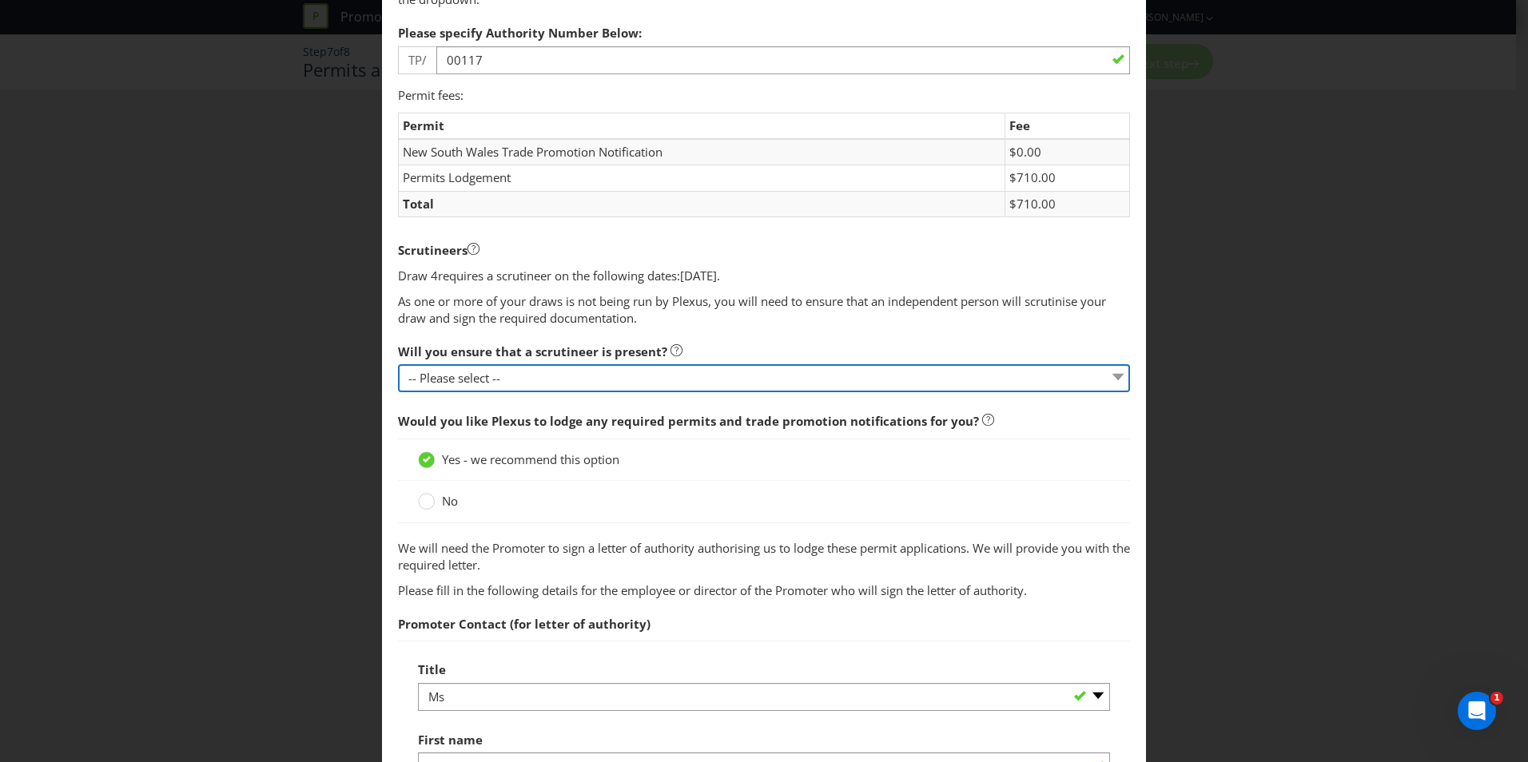
click at [497, 384] on select "-- Please select -- Yes, I agree to arrange for a scrutineer for each draw. No,…" at bounding box center [764, 378] width 732 height 28
select select "YES"
click at [398, 364] on select "-- Please select -- Yes, I agree to arrange for a scrutineer for each draw. No,…" at bounding box center [764, 378] width 732 height 28
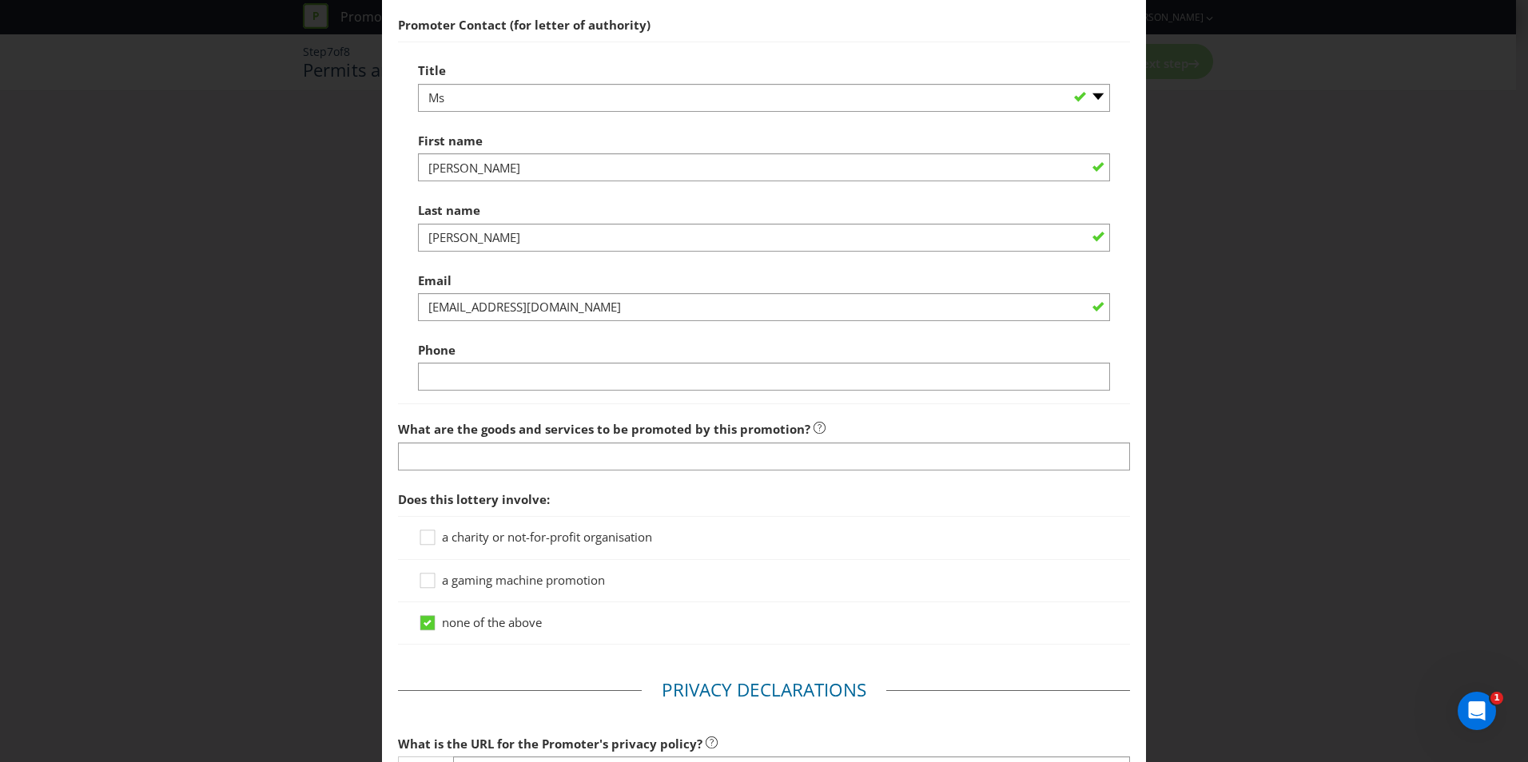
scroll to position [959, 0]
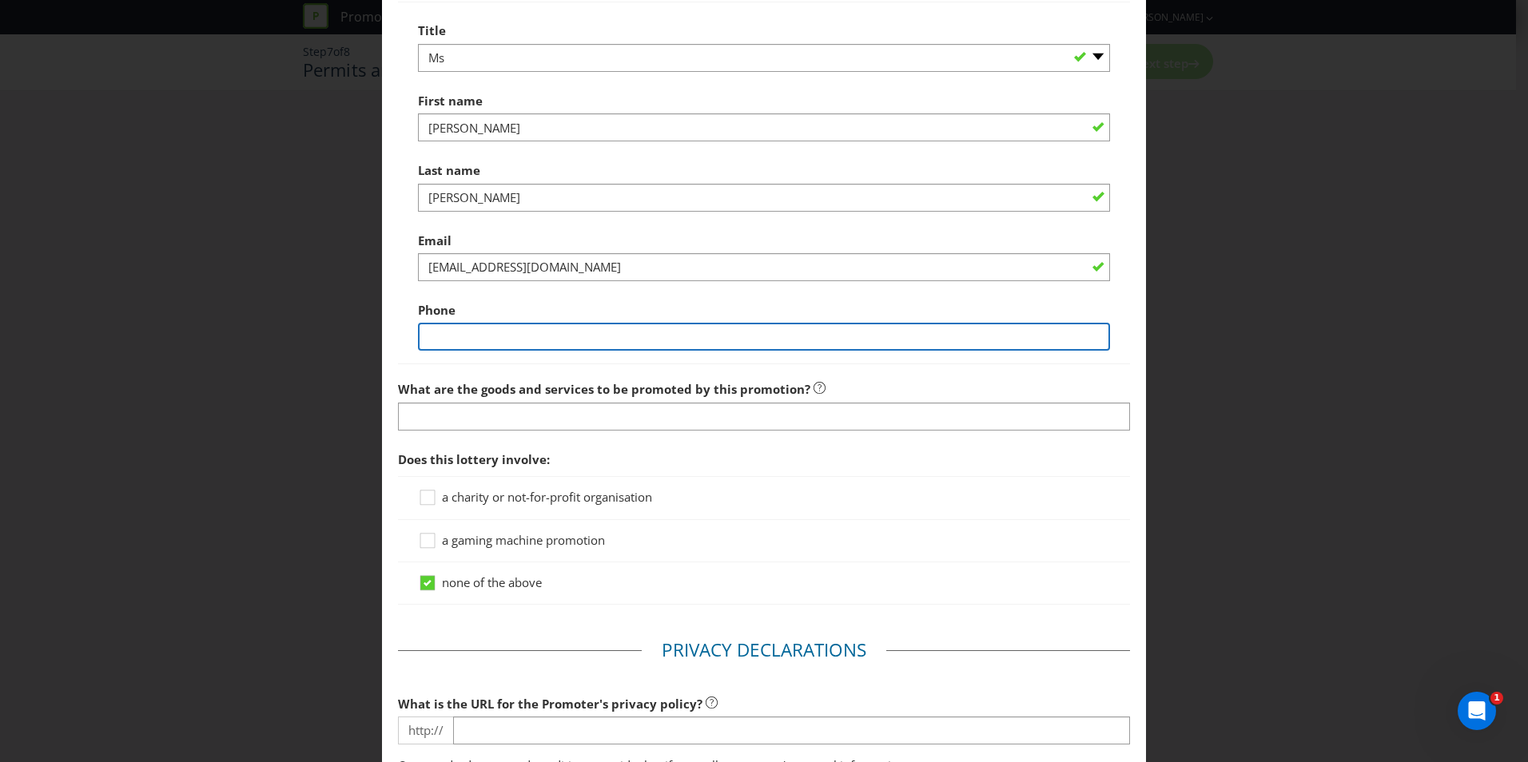
click at [500, 340] on input "text" at bounding box center [764, 337] width 692 height 28
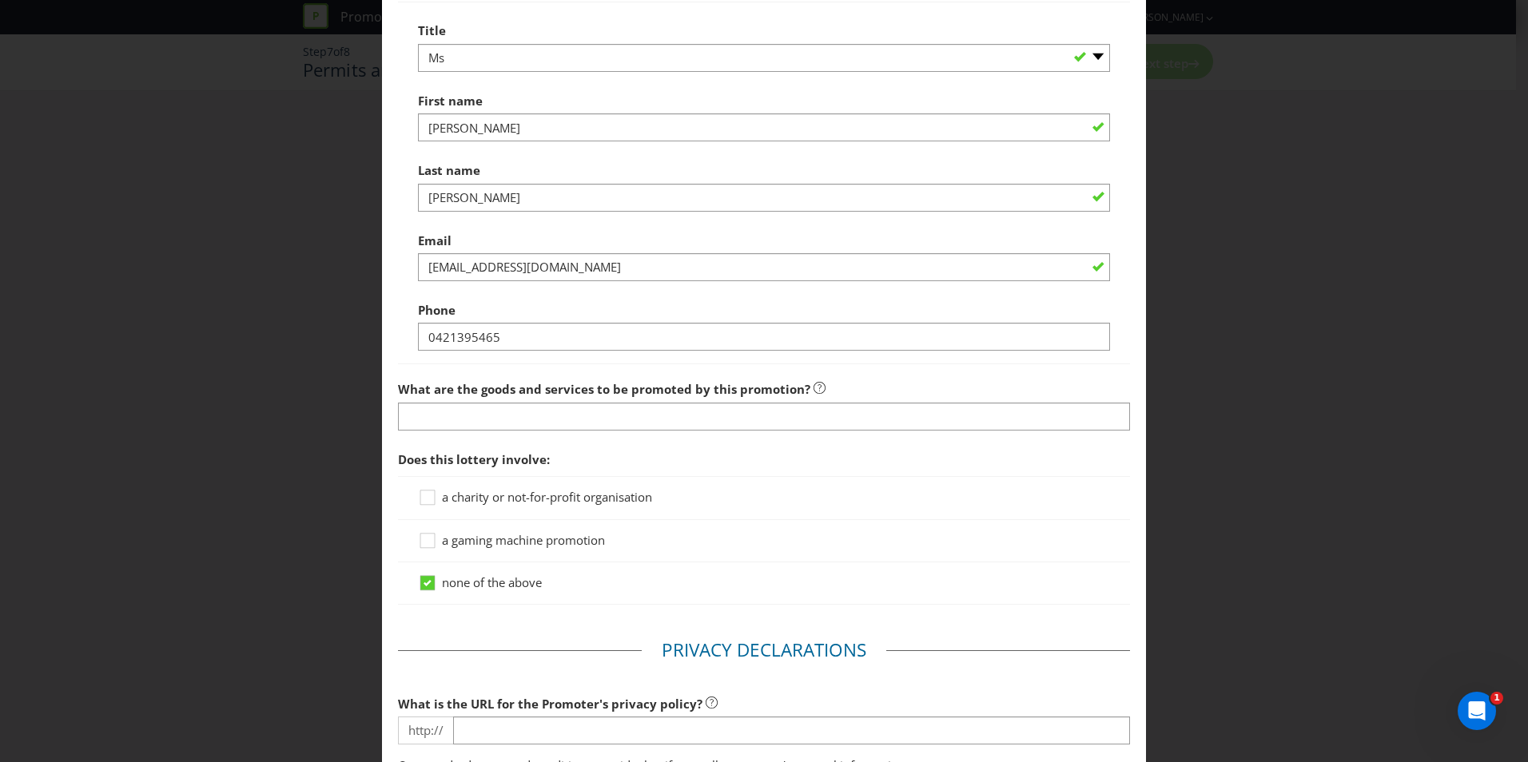
click at [551, 310] on div "Phone [PHONE_NUMBER]" at bounding box center [764, 323] width 692 height 58
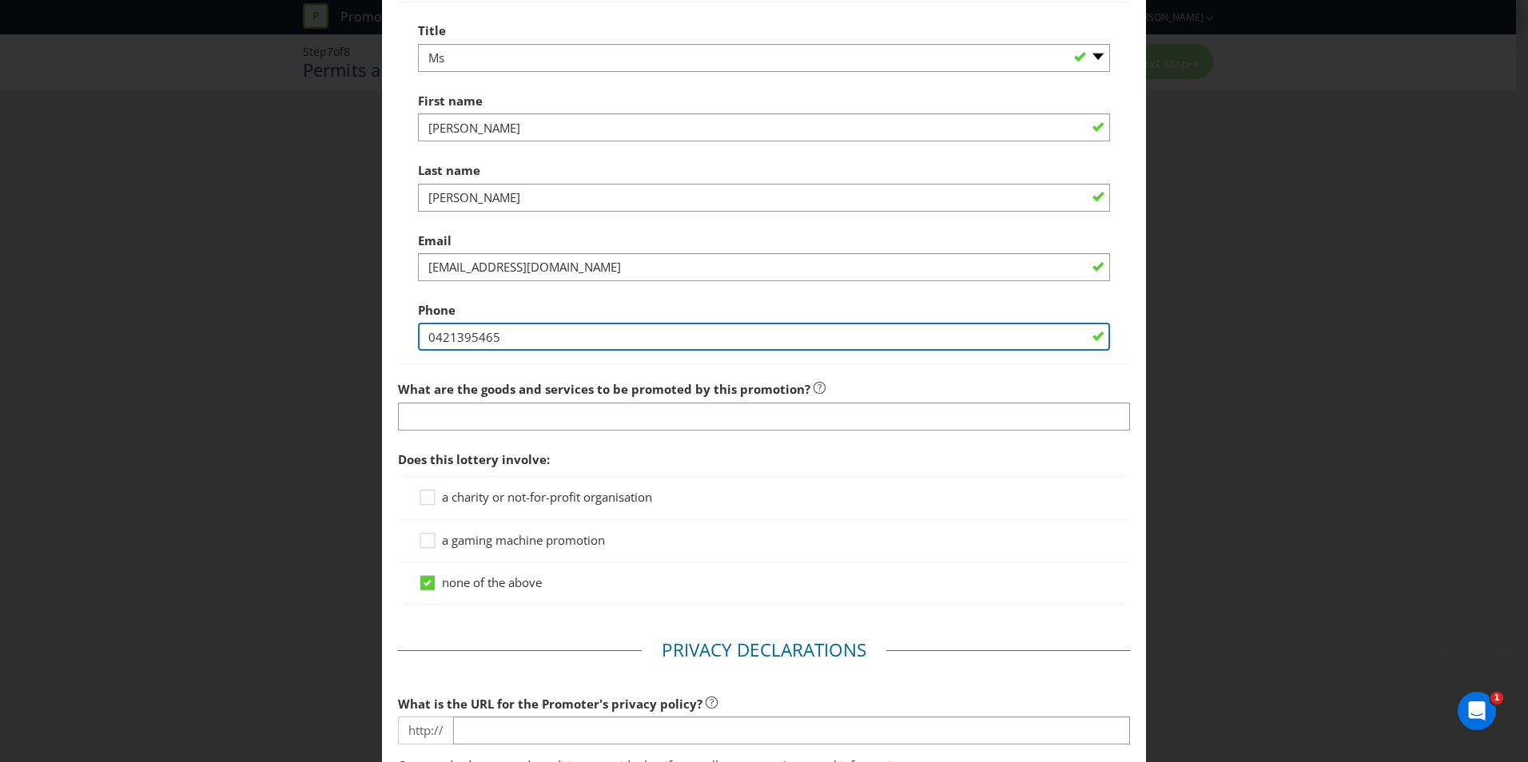
click at [562, 338] on input "0421395465" at bounding box center [764, 337] width 692 height 28
type input "0421395465"
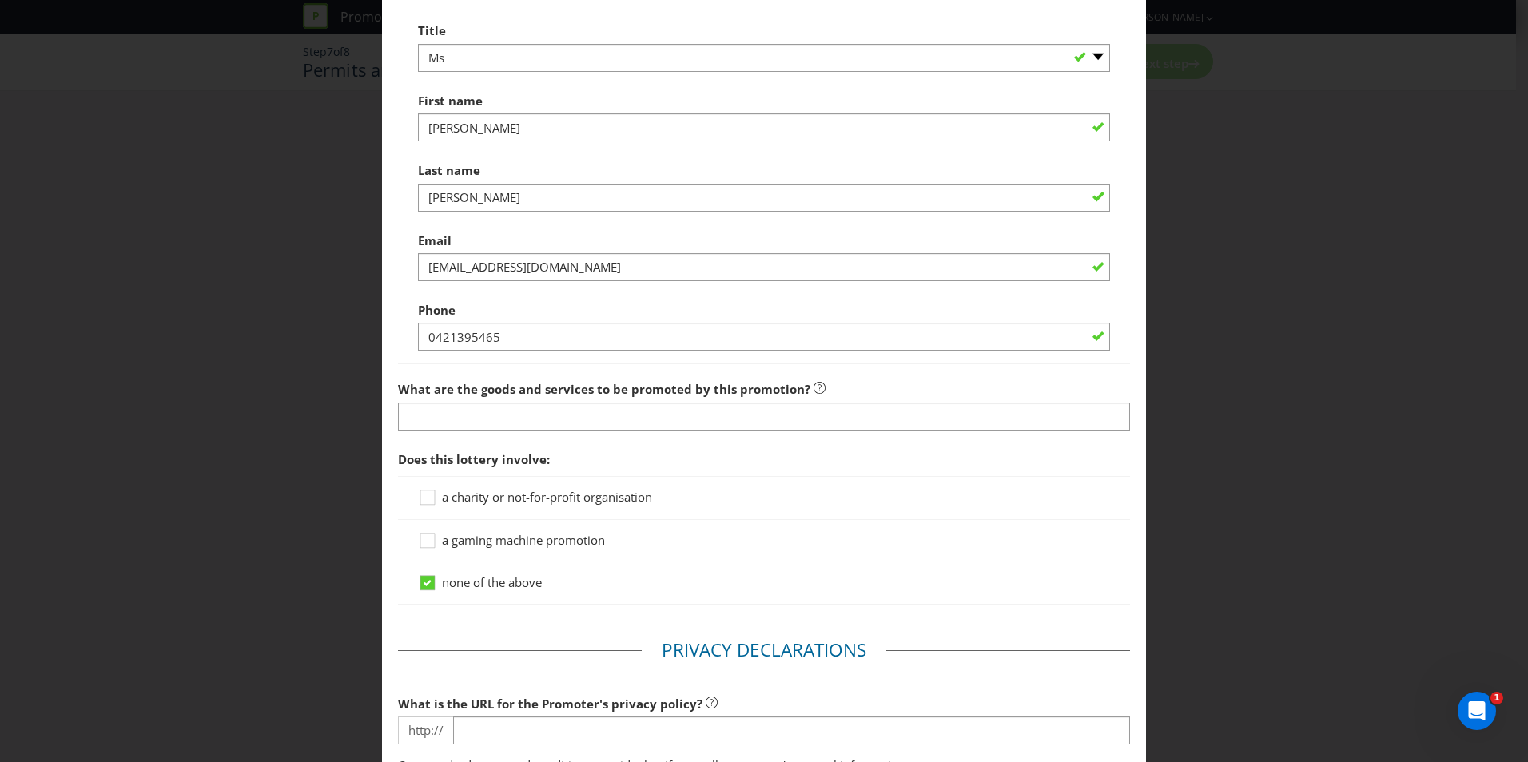
click at [557, 299] on div "Phone [PHONE_NUMBER]" at bounding box center [764, 323] width 692 height 58
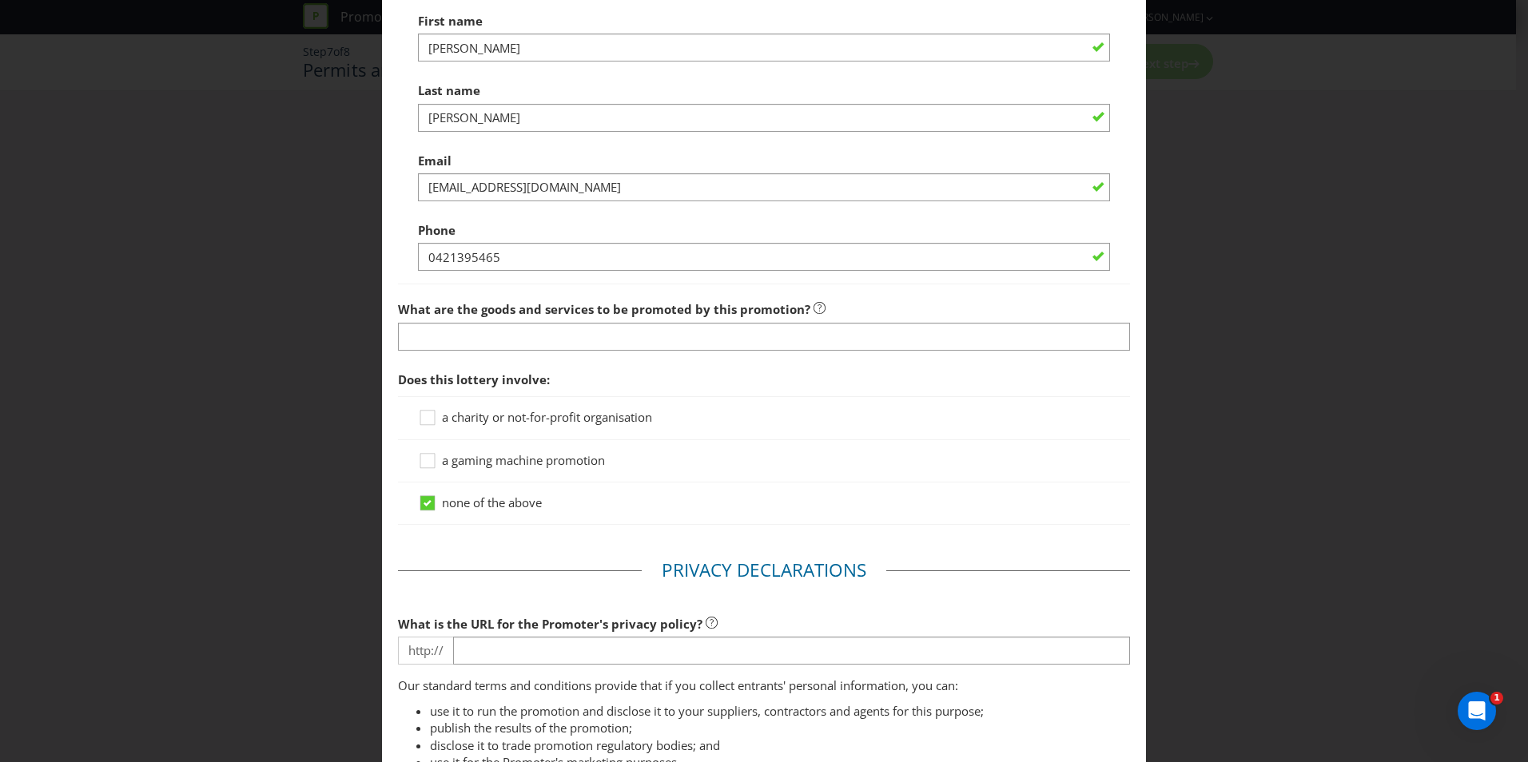
click at [871, 302] on div "What are the goods and services to be promoted by this promotion?" at bounding box center [764, 322] width 732 height 58
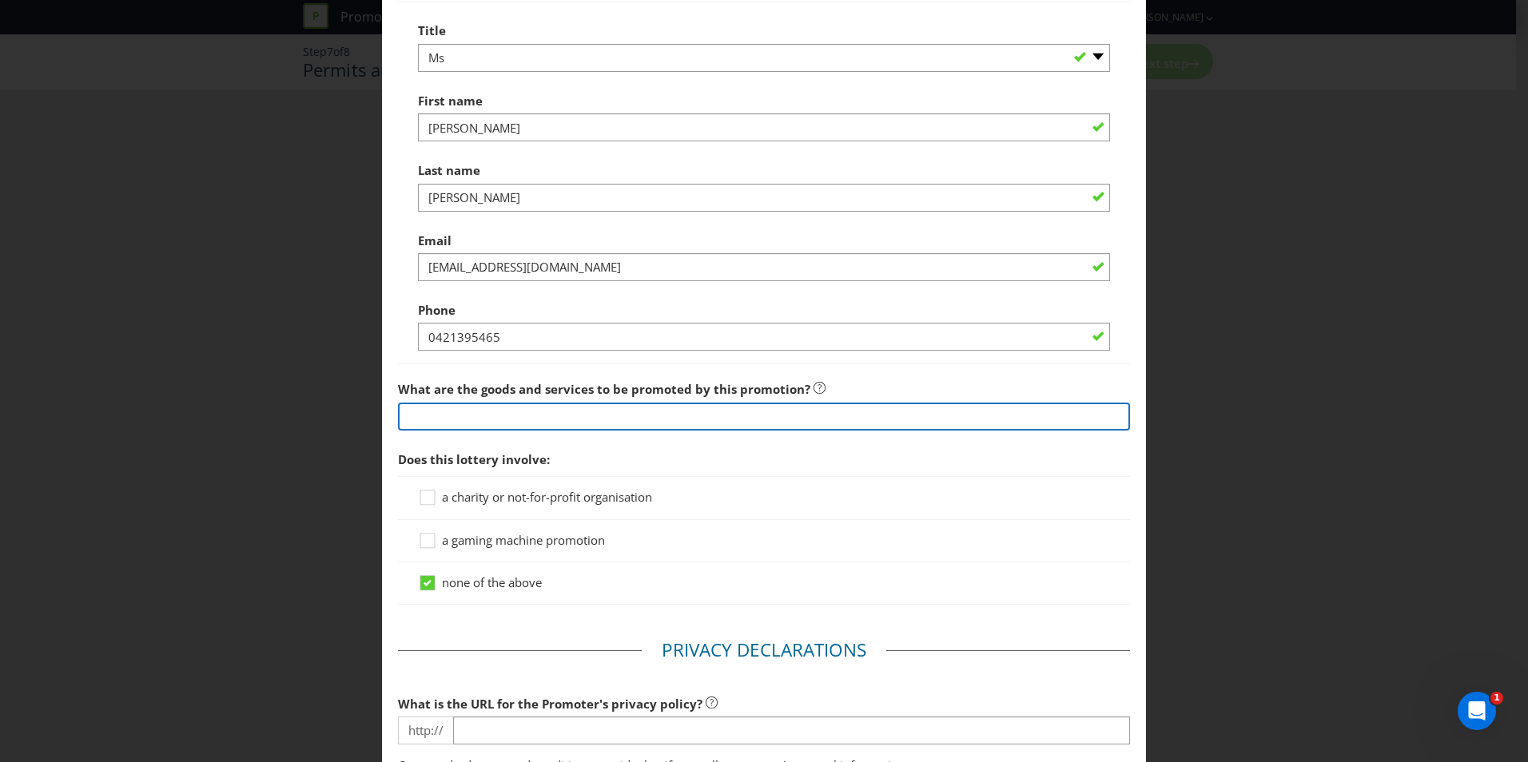
click at [526, 413] on input "text" at bounding box center [764, 417] width 732 height 28
paste input "YOURS, MINE, OURS UNLOCK THE KEY TO THE ULTIMATE FAMILY LIFESTYLE"
click at [665, 419] on input "The Trade Promotion during October and November consist in YOURS, MINE, OURS UN…" at bounding box center [764, 417] width 732 height 28
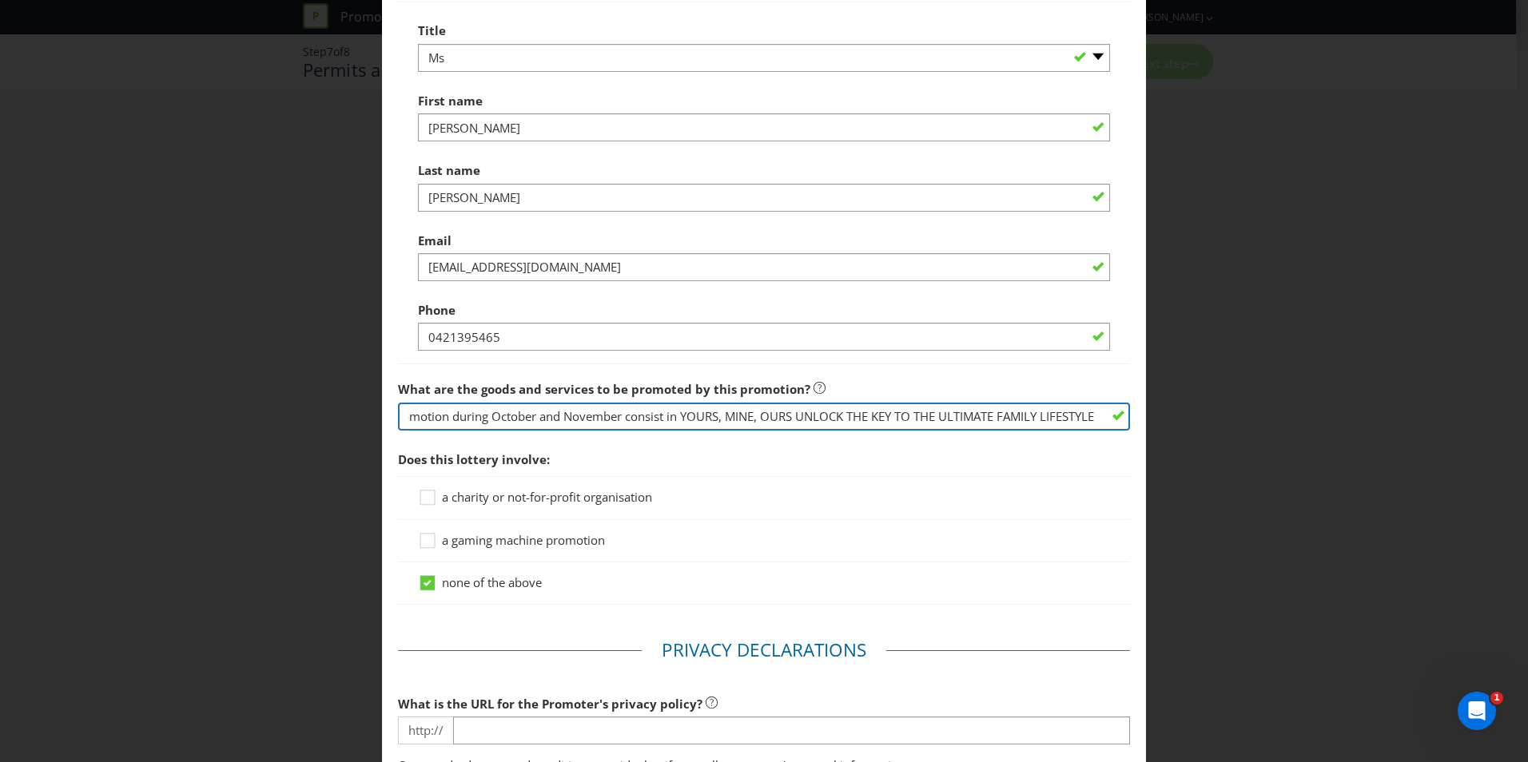
drag, startPoint x: 665, startPoint y: 419, endPoint x: 1148, endPoint y: 424, distance: 482.7
click at [1148, 424] on div "Permits and Privacy Permits You need an authority and a trade promotion notific…" at bounding box center [764, 381] width 1528 height 762
type input "The Trade Promotion during October and November consist"
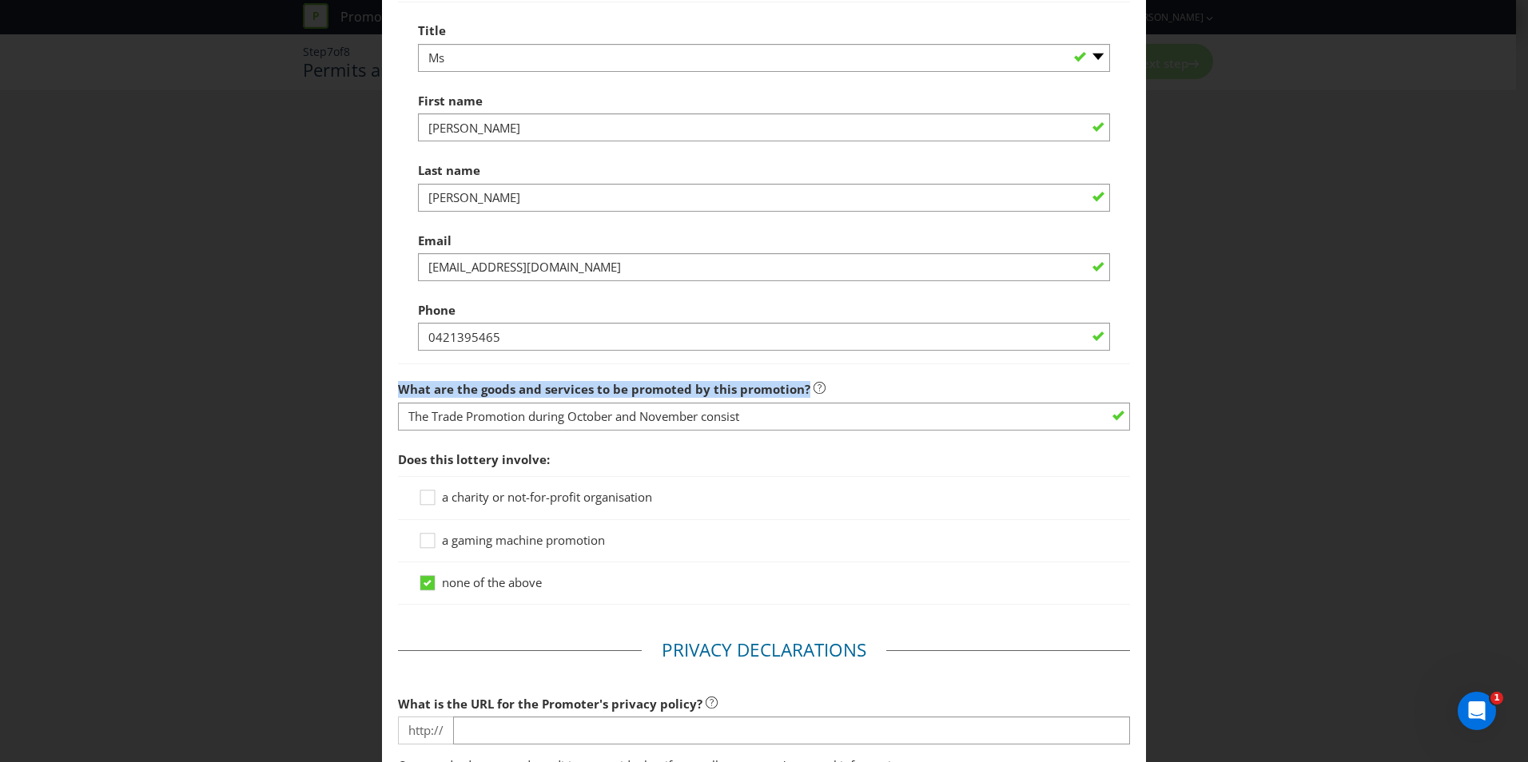
drag, startPoint x: 801, startPoint y: 390, endPoint x: 399, endPoint y: 386, distance: 402.0
click at [399, 386] on label "What are the goods and services to be promoted by this promotion?" at bounding box center [612, 385] width 428 height 25
drag, startPoint x: 399, startPoint y: 386, endPoint x: 415, endPoint y: 388, distance: 16.1
copy span "What are the goods and services to be promoted by this promotion?"
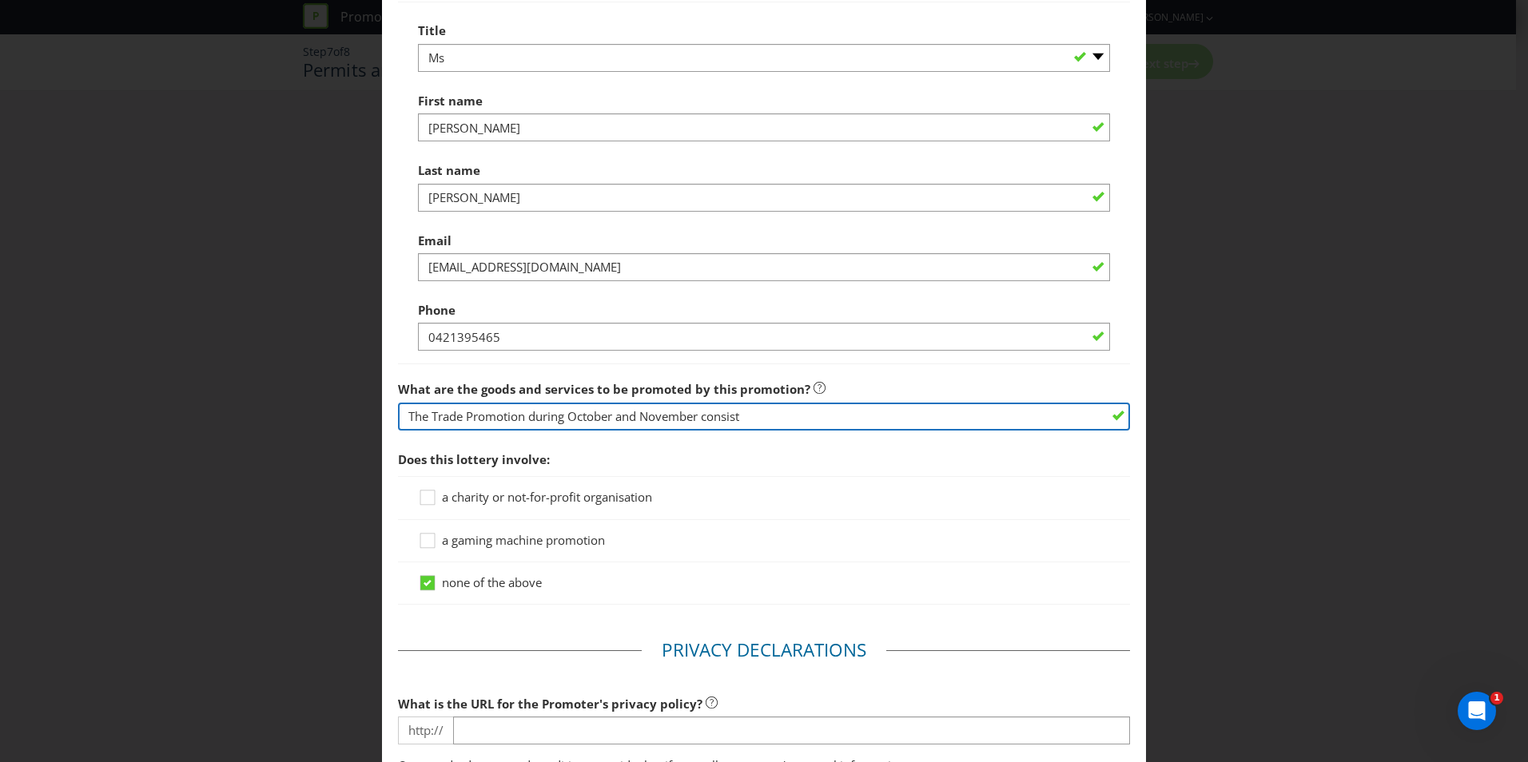
drag, startPoint x: 754, startPoint y: 416, endPoint x: 407, endPoint y: 398, distance: 347.3
click at [407, 398] on div "What are the goods and services to be promoted by this promotion? The Trade Pro…" at bounding box center [764, 402] width 732 height 58
click at [420, 420] on input "text" at bounding box center [764, 417] width 732 height 28
paste input "Food and beverage services across West HQ dining venues, restaurants, cafés and…"
type input "Food and beverage services across West HQ dining venues, restaurants, cafés and…"
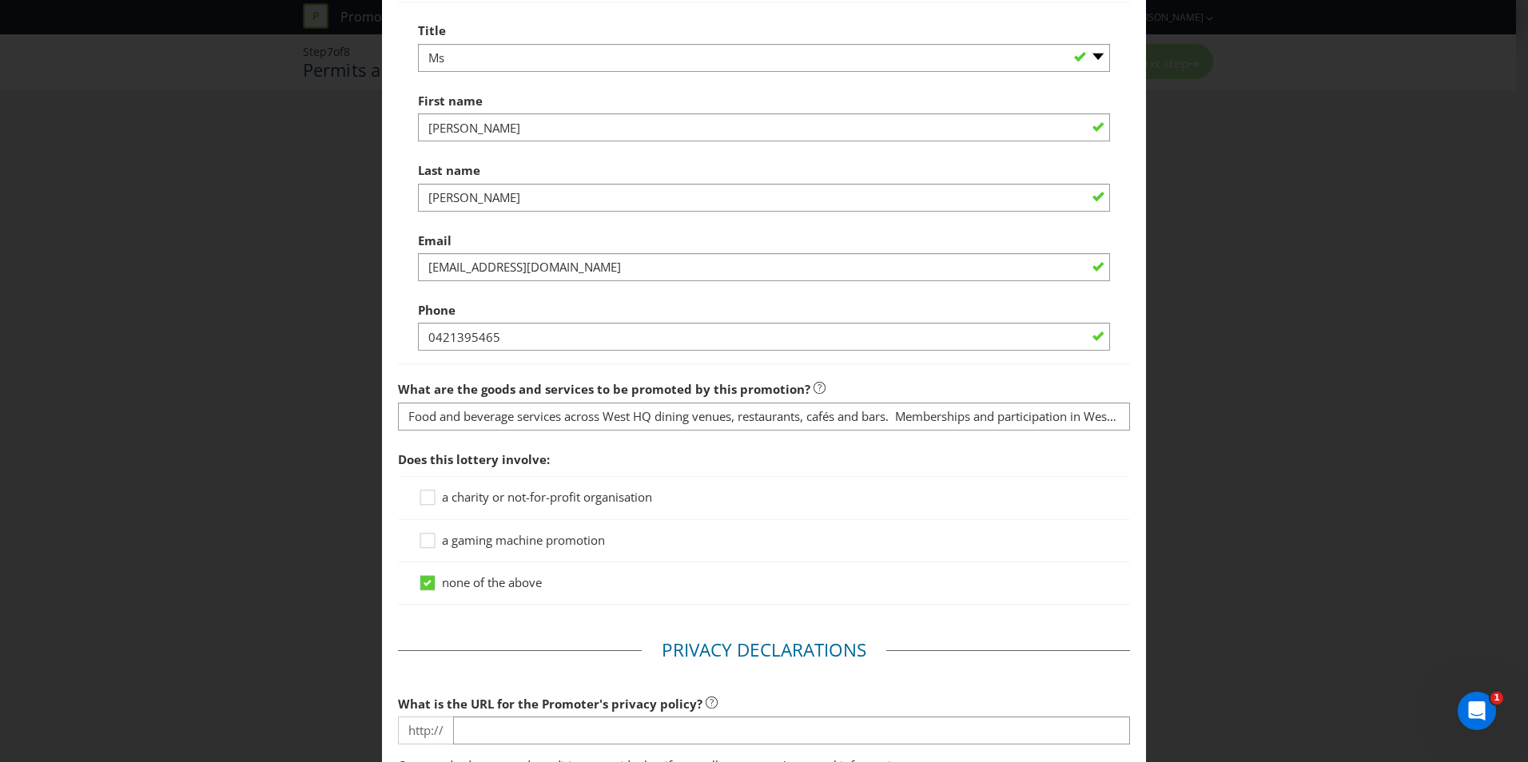
click at [845, 462] on span "Does this lottery involve:" at bounding box center [764, 460] width 732 height 33
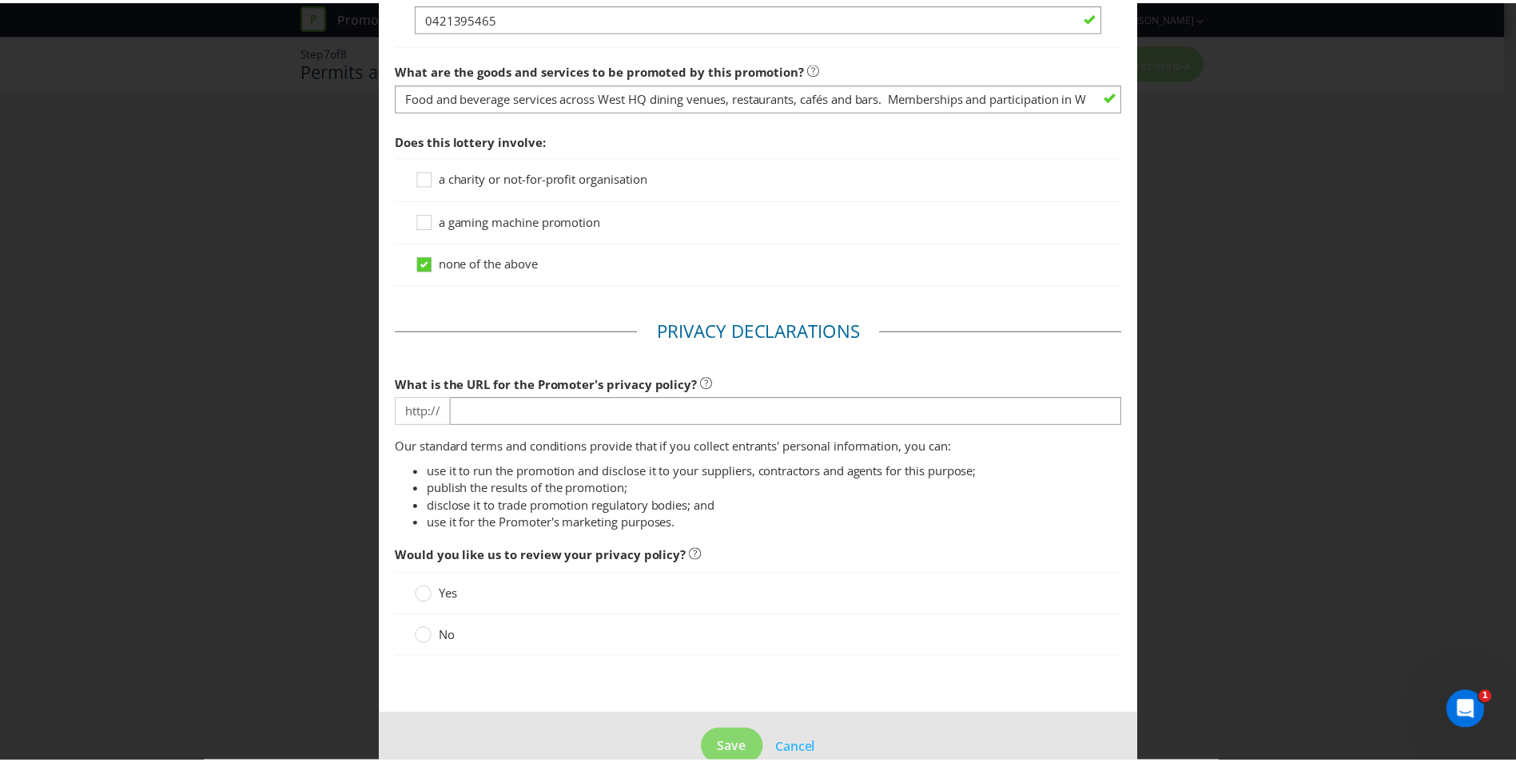
scroll to position [1311, 0]
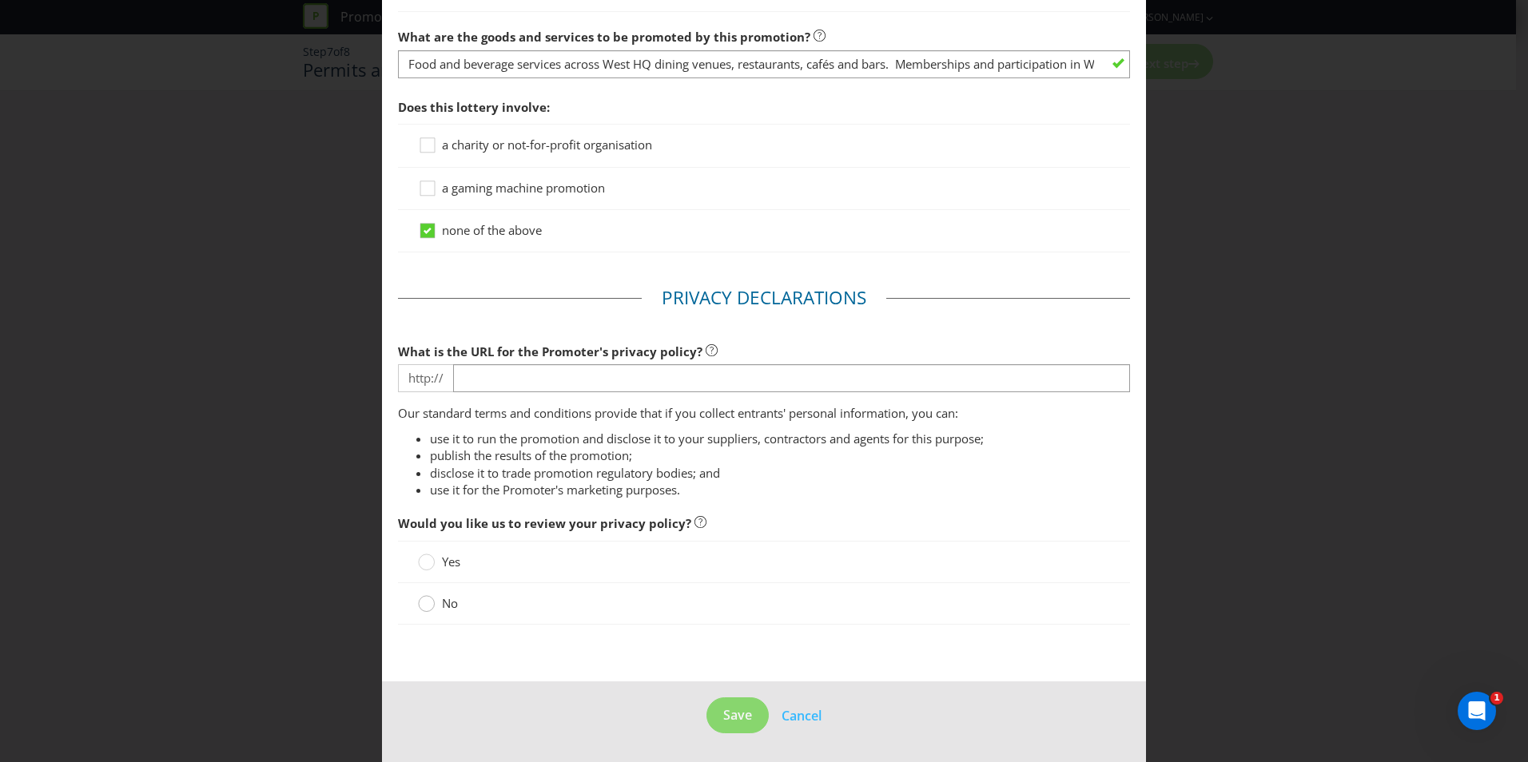
click at [422, 603] on circle at bounding box center [427, 604] width 16 height 16
click at [0, 0] on input "No" at bounding box center [0, 0] width 0 height 0
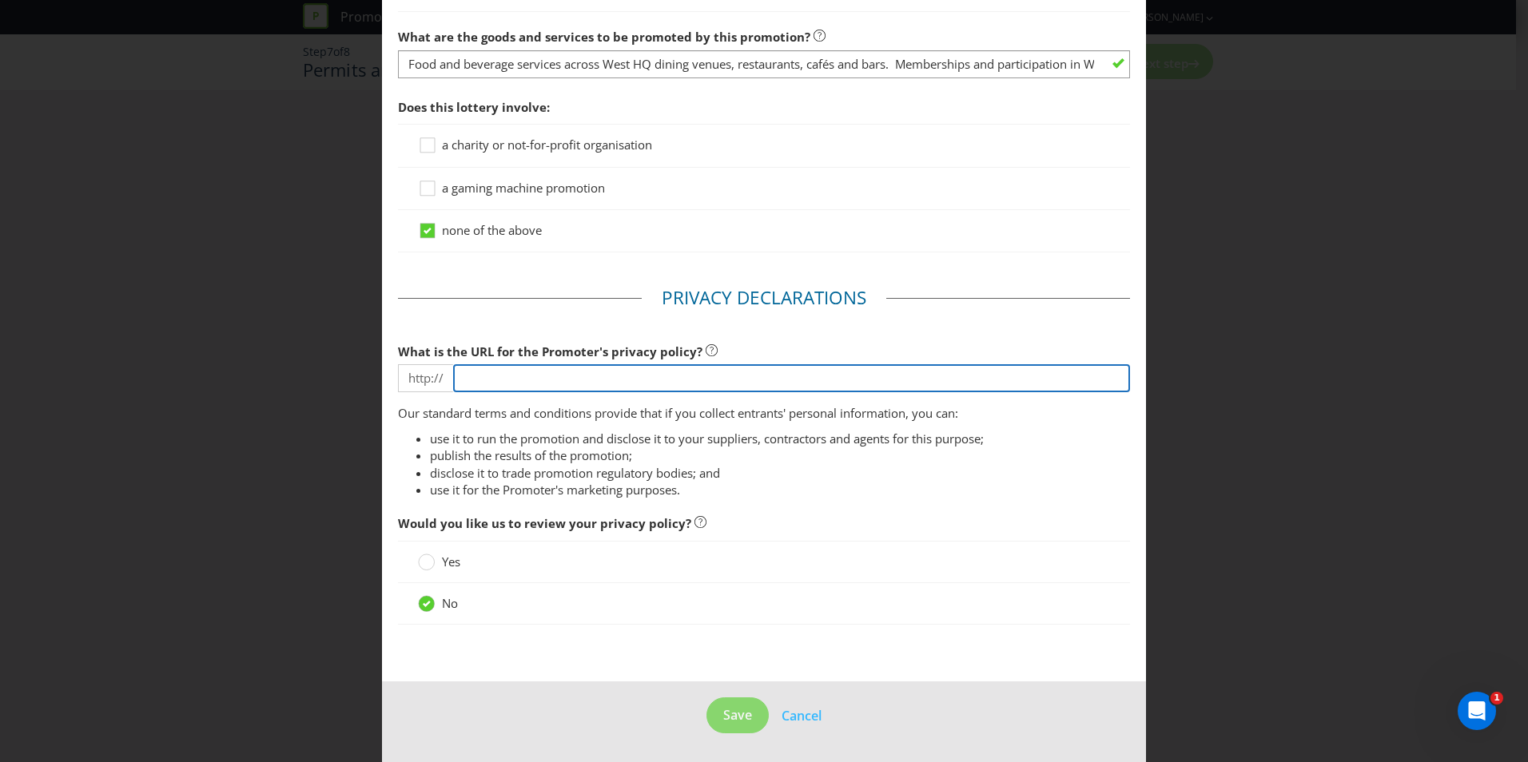
click at [507, 379] on input "text" at bounding box center [791, 378] width 677 height 28
paste input "[URL][DOMAIN_NAME]"
type input "[URL][DOMAIN_NAME]"
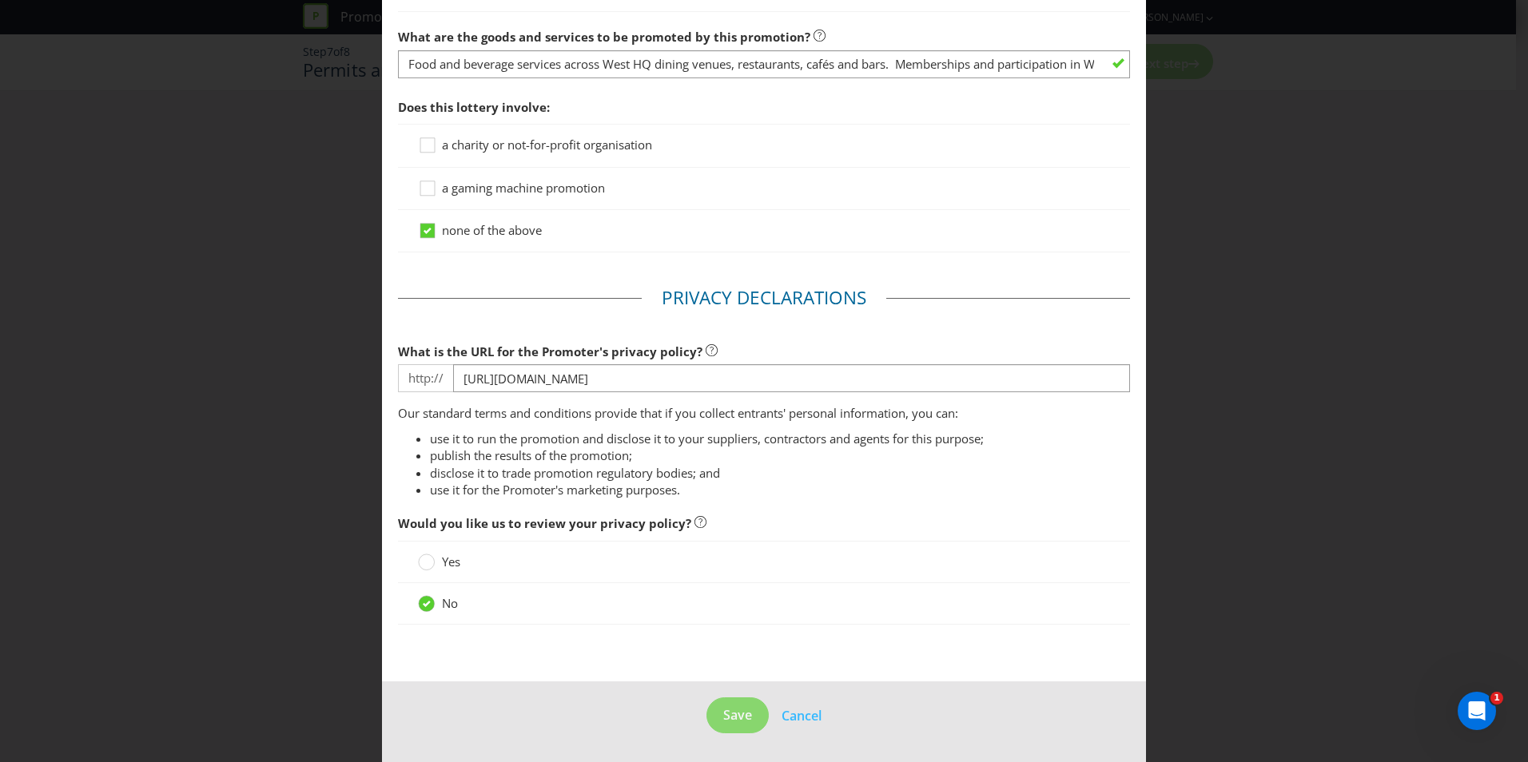
click at [854, 554] on div "Yes" at bounding box center [764, 562] width 692 height 17
click at [723, 716] on span "Save" at bounding box center [737, 715] width 29 height 18
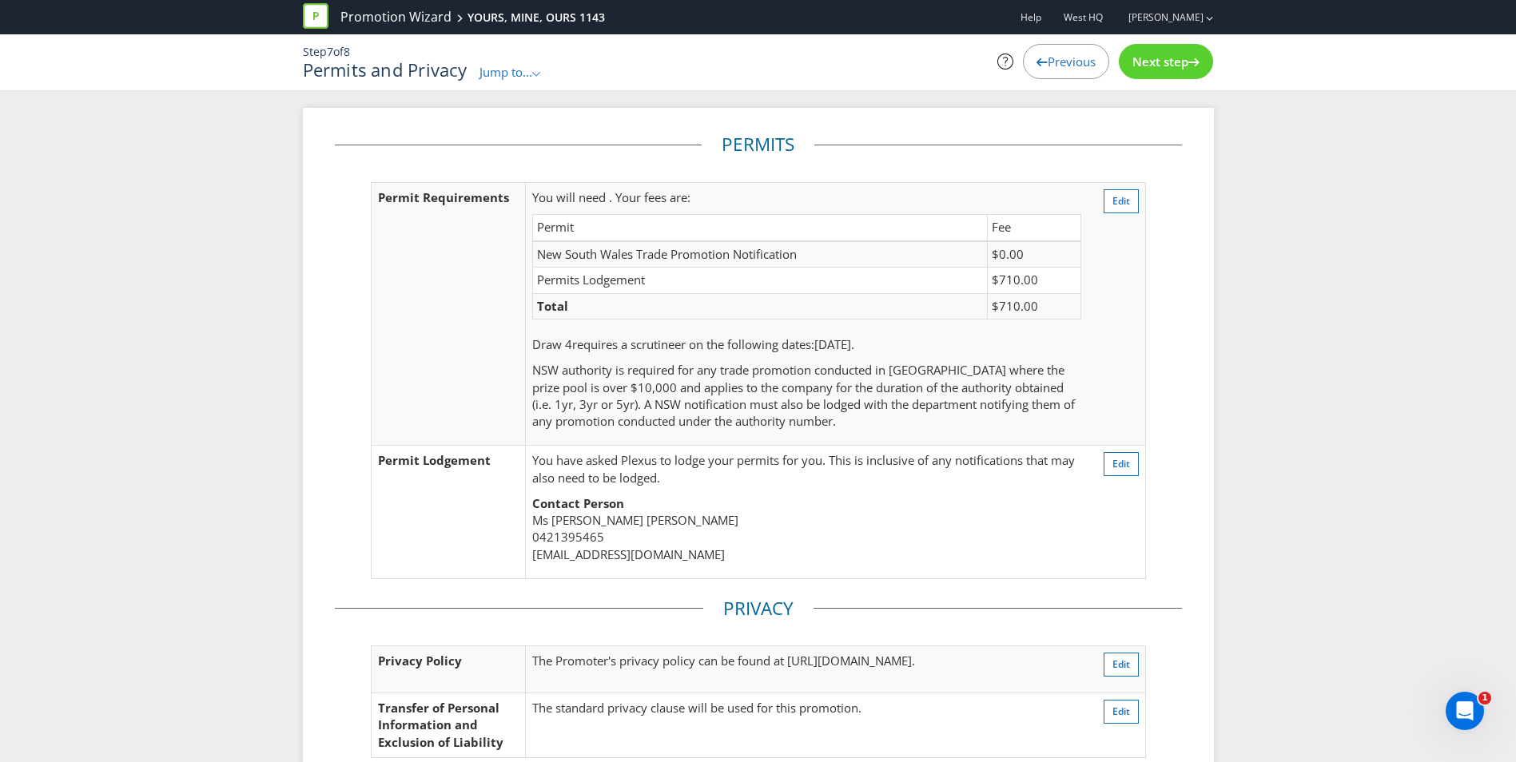
click at [1148, 57] on span "Next step" at bounding box center [1160, 62] width 56 height 16
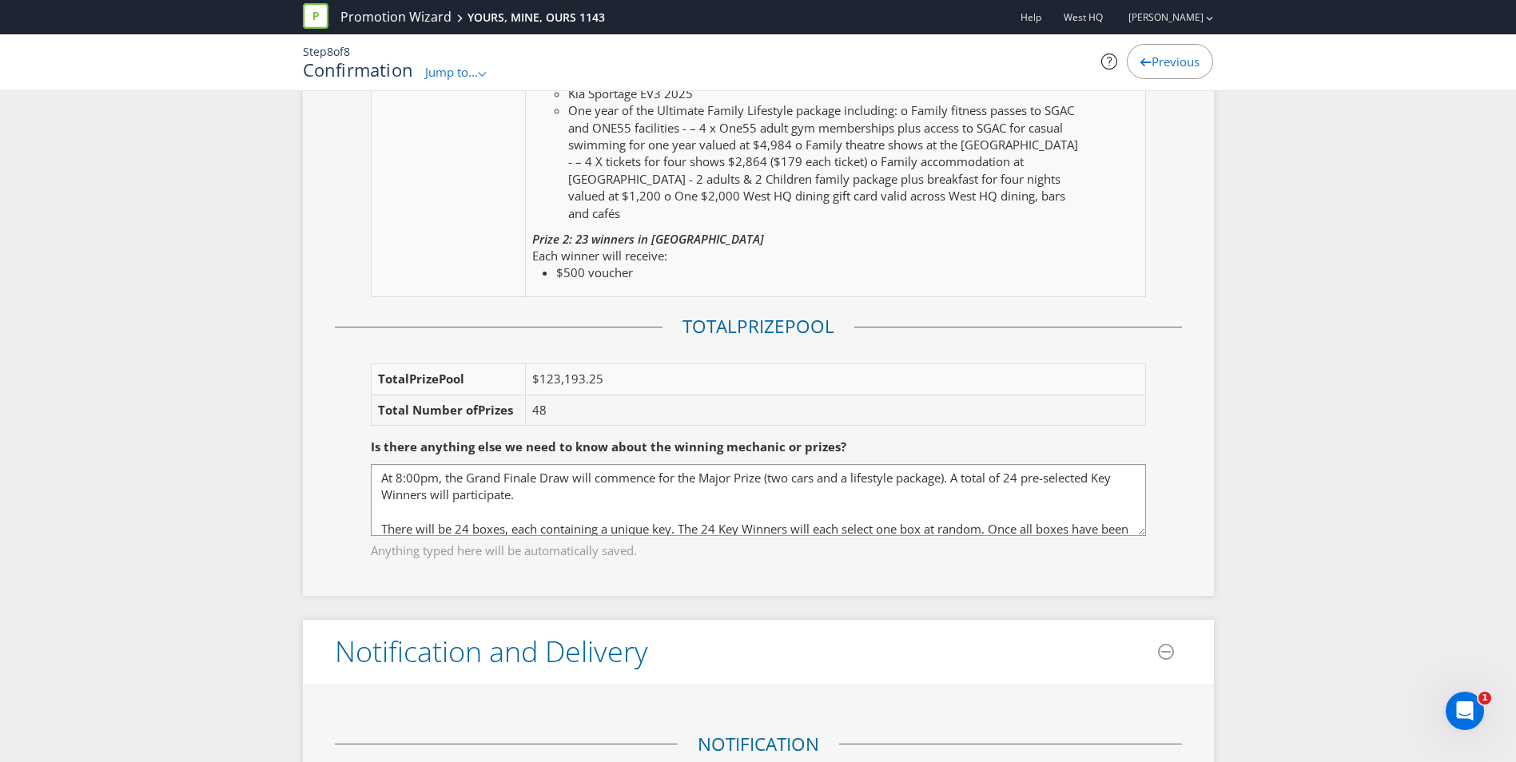
scroll to position [4475, 0]
drag, startPoint x: 600, startPoint y: 363, endPoint x: 539, endPoint y: 365, distance: 61.6
click at [539, 365] on td "$123,193.25" at bounding box center [835, 378] width 619 height 30
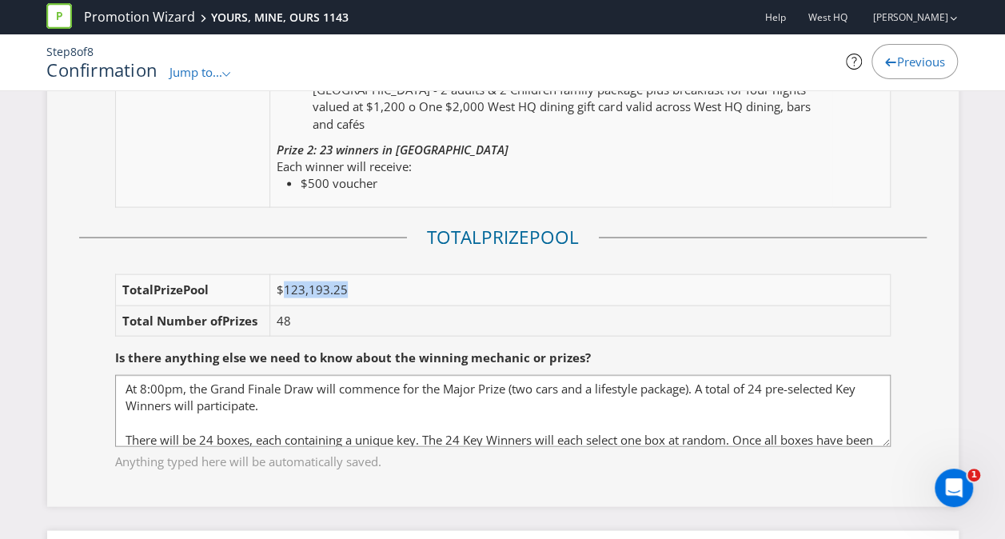
scroll to position [4564, 0]
click at [499, 316] on fieldset "Is there anything else we need to know about the winning mechanic or prizes? At…" at bounding box center [502, 398] width 847 height 165
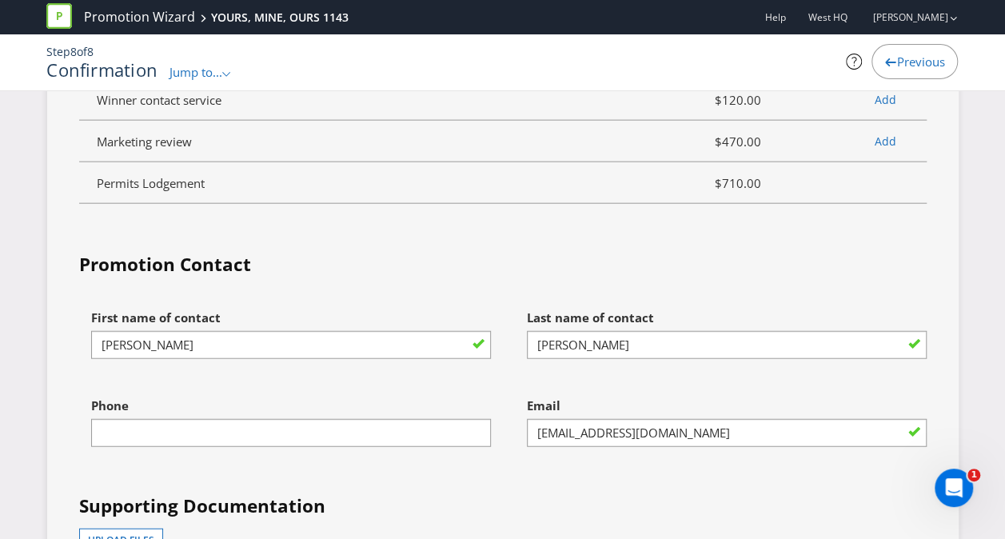
scroll to position [7827, 0]
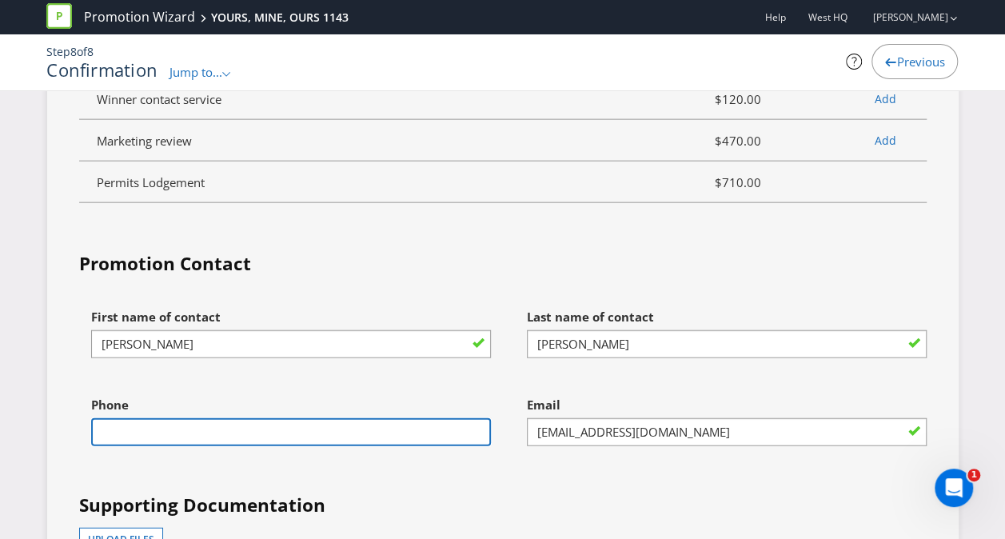
click at [104, 418] on input "text" at bounding box center [291, 432] width 400 height 28
type input "0421395465"
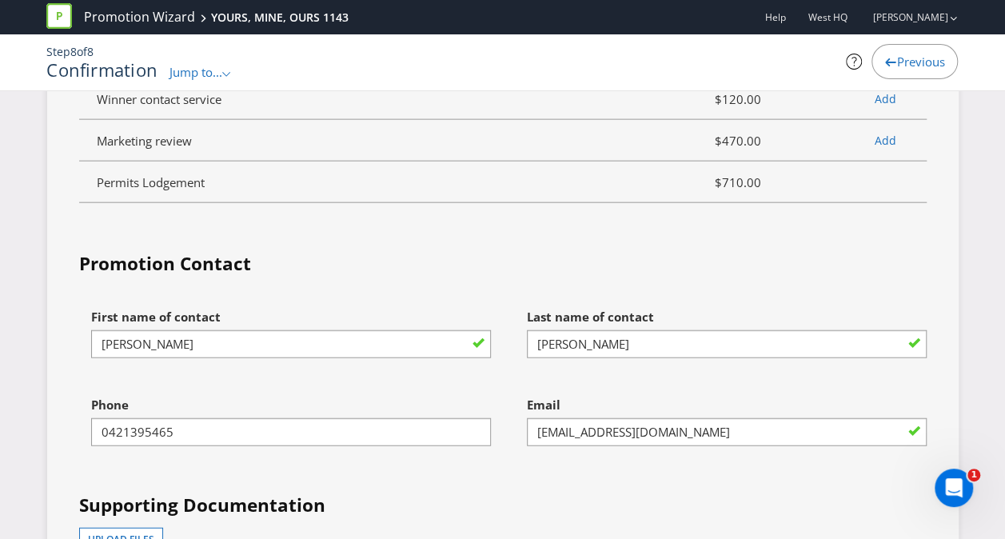
click at [386, 388] on div "Phone [PHONE_NUMBER]" at bounding box center [291, 417] width 400 height 58
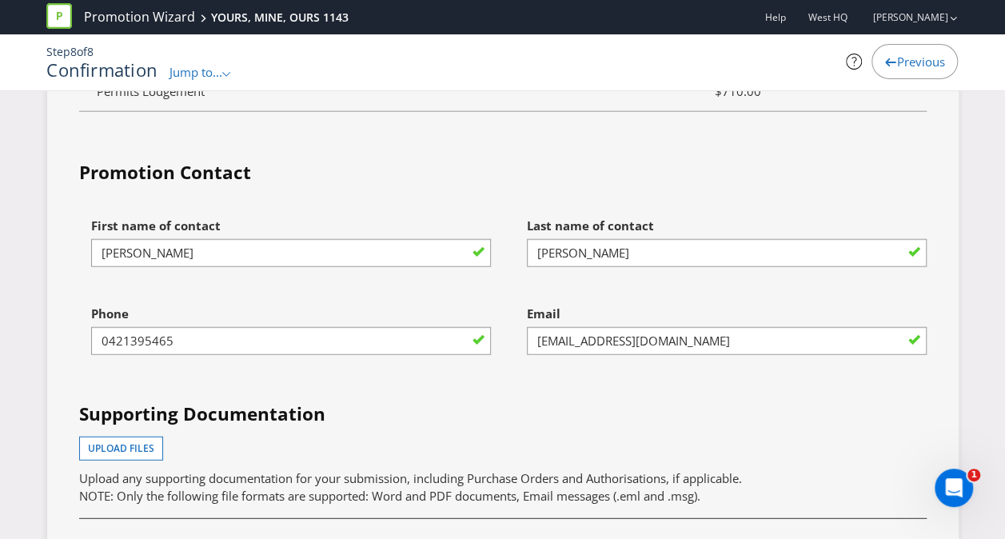
scroll to position [7919, 0]
click at [144, 440] on span "Upload files" at bounding box center [121, 447] width 66 height 14
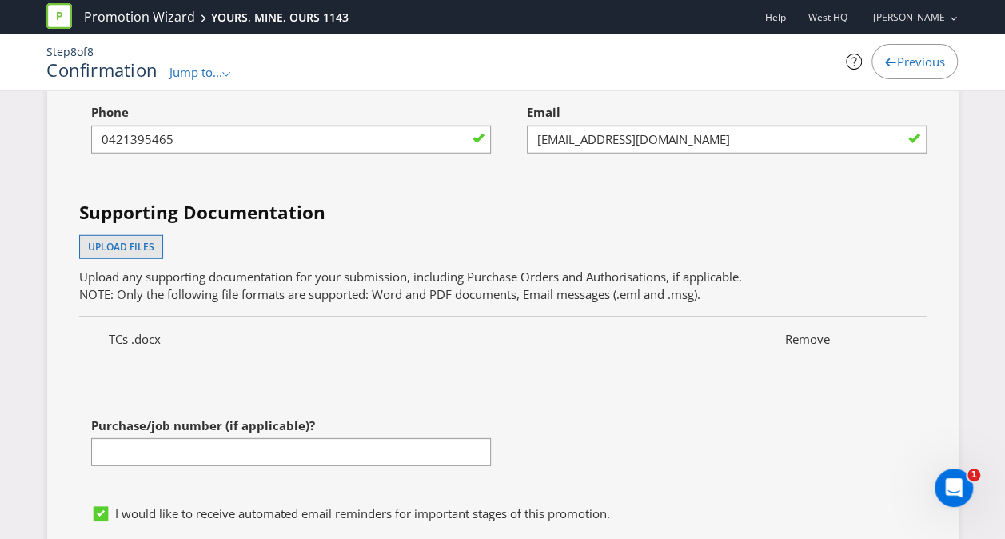
scroll to position [8120, 0]
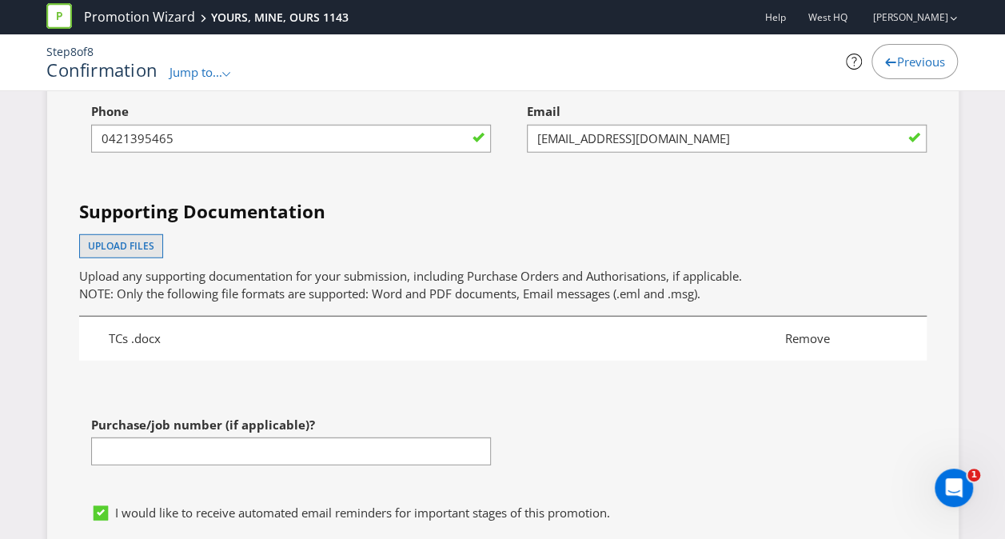
click at [147, 330] on p "TCs .docx" at bounding box center [435, 338] width 676 height 17
click at [822, 330] on span "Remove" at bounding box center [840, 338] width 135 height 17
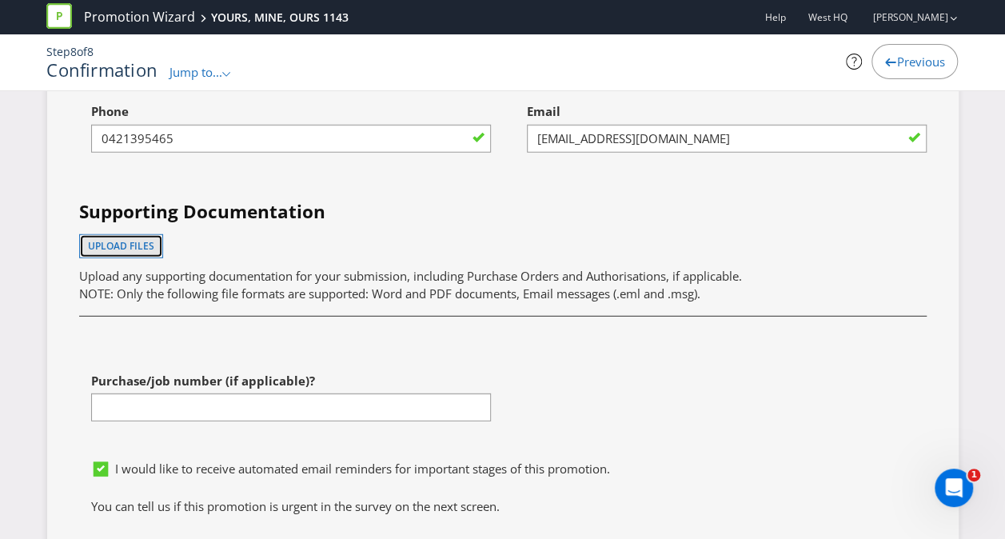
click at [111, 239] on span "Upload files" at bounding box center [121, 246] width 66 height 14
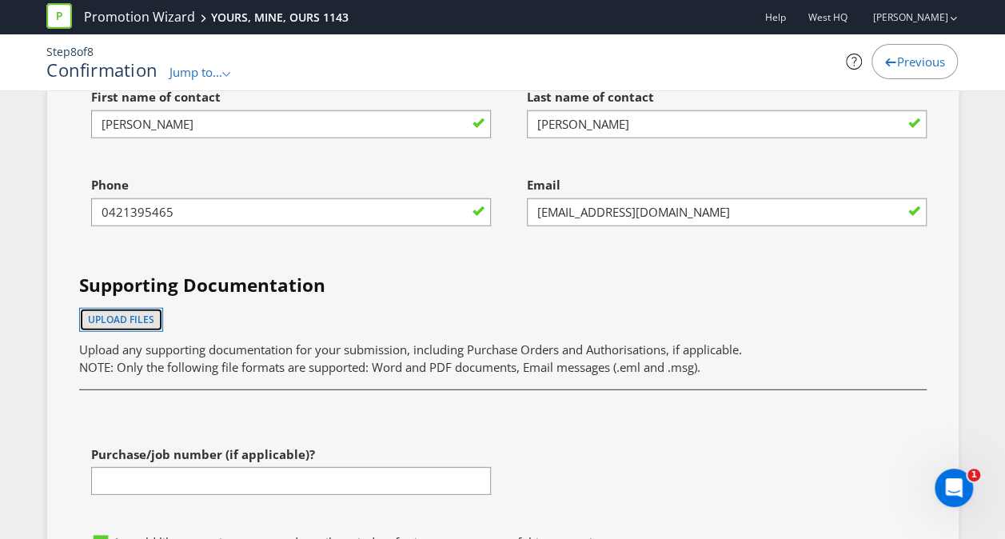
scroll to position [8046, 0]
click at [393, 385] on div at bounding box center [502, 400] width 871 height 30
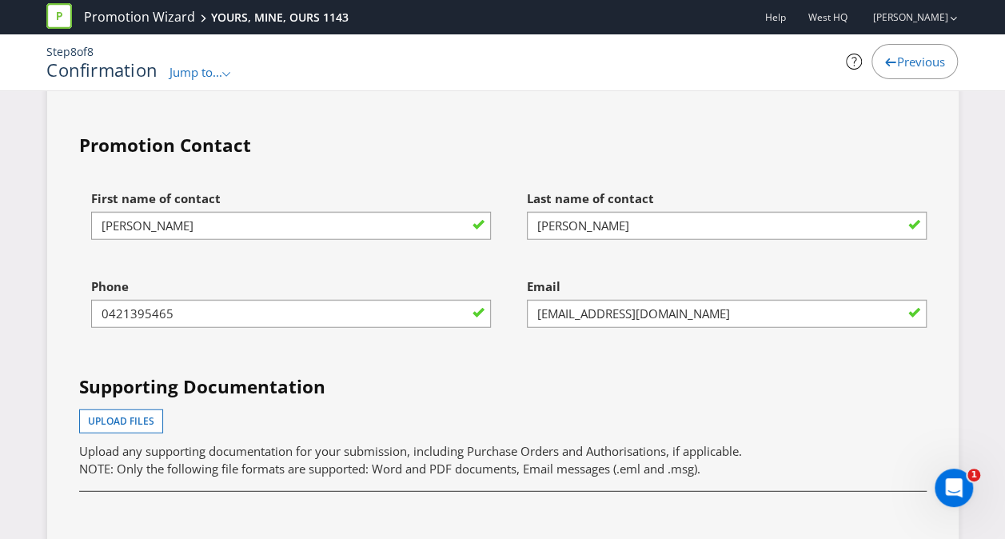
scroll to position [7945, 0]
click at [123, 415] on span "Upload files" at bounding box center [121, 422] width 66 height 14
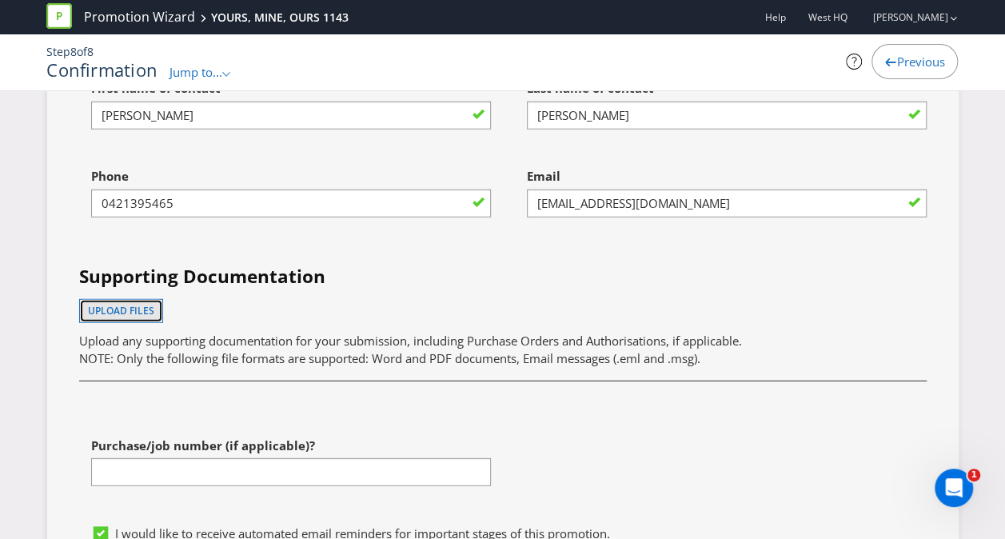
scroll to position [8056, 0]
click at [133, 304] on span "Upload files" at bounding box center [121, 311] width 66 height 14
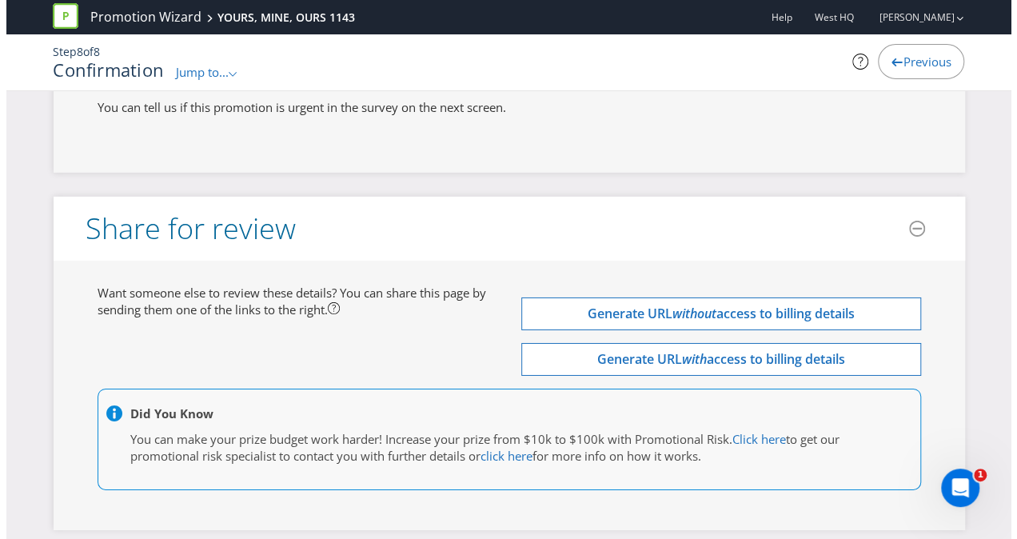
scroll to position [8535, 0]
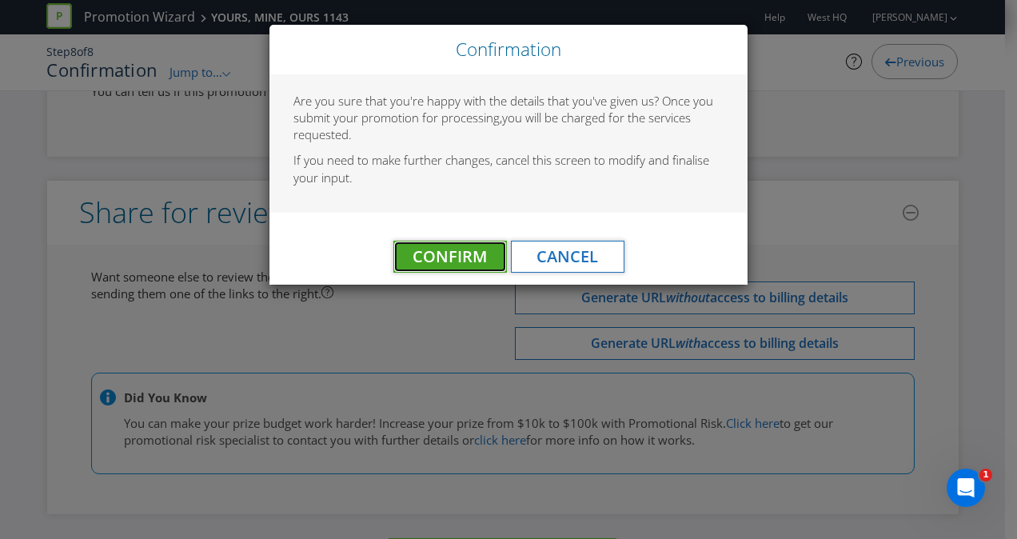
click at [464, 244] on button "Confirm" at bounding box center [449, 257] width 113 height 32
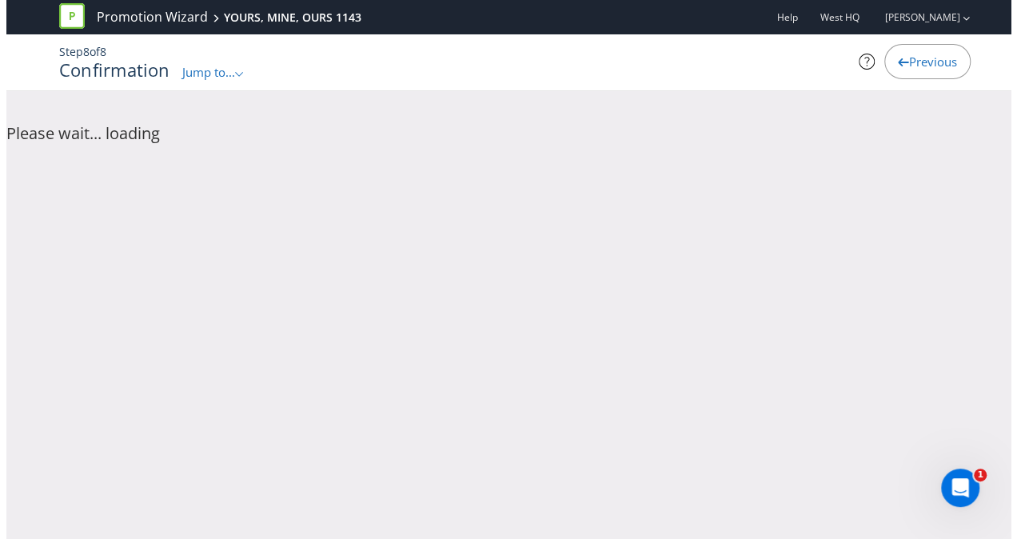
scroll to position [0, 0]
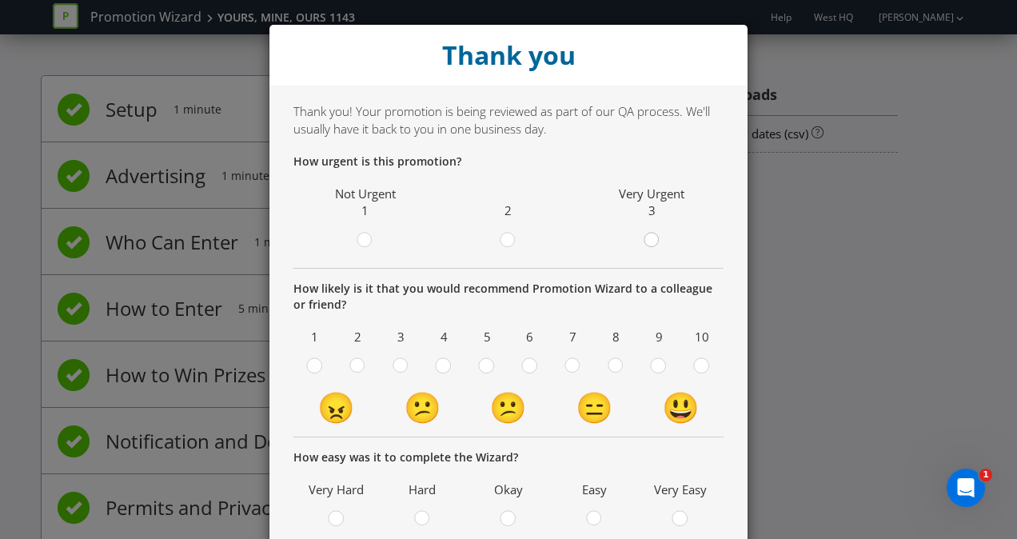
click at [647, 238] on div at bounding box center [651, 235] width 8 height 8
click at [0, 0] on input "radio" at bounding box center [0, 0] width 0 height 0
click at [656, 365] on circle at bounding box center [658, 365] width 14 height 14
click at [0, 0] on input "radio" at bounding box center [0, 0] width 0 height 0
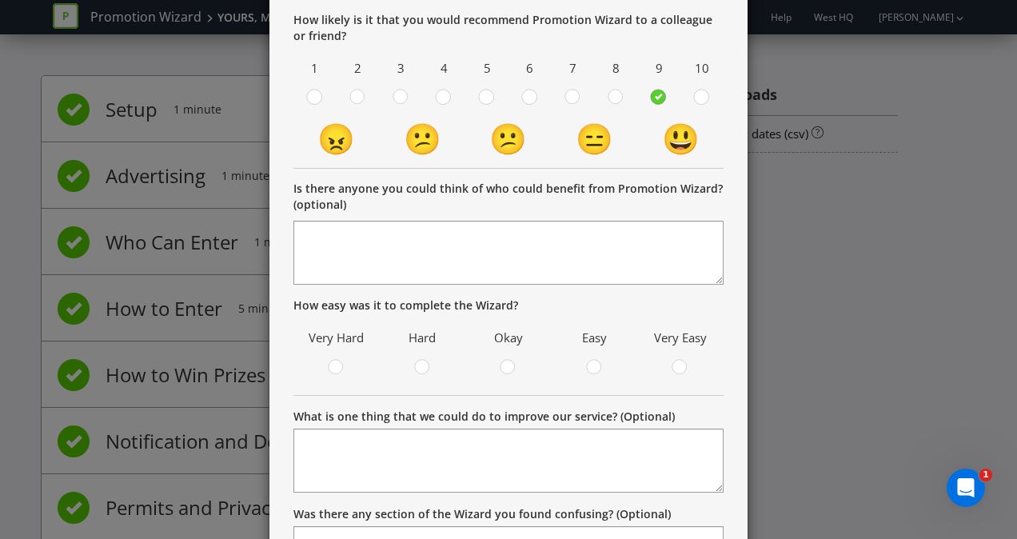
scroll to position [288, 0]
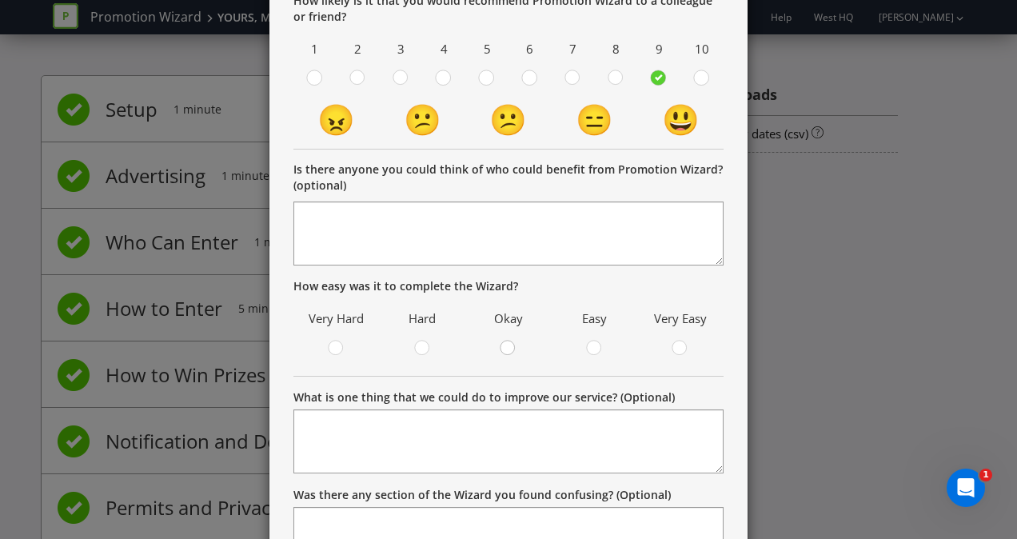
click at [504, 340] on div at bounding box center [508, 343] width 8 height 8
click at [0, 0] on input "radio" at bounding box center [0, 0] width 0 height 0
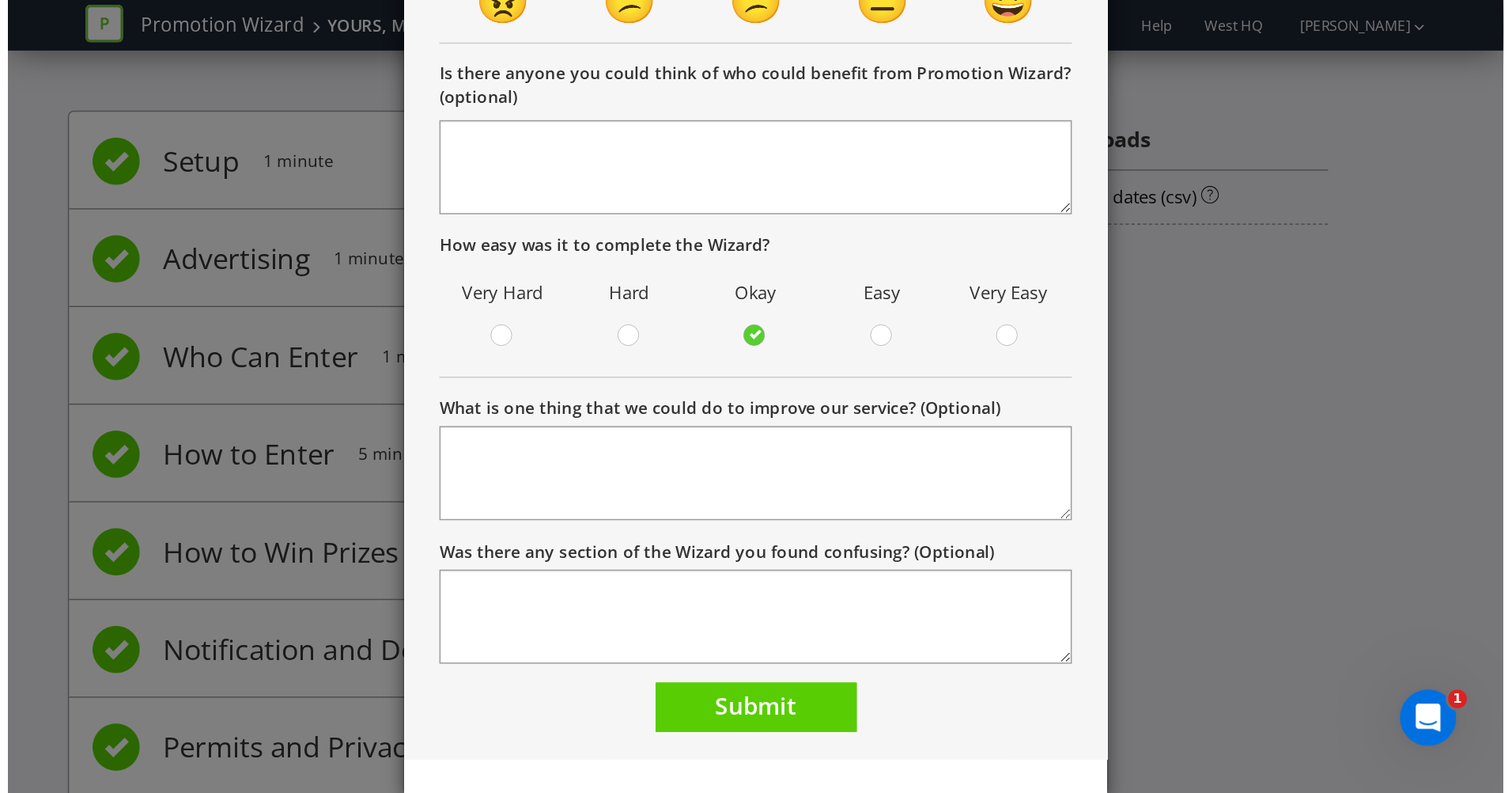
scroll to position [416, 0]
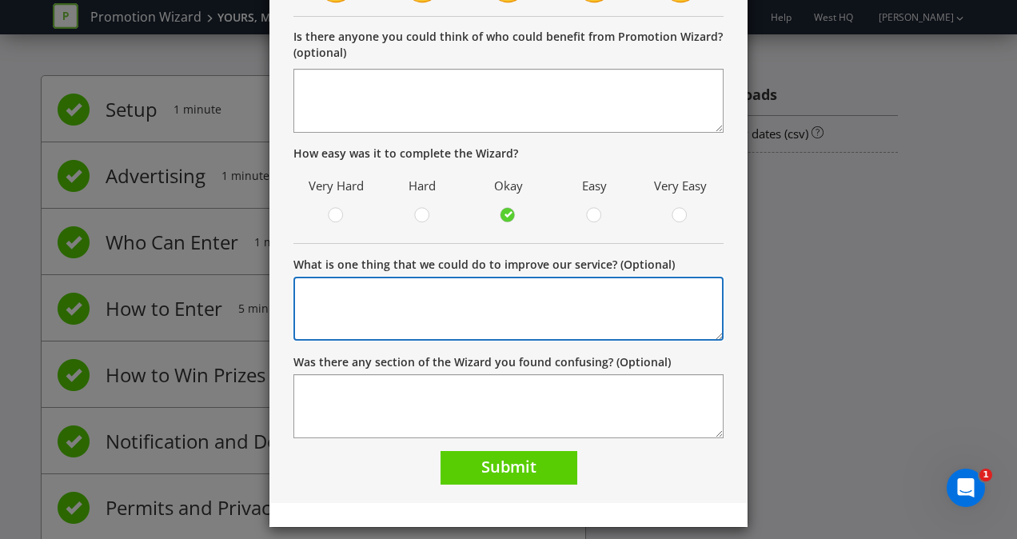
click at [499, 316] on textarea "What is one thing that we could do to improve our service? (Optional)" at bounding box center [508, 309] width 430 height 64
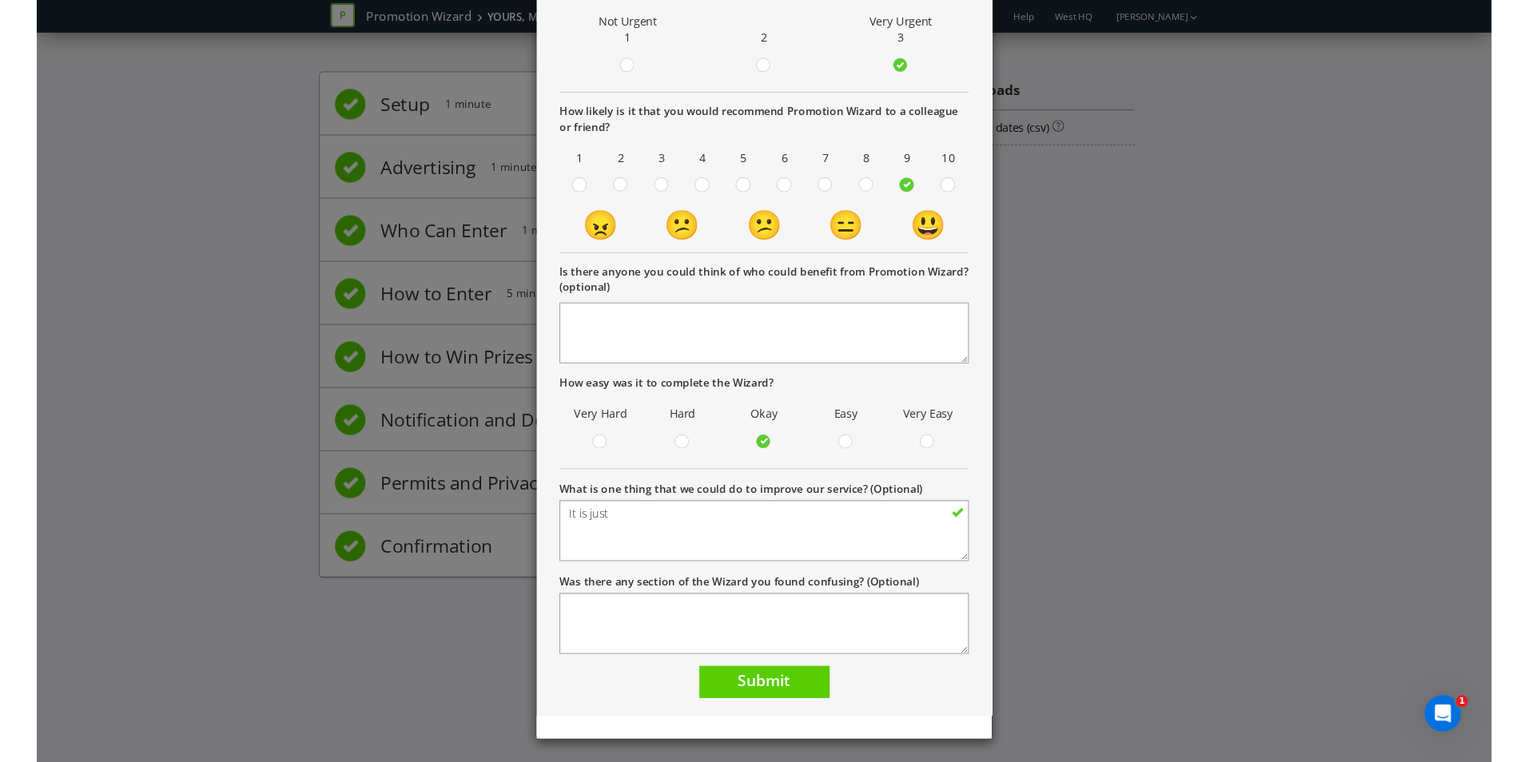
scroll to position [107, 0]
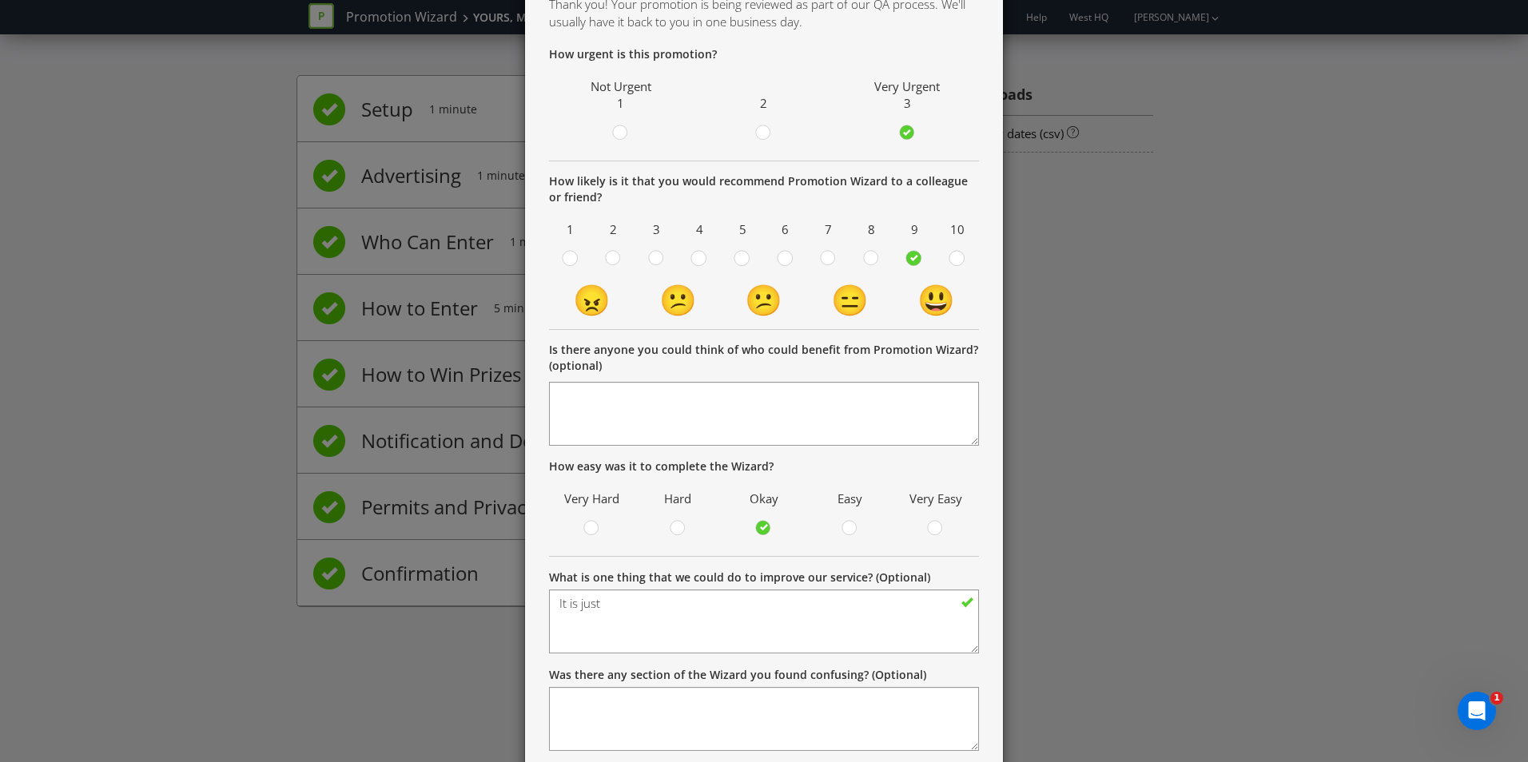
click at [1144, 237] on div "Thank you Thank you! Your promotion is being reviewed as part of our QA process…" at bounding box center [764, 381] width 1528 height 762
click at [637, 606] on textarea "It is just" at bounding box center [764, 622] width 430 height 64
click at [636, 606] on textarea "It is just" at bounding box center [764, 622] width 430 height 64
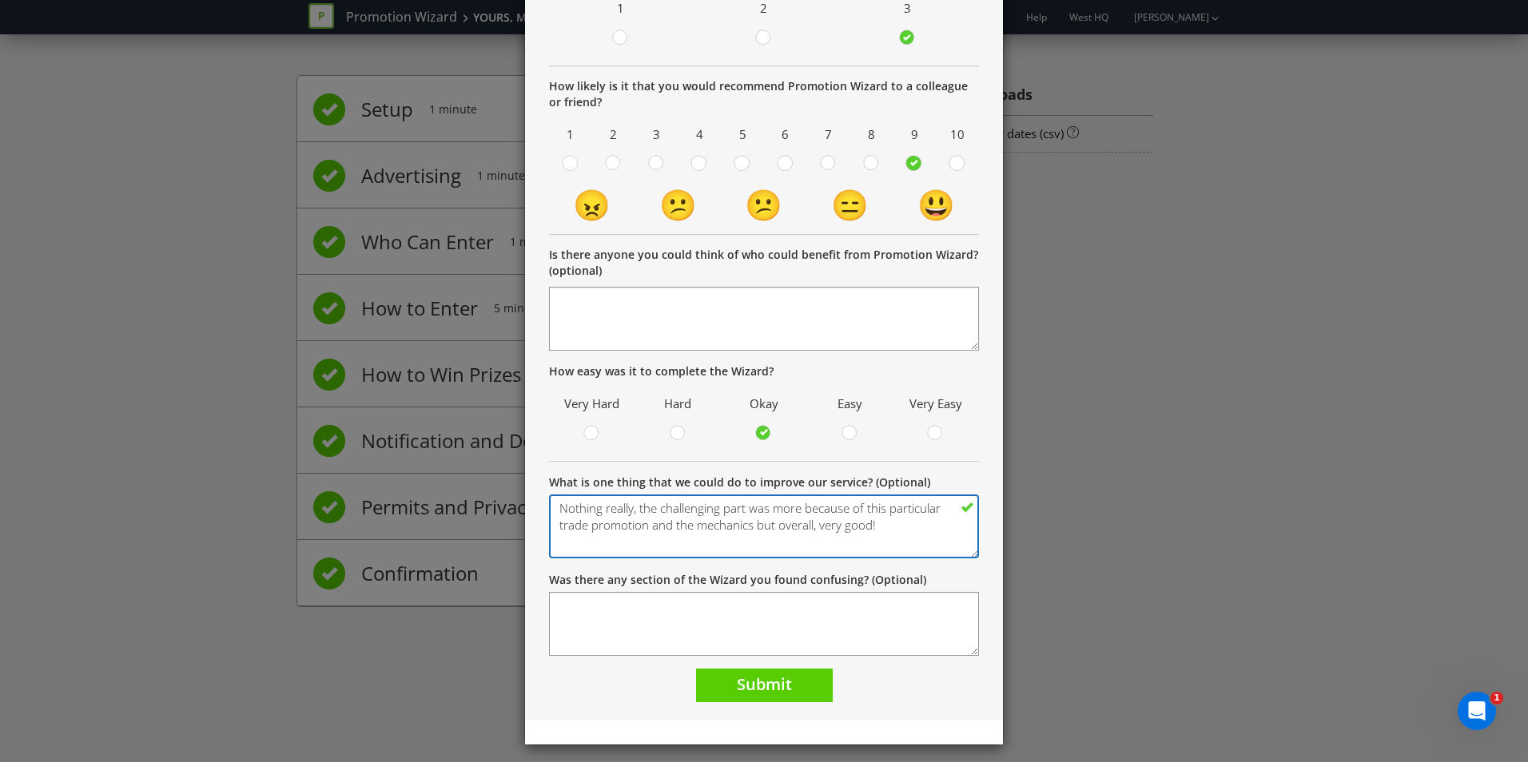
scroll to position [209, 0]
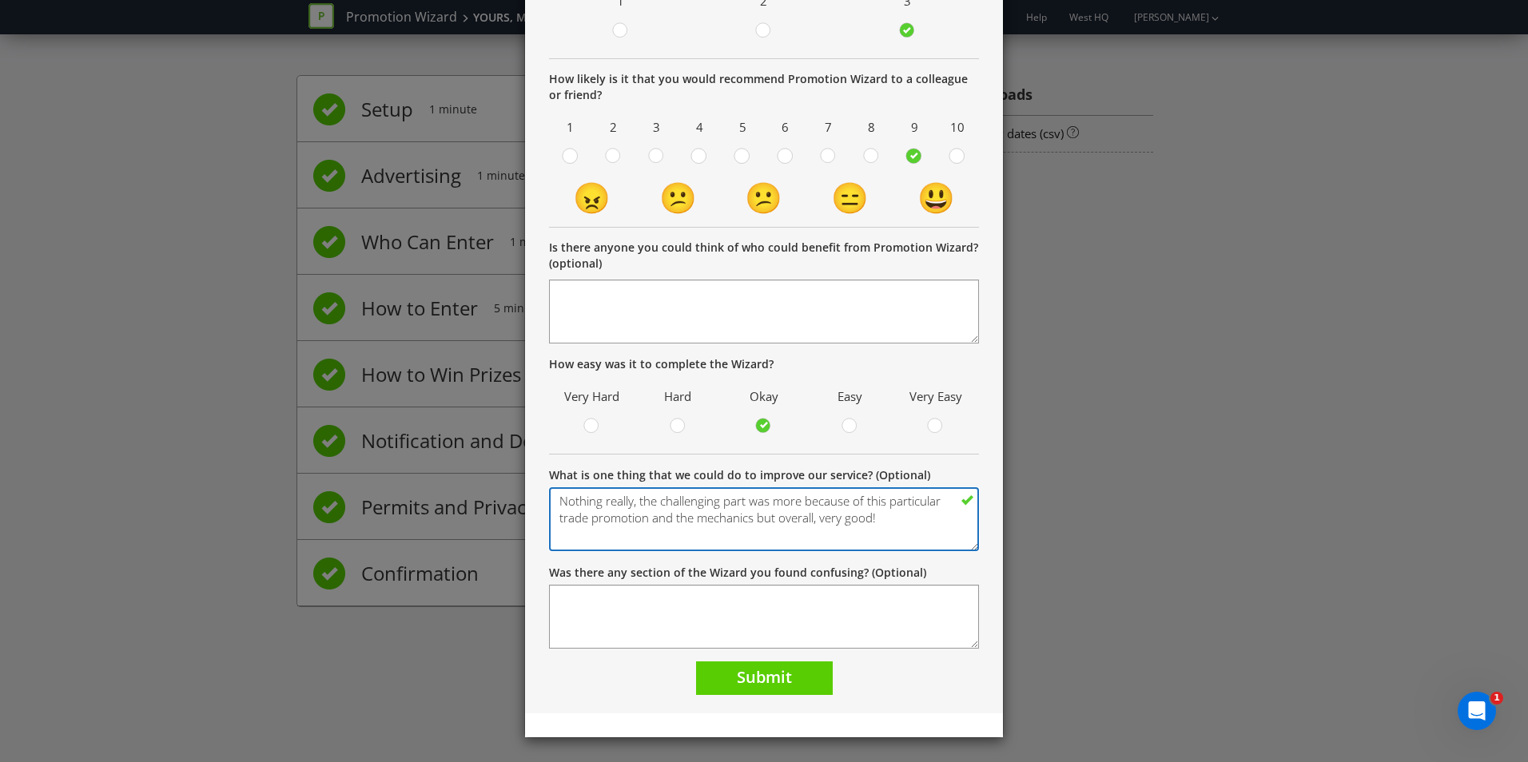
type textarea "Nothing really, the challenging part was more because of this particular trade …"
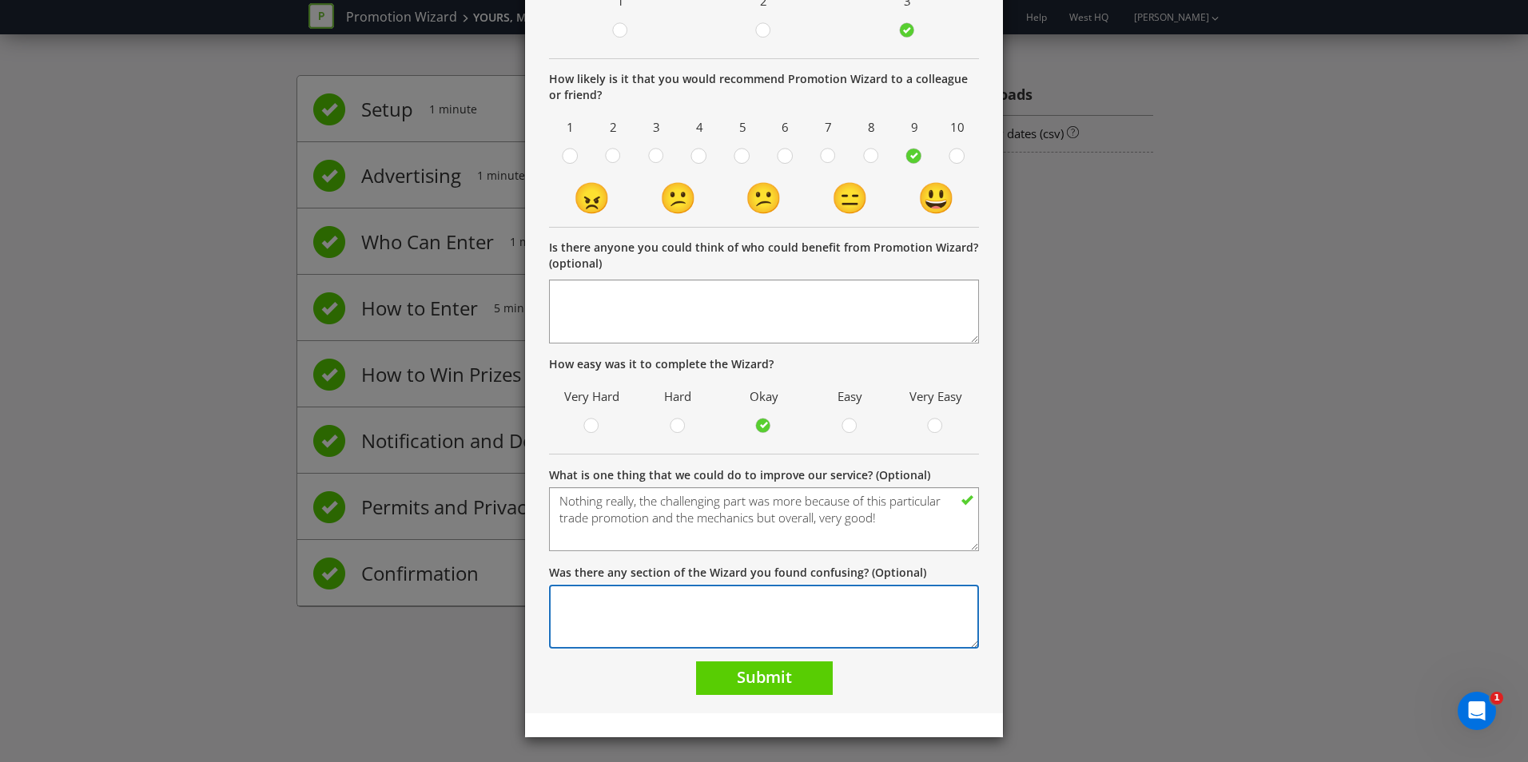
click at [738, 610] on textarea "Was there any section of the Wizard you found confusing? (Optional)" at bounding box center [764, 617] width 430 height 64
type textarea "For me all the different draws and the "Keys" for winners"
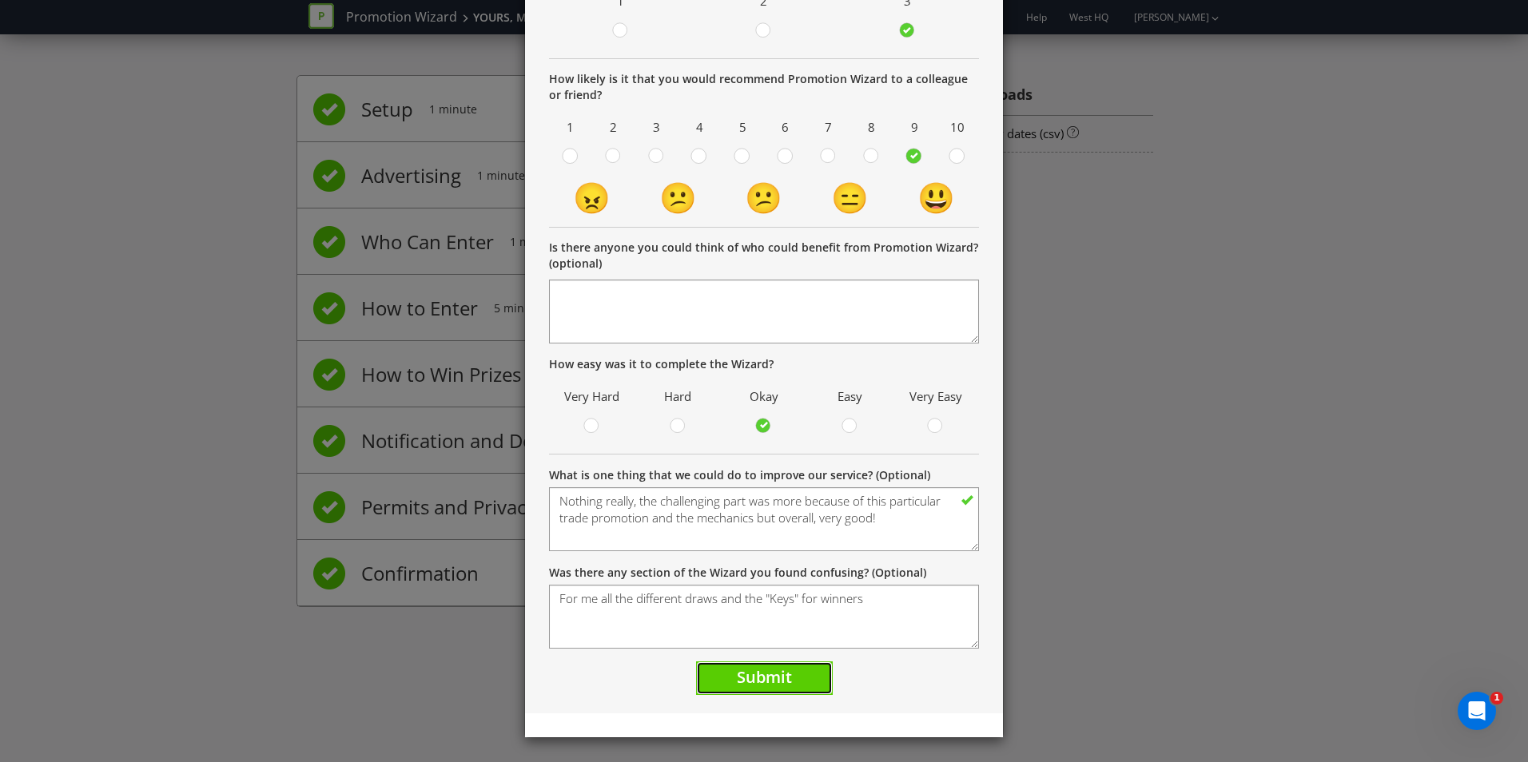
click at [755, 674] on span "Submit" at bounding box center [764, 678] width 55 height 22
